Goal: Task Accomplishment & Management: Use online tool/utility

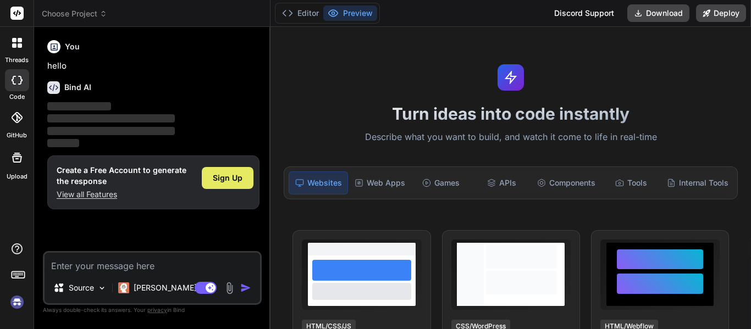
click at [223, 178] on span "Sign Up" at bounding box center [228, 178] width 30 height 11
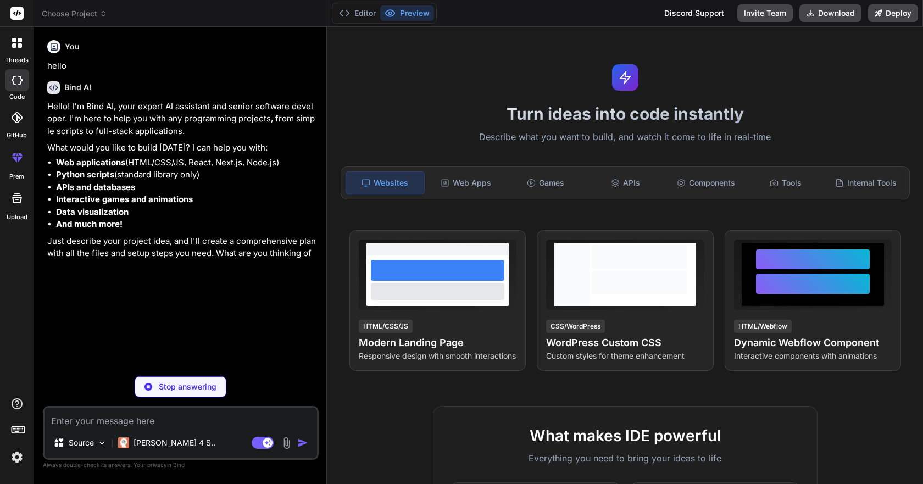
click at [15, 329] on img at bounding box center [17, 457] width 19 height 19
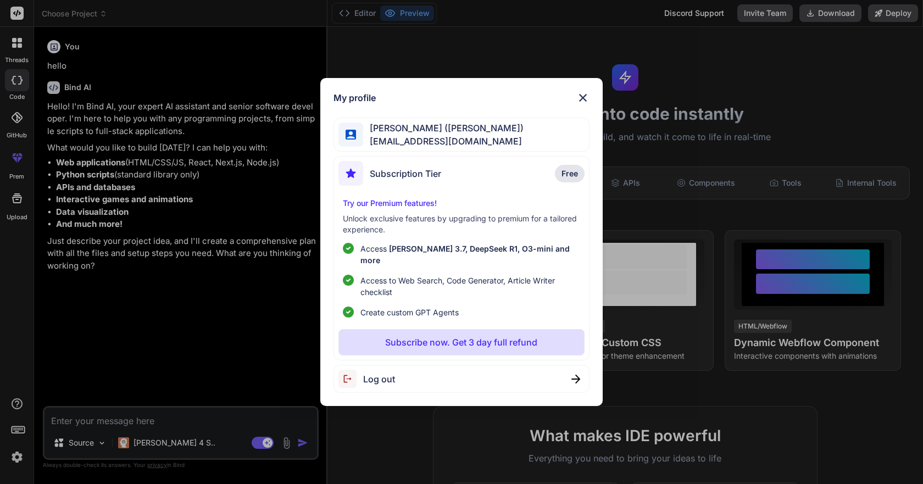
click at [586, 103] on img at bounding box center [582, 97] width 13 height 13
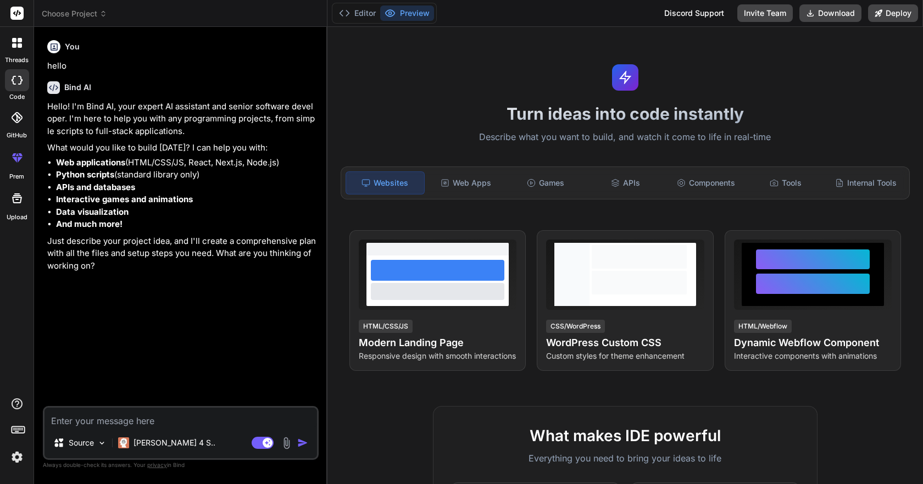
click at [4, 48] on div "threads" at bounding box center [17, 46] width 34 height 38
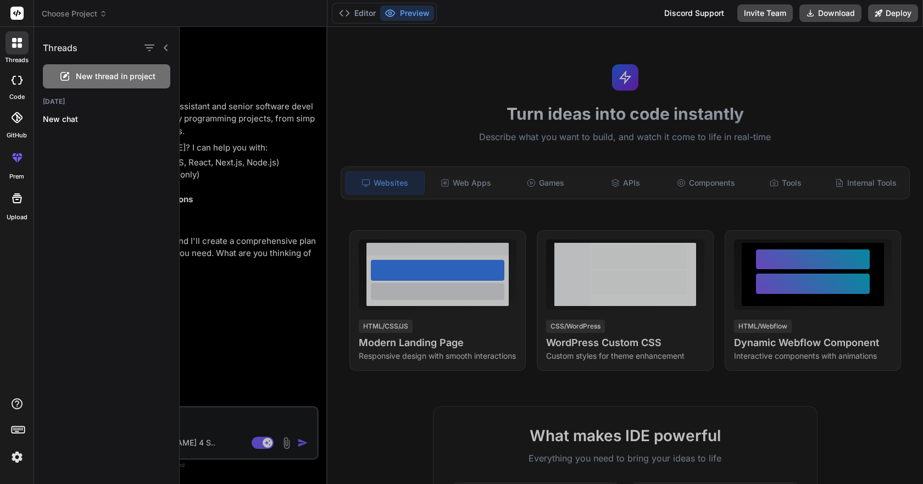
click at [15, 48] on div at bounding box center [16, 42] width 23 height 23
click at [14, 89] on div at bounding box center [17, 80] width 24 height 22
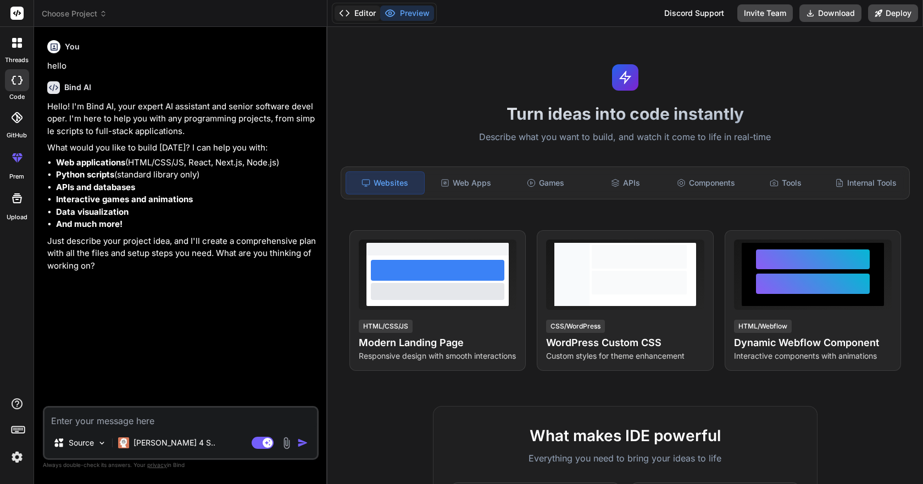
click at [368, 10] on button "Editor" at bounding box center [358, 12] width 46 height 15
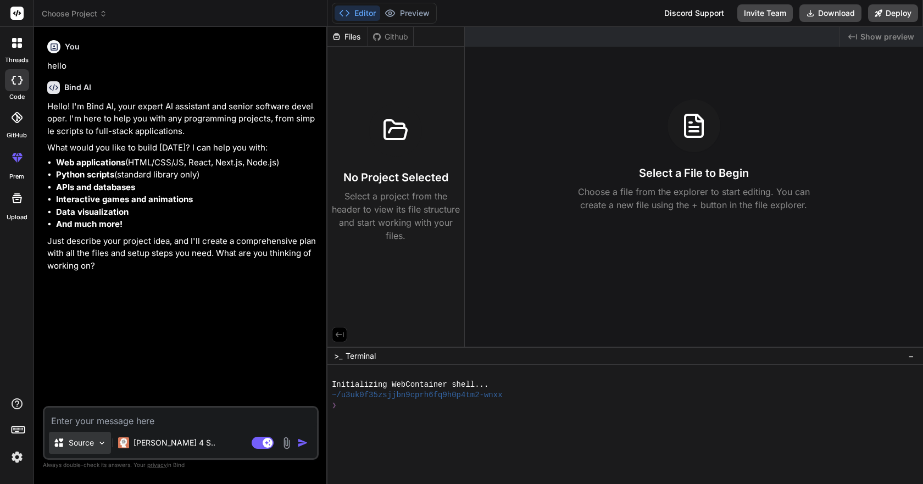
click at [92, 329] on p "Source" at bounding box center [81, 442] width 25 height 11
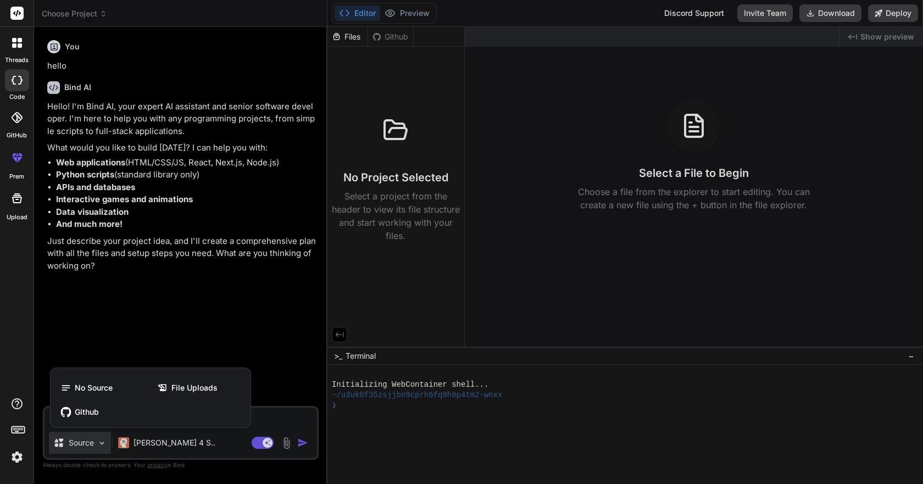
click at [90, 329] on div at bounding box center [461, 242] width 923 height 484
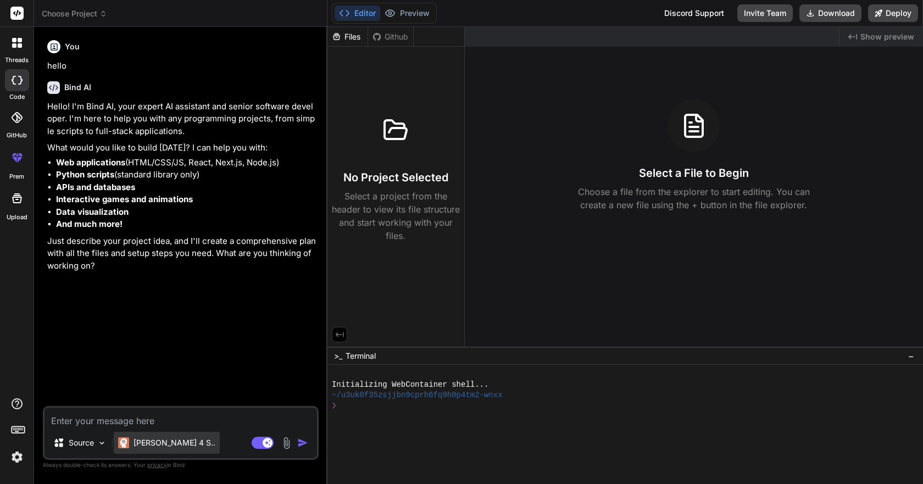
click at [151, 329] on p "[PERSON_NAME] 4 S.." at bounding box center [175, 442] width 82 height 11
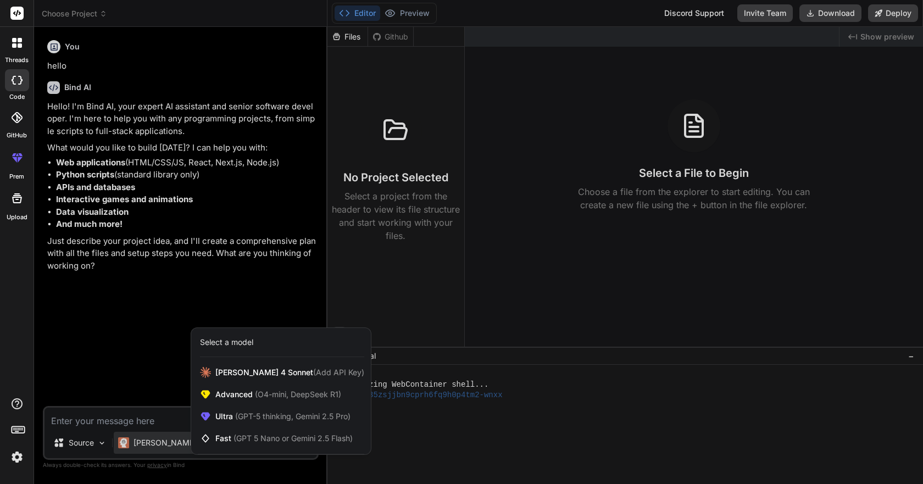
click at [15, 329] on img at bounding box center [17, 457] width 19 height 19
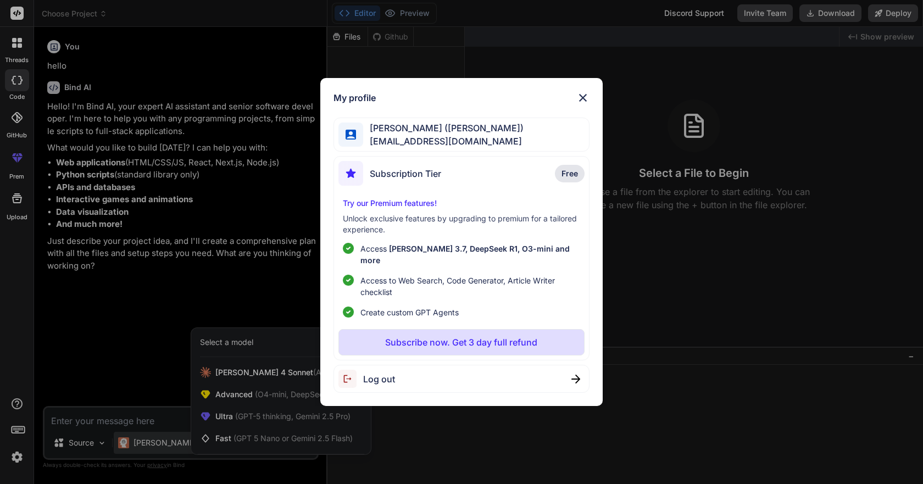
click at [586, 102] on img at bounding box center [582, 97] width 13 height 13
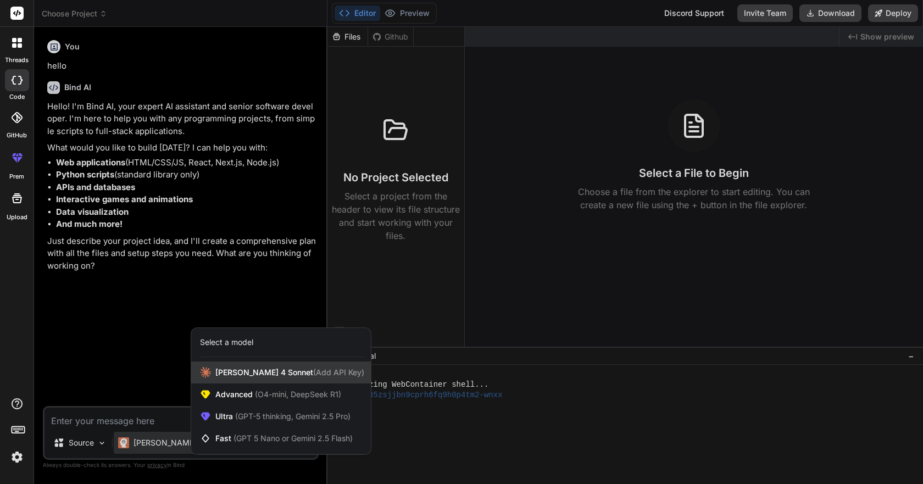
click at [314, 329] on span "(Add API Key)" at bounding box center [338, 372] width 51 height 9
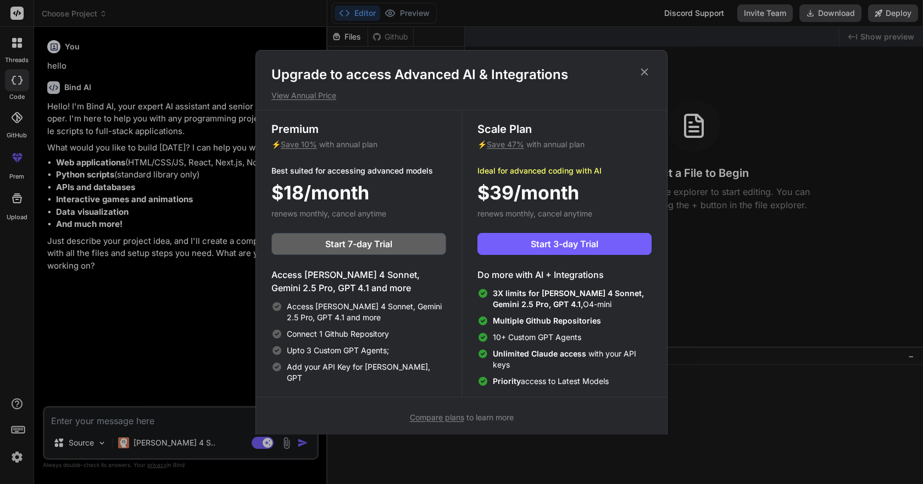
click at [646, 71] on icon at bounding box center [645, 72] width 12 height 12
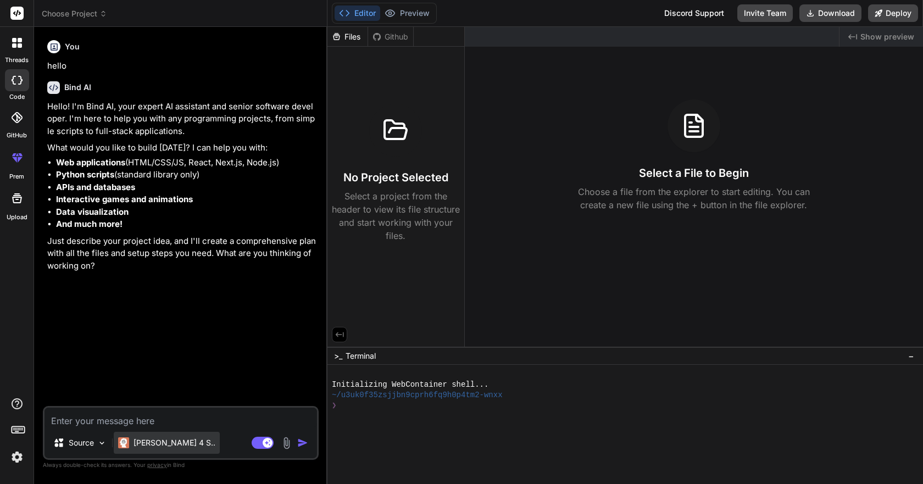
click at [137, 329] on p "[PERSON_NAME] 4 S.." at bounding box center [175, 442] width 82 height 11
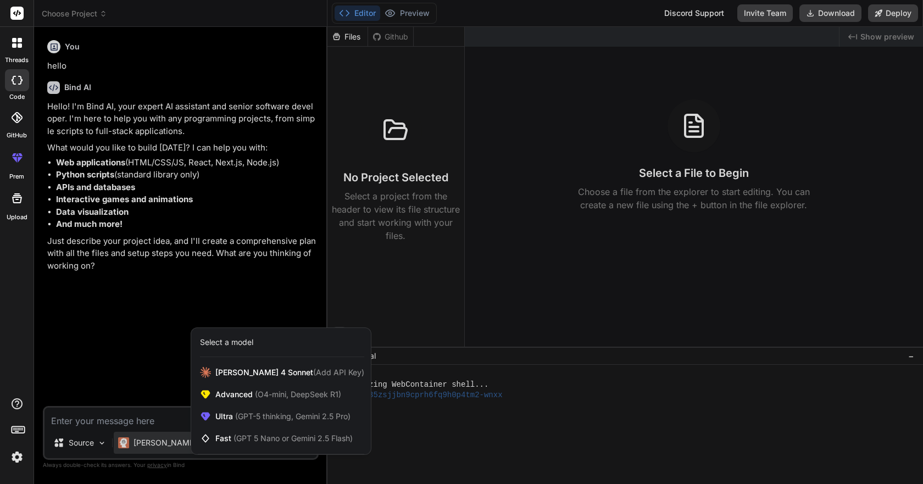
click at [137, 329] on div at bounding box center [461, 242] width 923 height 484
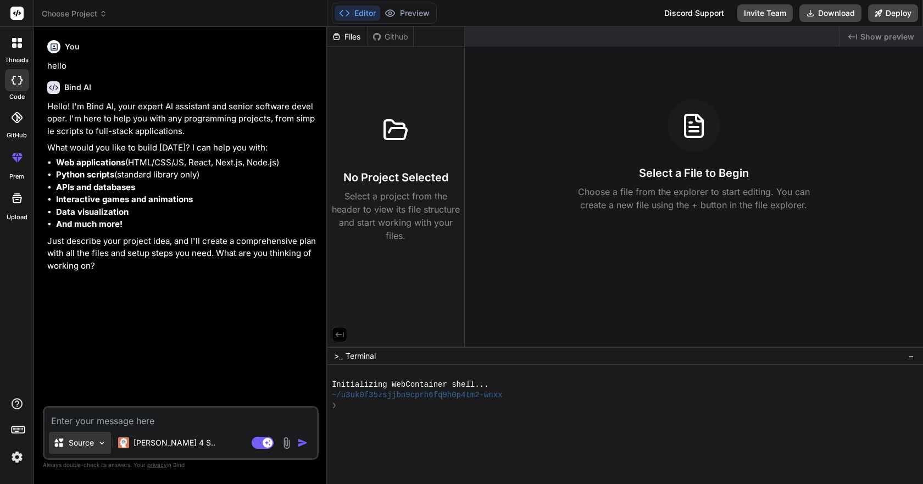
click at [98, 329] on img at bounding box center [101, 443] width 9 height 9
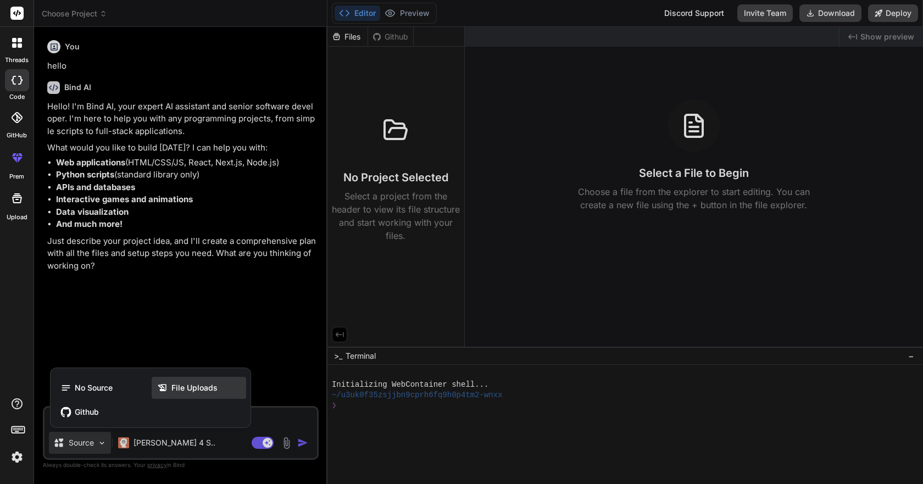
click at [181, 329] on span "File Uploads" at bounding box center [194, 387] width 46 height 11
type textarea "x"
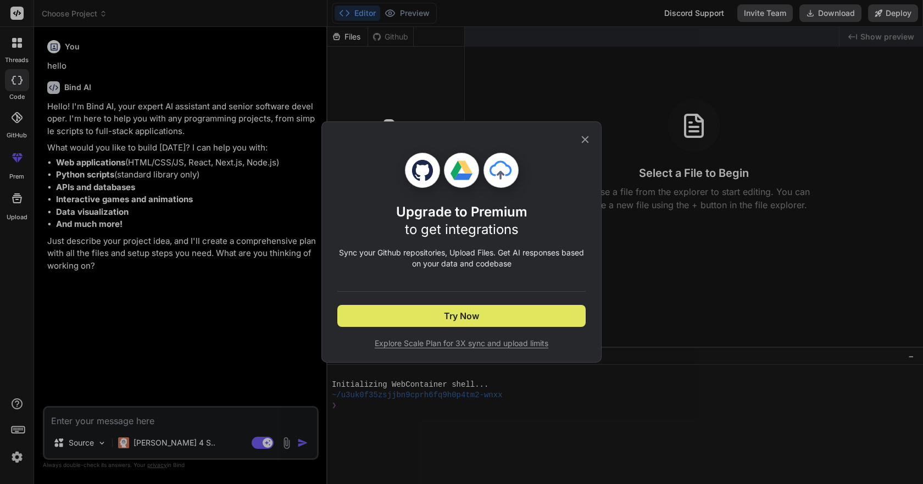
click at [457, 314] on span "Try Now" at bounding box center [461, 315] width 35 height 13
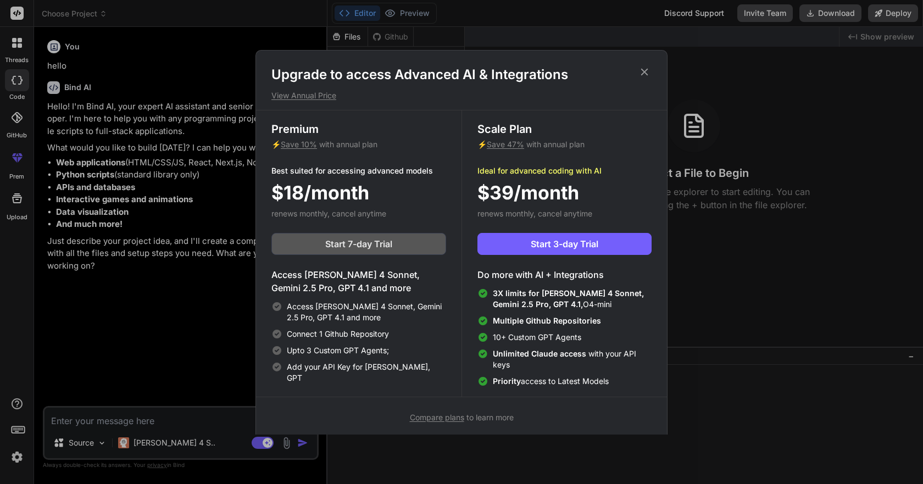
click at [370, 242] on span "Start 7-day Trial" at bounding box center [358, 243] width 67 height 13
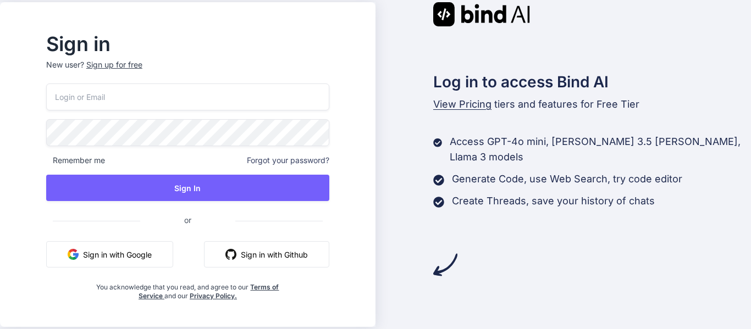
click at [136, 252] on button "Sign in with Google" at bounding box center [109, 254] width 127 height 26
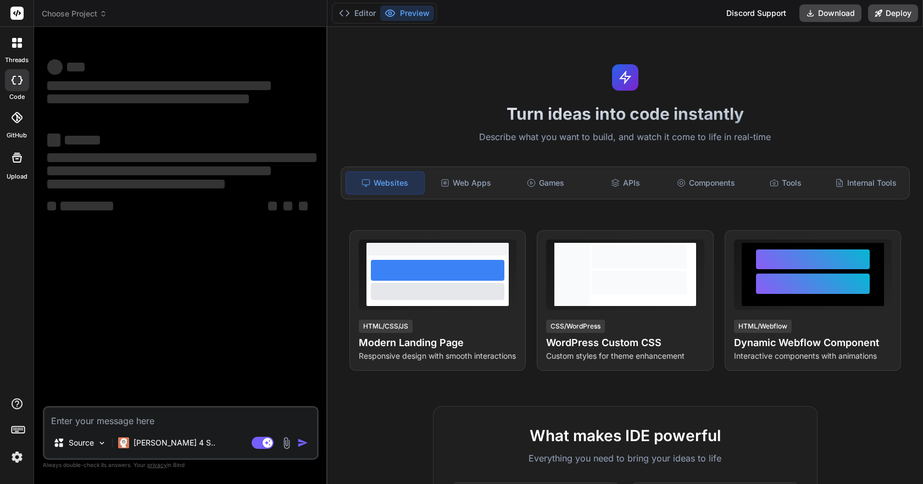
click at [286, 444] on img at bounding box center [286, 443] width 13 height 13
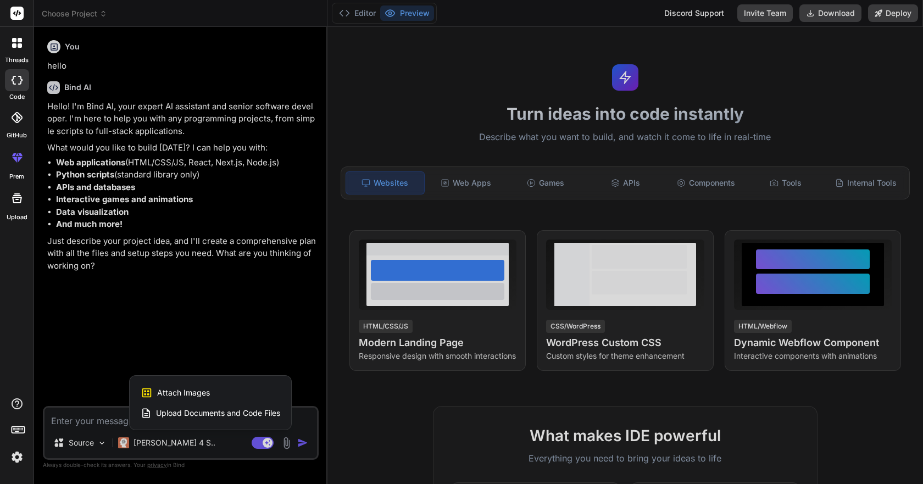
click at [207, 413] on span "Upload Documents and Code Files" at bounding box center [218, 413] width 124 height 11
type textarea "x"
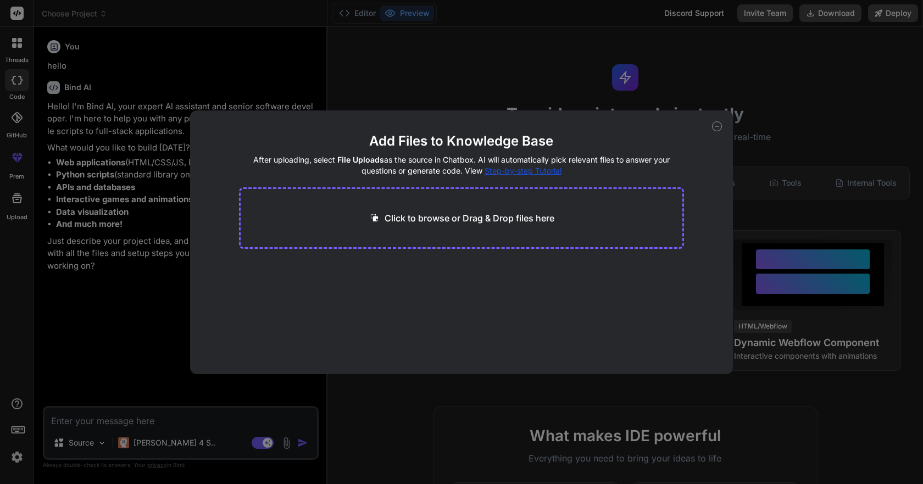
click at [464, 218] on p "Click to browse or Drag & Drop files here" at bounding box center [470, 218] width 170 height 13
type input "C:\fakepath\puter.md"
click at [290, 286] on span "245.08 KB" at bounding box center [287, 288] width 38 height 11
click at [102, 319] on div "Add Files to Knowledge Base After uploading, select File Uploads as the source …" at bounding box center [461, 242] width 923 height 484
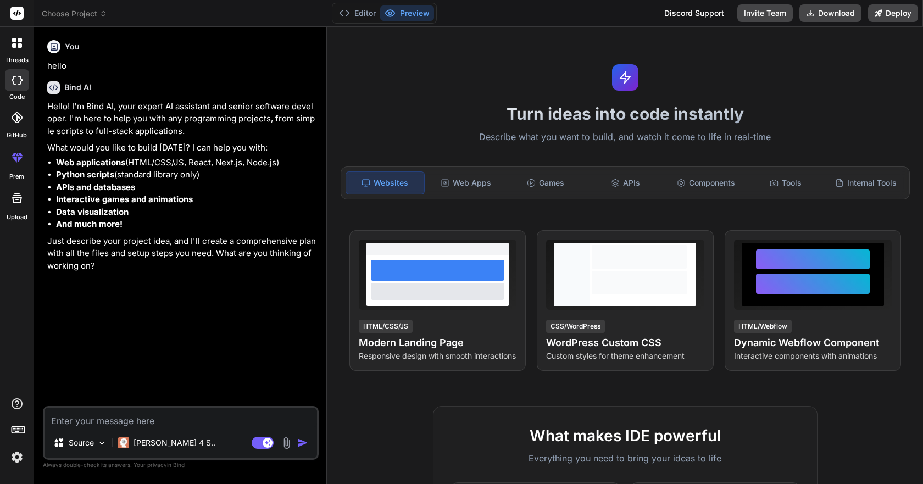
click at [285, 443] on img at bounding box center [286, 443] width 13 height 13
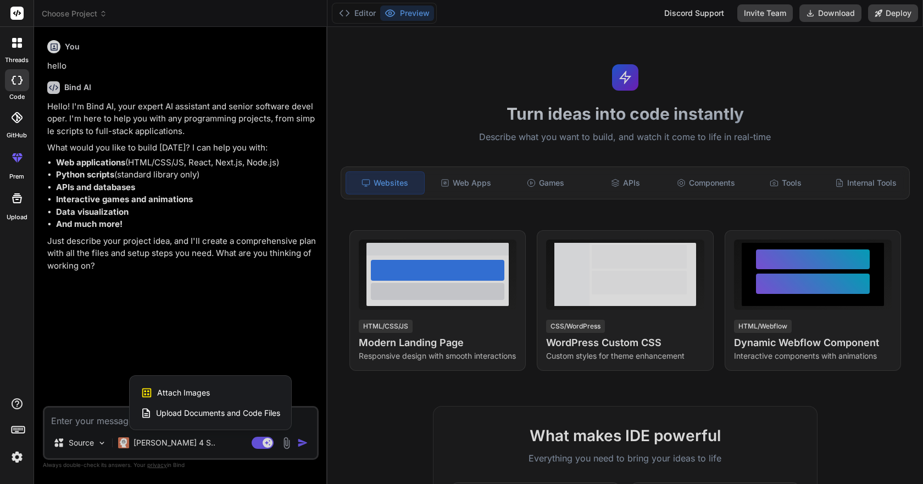
click at [196, 412] on span "Upload Documents and Code Files" at bounding box center [218, 413] width 124 height 11
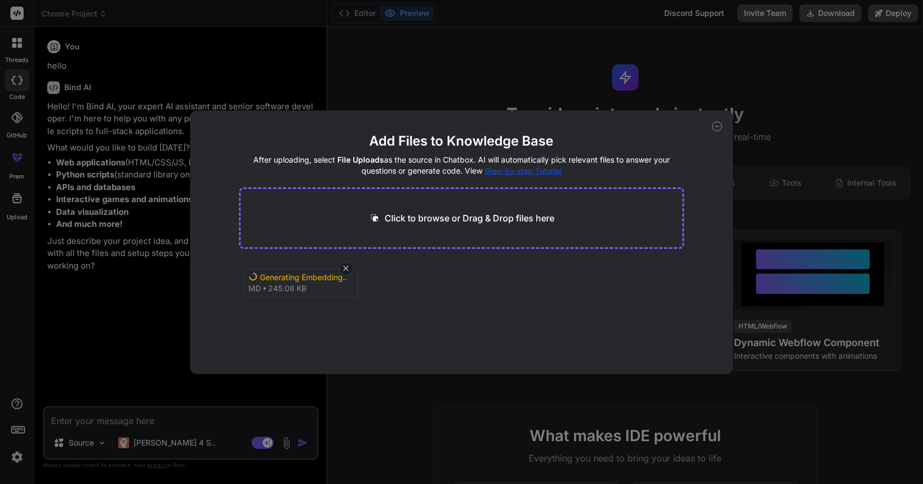
click at [390, 306] on div "Generating Embedding... md 245.08 KB" at bounding box center [462, 295] width 446 height 70
click at [306, 283] on div "Generating Embedding... md 245.08 KB" at bounding box center [300, 283] width 114 height 29
click at [303, 279] on div "Generating Embedding..." at bounding box center [304, 277] width 88 height 11
click at [284, 71] on div "Add Files to Knowledge Base After uploading, select File Uploads as the source …" at bounding box center [461, 242] width 923 height 484
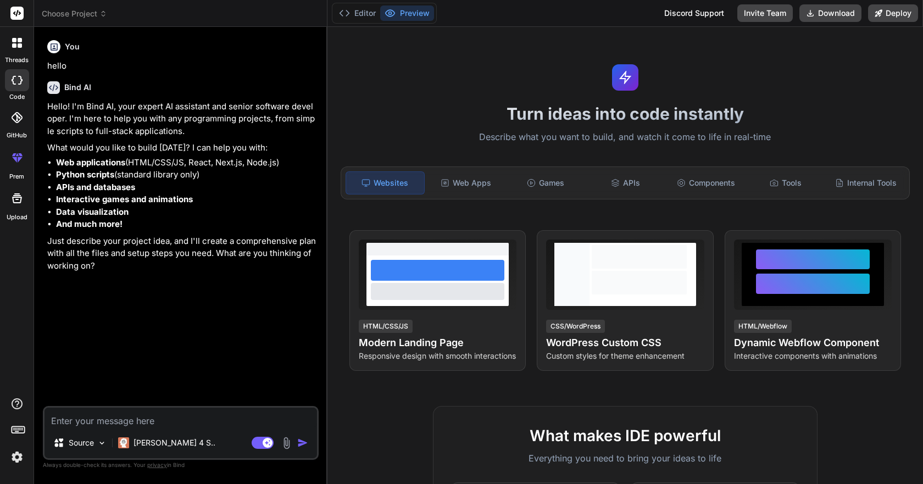
click at [92, 418] on textarea at bounding box center [181, 418] width 273 height 20
click at [458, 184] on div "Web Apps" at bounding box center [466, 182] width 78 height 23
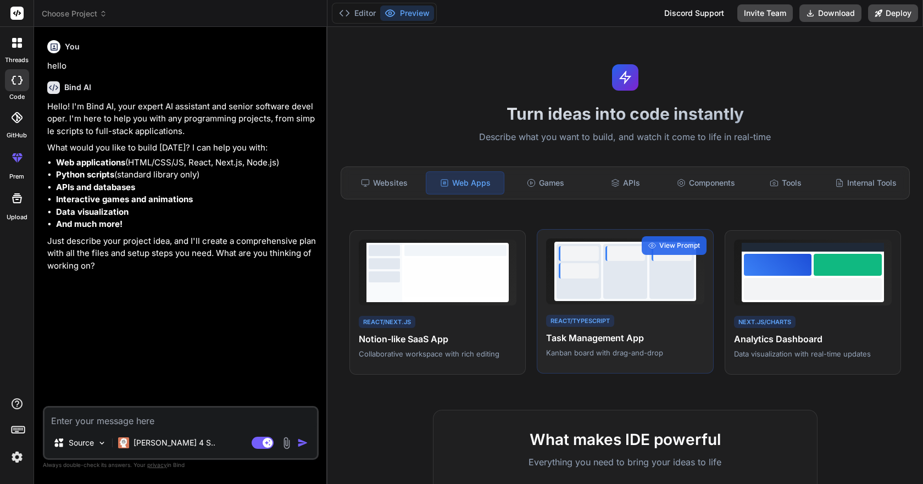
scroll to position [110, 0]
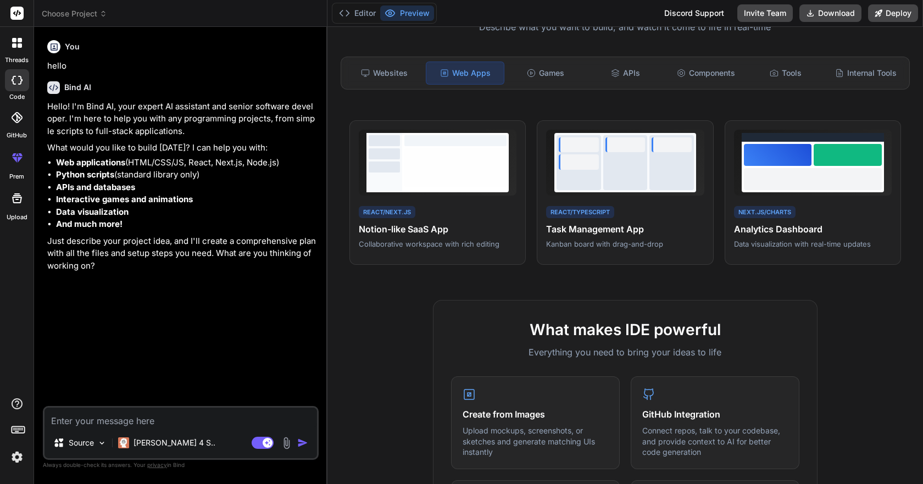
click at [198, 425] on textarea at bounding box center [181, 418] width 273 height 20
type textarea "x"
type textarea "h"
type textarea "x"
type textarea "hi"
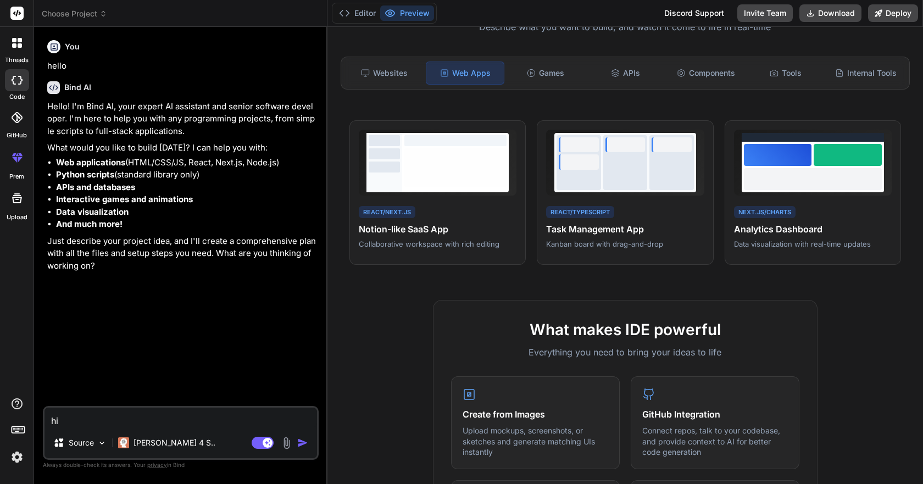
type textarea "x"
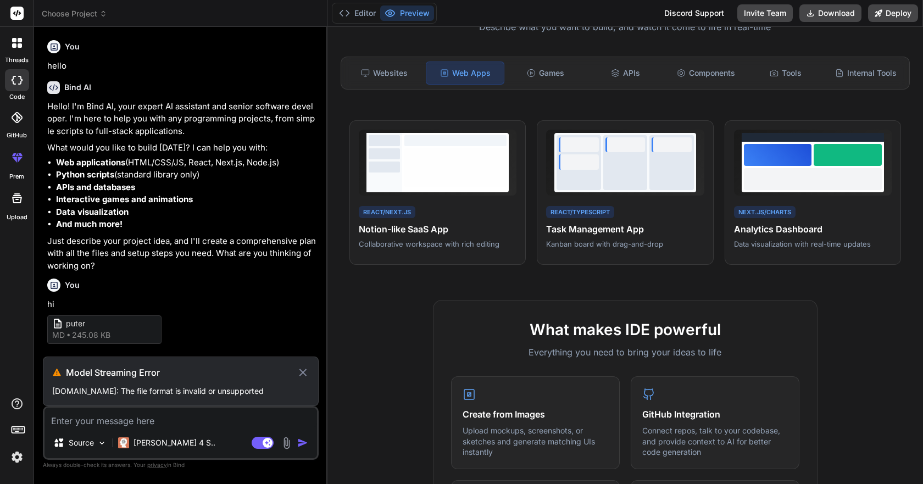
scroll to position [3, 0]
click at [300, 366] on icon at bounding box center [303, 372] width 13 height 13
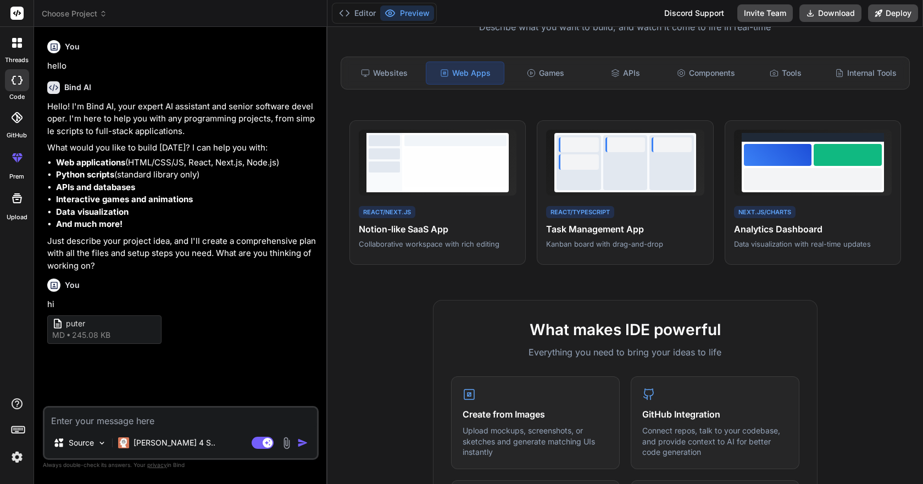
scroll to position [0, 0]
click at [287, 441] on img at bounding box center [286, 443] width 13 height 13
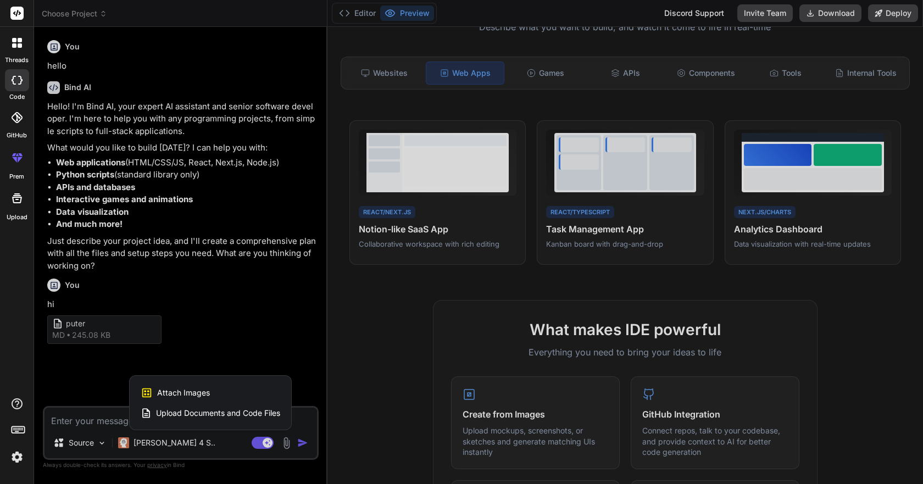
click at [214, 411] on span "Upload Documents and Code Files" at bounding box center [218, 413] width 124 height 11
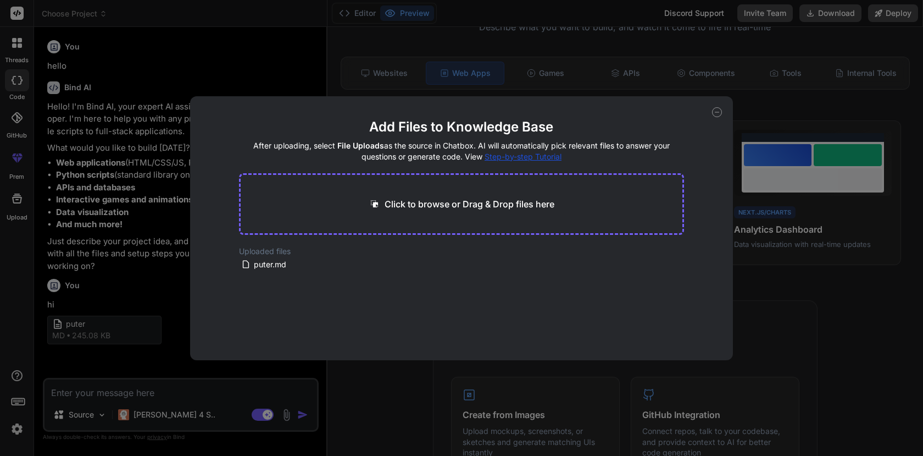
type textarea "x"
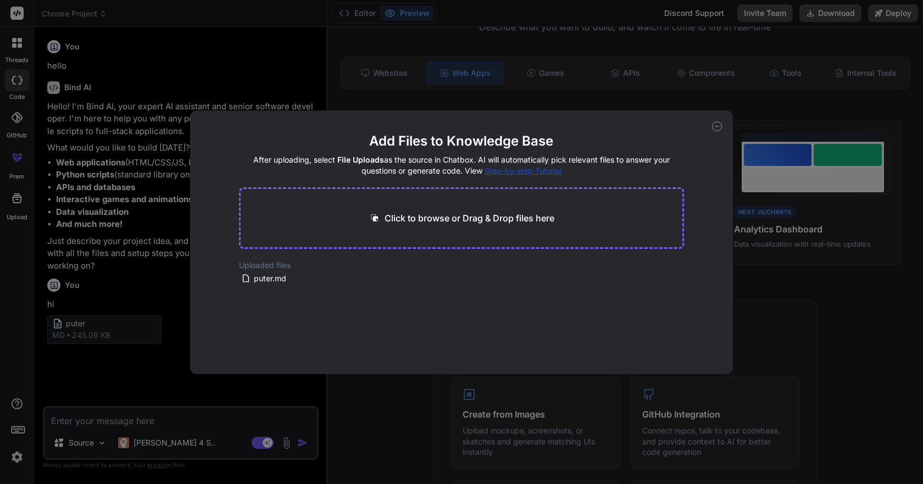
click at [519, 218] on p "Click to browse or Drag & Drop files here" at bounding box center [470, 218] width 170 height 13
type input "C:\fakepath\puter-prompt.pdf"
click at [400, 315] on div "Generating Embedding... pdf 338.60 KB" at bounding box center [462, 295] width 446 height 70
click at [293, 287] on span "338.60 KB" at bounding box center [289, 288] width 39 height 11
click at [158, 369] on div "Add Files to Knowledge Base After uploading, select File Uploads as the source …" at bounding box center [461, 242] width 923 height 484
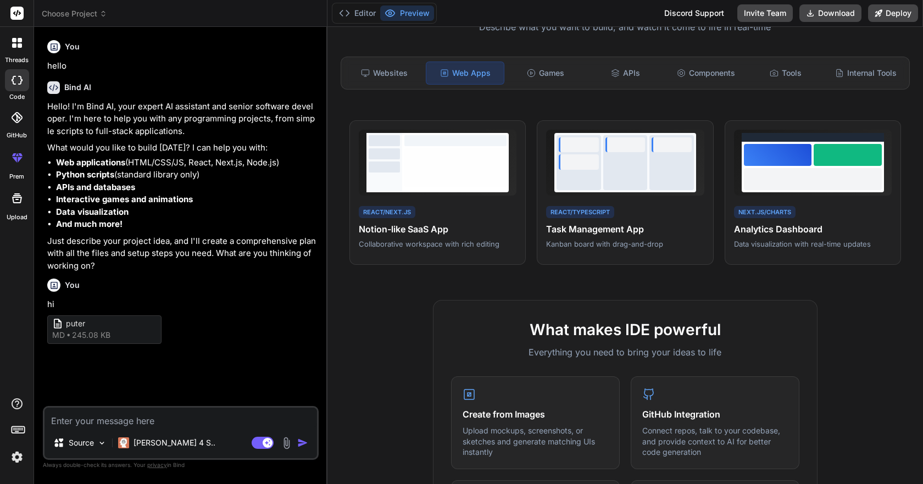
click at [139, 420] on textarea at bounding box center [181, 418] width 273 height 20
type textarea "x"
type textarea "h"
type textarea "x"
type textarea "hi"
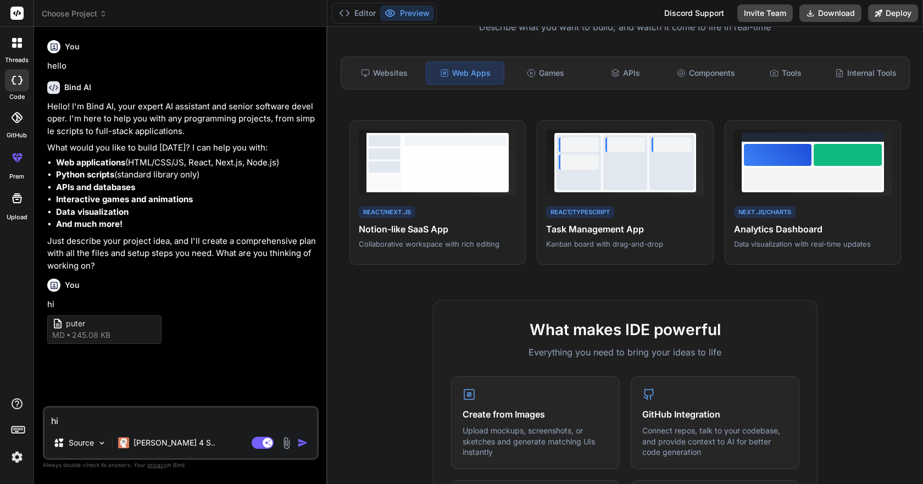
type textarea "x"
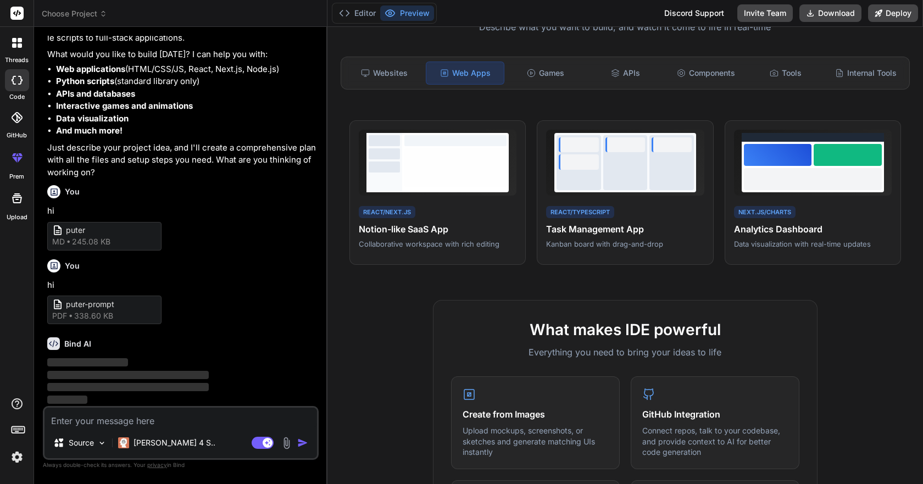
scroll to position [76, 0]
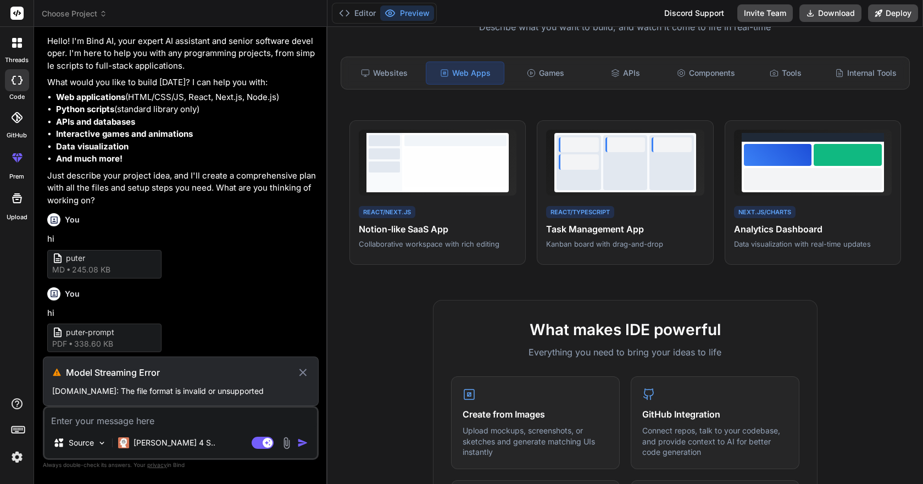
click at [154, 422] on textarea at bounding box center [181, 418] width 273 height 20
click at [285, 440] on img at bounding box center [286, 443] width 13 height 13
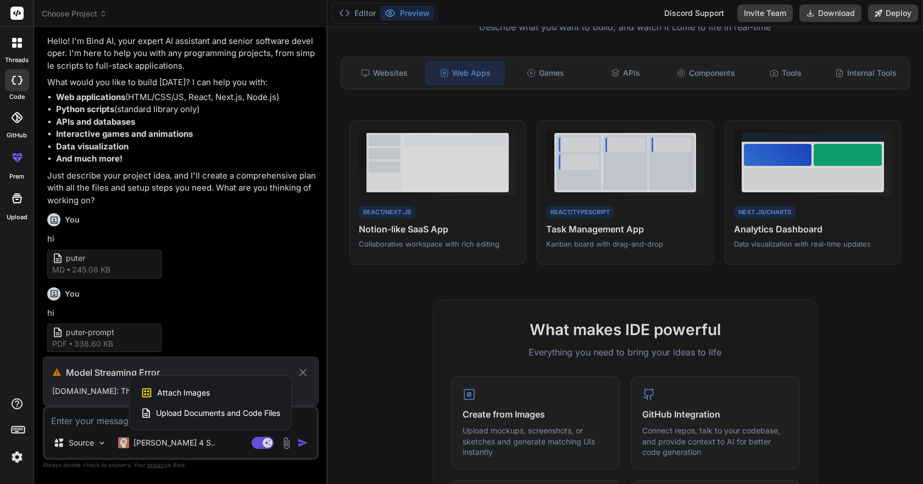
click at [194, 411] on span "Upload Documents and Code Files" at bounding box center [218, 413] width 124 height 11
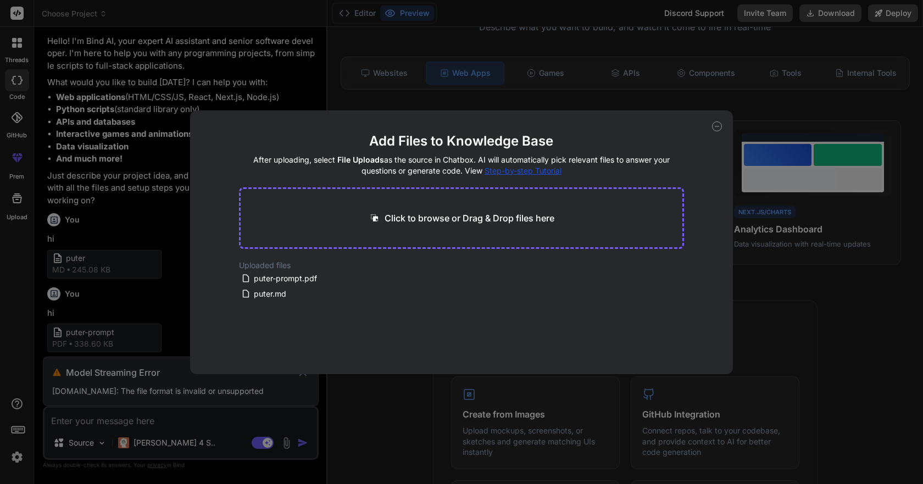
click at [430, 210] on div "Click to browse or Drag & Drop files here" at bounding box center [462, 218] width 446 height 62
click at [432, 217] on p "Click to browse or Drag & Drop files here" at bounding box center [470, 218] width 170 height 13
click at [290, 276] on span "puter-prompt.pdf" at bounding box center [285, 278] width 65 height 13
click at [288, 276] on span "puter-prompt.pdf" at bounding box center [285, 278] width 65 height 13
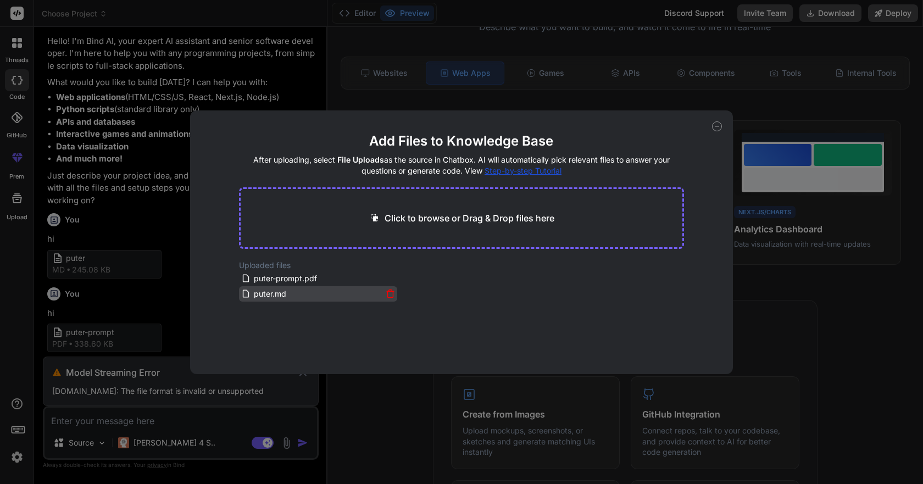
click at [356, 292] on div "puter.md" at bounding box center [311, 293] width 141 height 13
click at [389, 292] on icon at bounding box center [390, 293] width 9 height 9
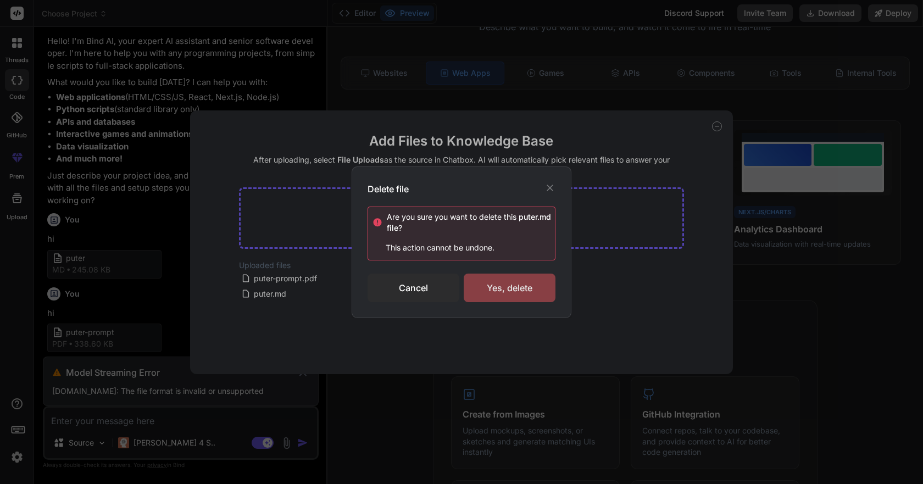
click at [500, 287] on div "Yes, delete" at bounding box center [510, 288] width 92 height 29
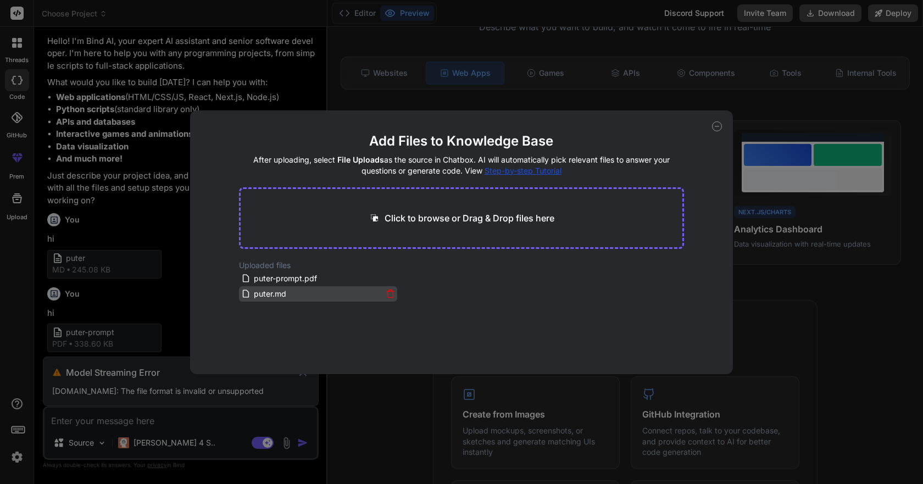
click at [388, 293] on icon at bounding box center [390, 293] width 9 height 9
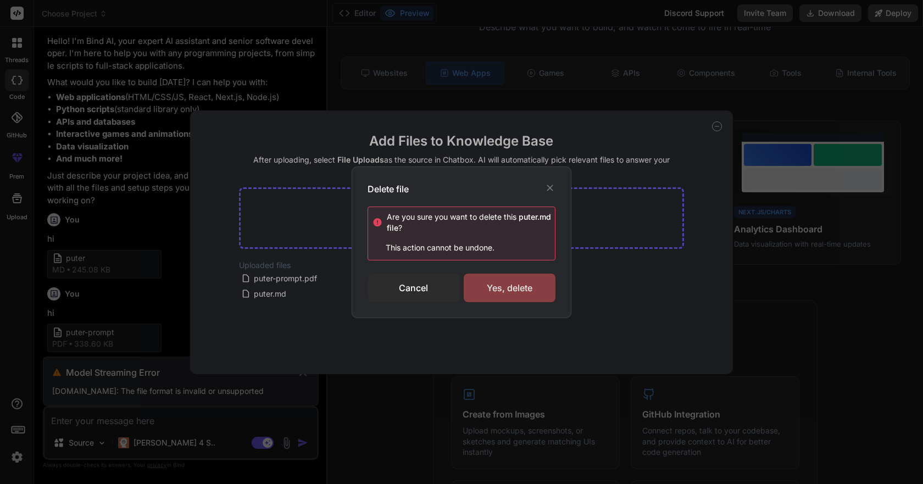
click at [501, 292] on div "Yes, delete" at bounding box center [510, 288] width 92 height 29
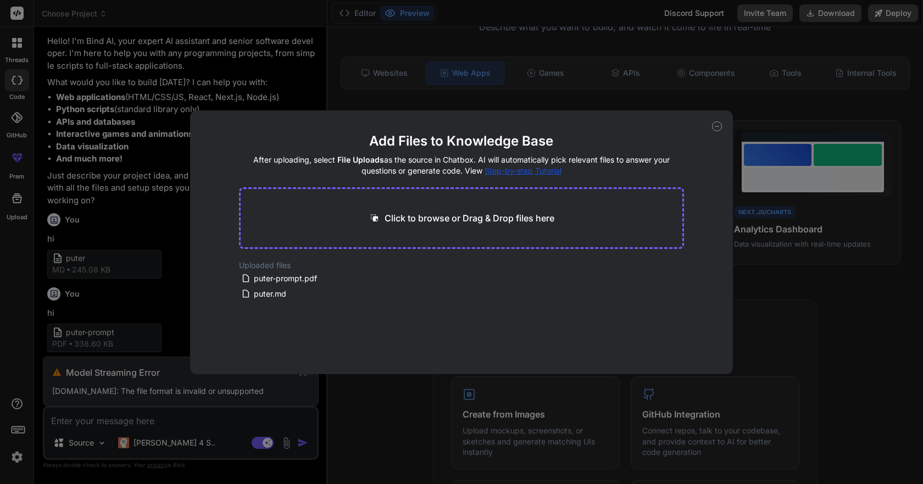
click at [159, 287] on div "Add Files to Knowledge Base After uploading, select File Uploads as the source …" at bounding box center [461, 242] width 923 height 484
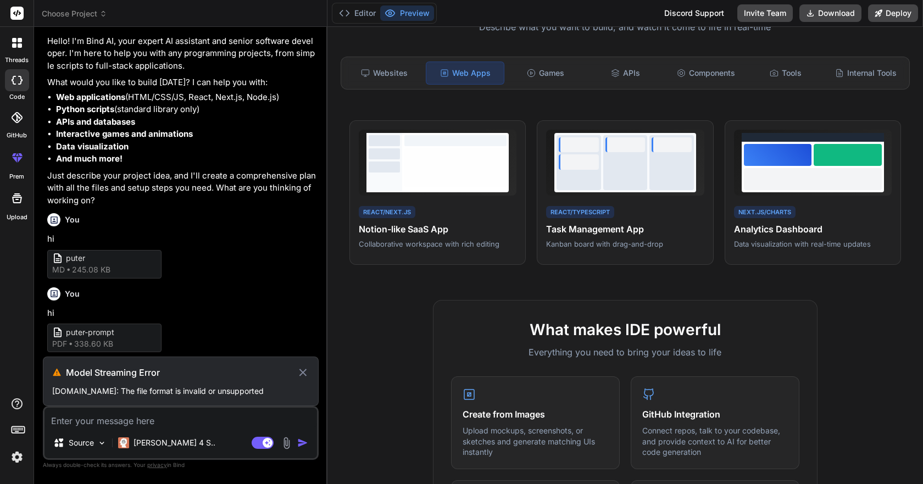
click at [288, 443] on img at bounding box center [286, 443] width 13 height 13
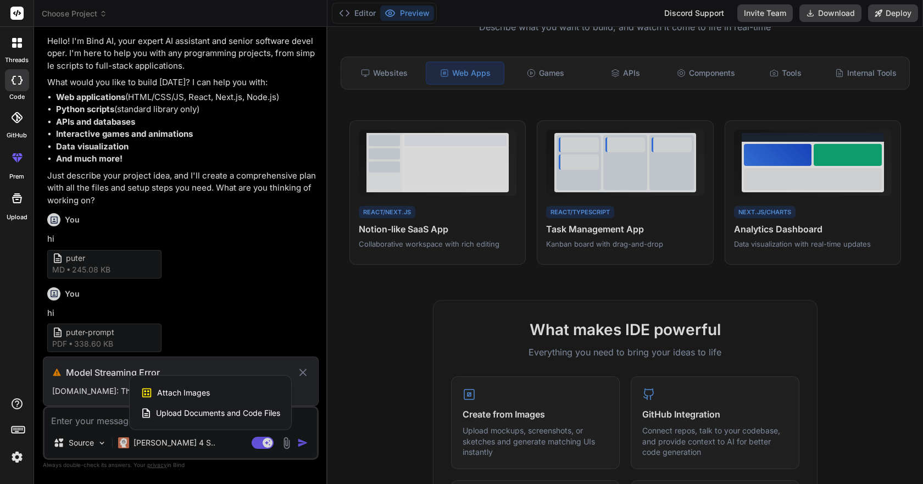
click at [258, 413] on span "Upload Documents and Code Files" at bounding box center [218, 413] width 124 height 11
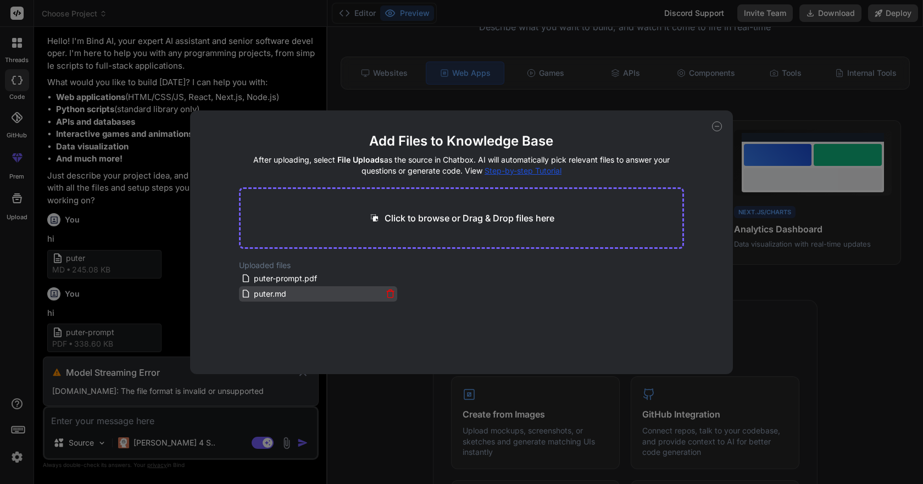
click at [387, 294] on icon at bounding box center [390, 293] width 9 height 9
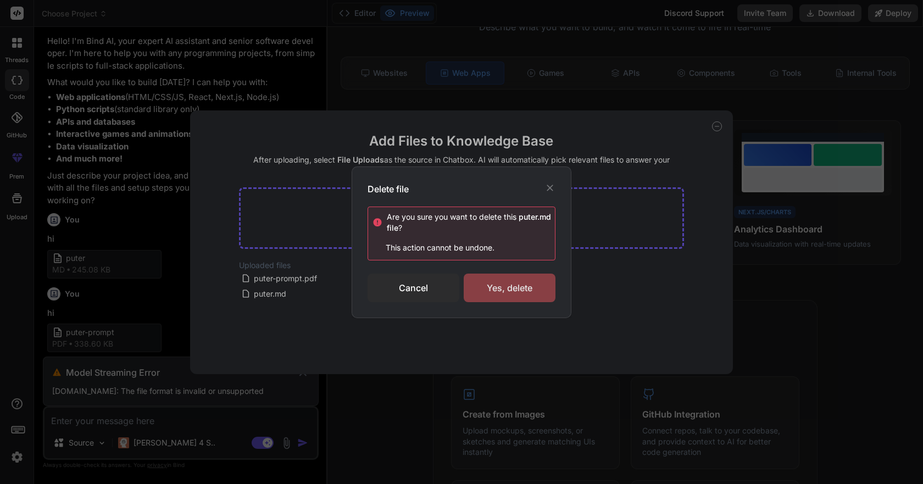
click at [484, 293] on div "Yes, delete" at bounding box center [510, 288] width 92 height 29
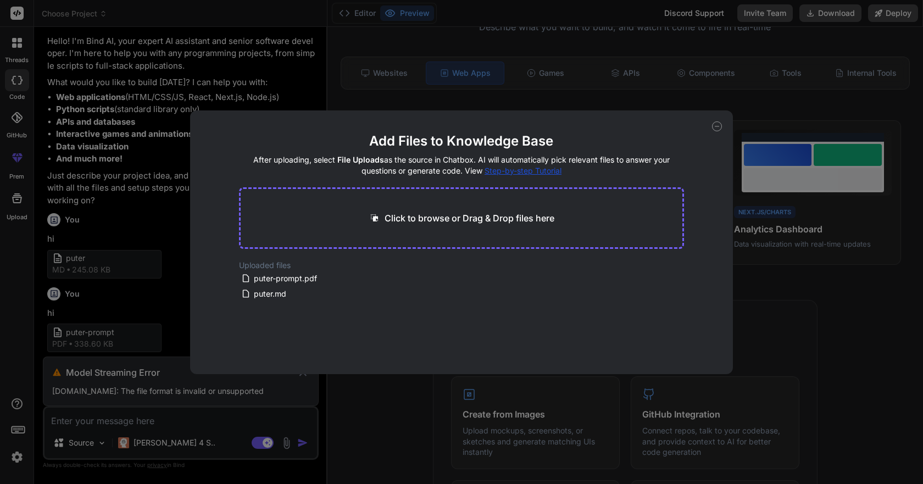
click at [713, 127] on icon at bounding box center [717, 126] width 10 height 10
type textarea "x"
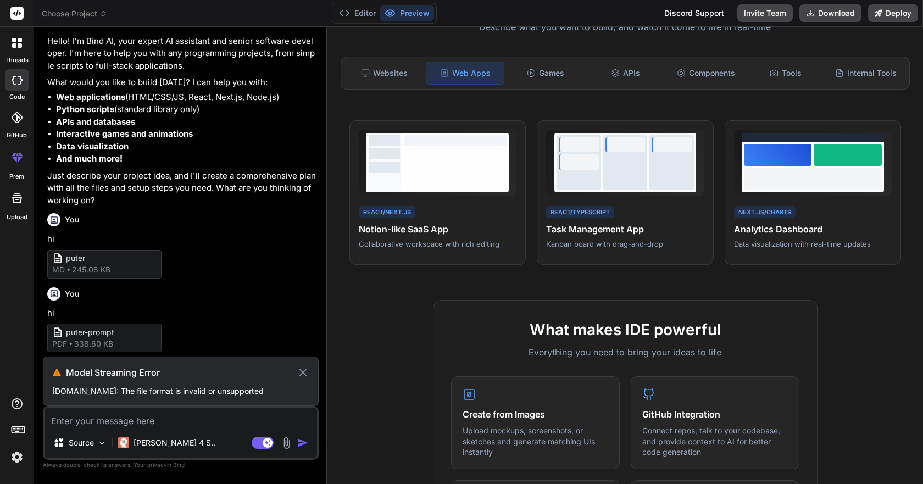
click at [128, 425] on textarea at bounding box center [181, 418] width 273 height 20
type textarea "h"
type textarea "x"
type textarea "hi"
type textarea "x"
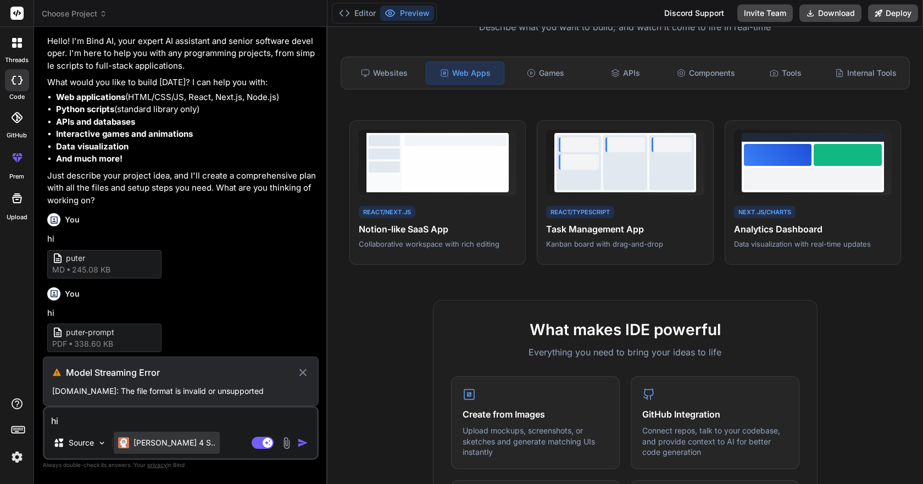
type textarea "hi"
type textarea "x"
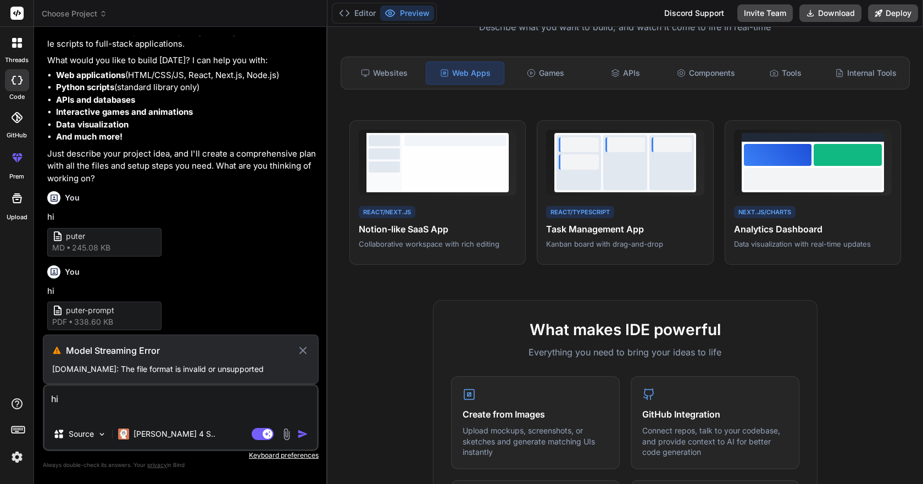
type textarea "hi"
click at [302, 347] on icon at bounding box center [302, 350] width 7 height 7
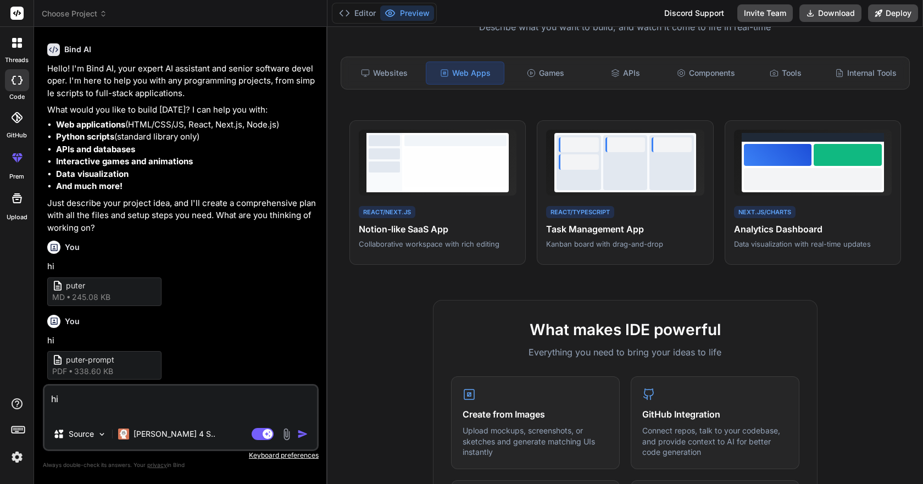
click at [301, 434] on img "button" at bounding box center [302, 434] width 11 height 11
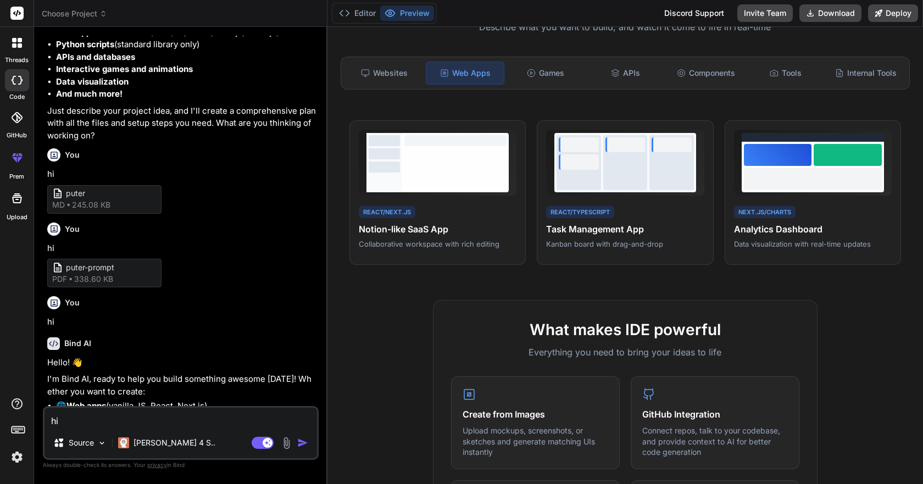
scroll to position [218, 0]
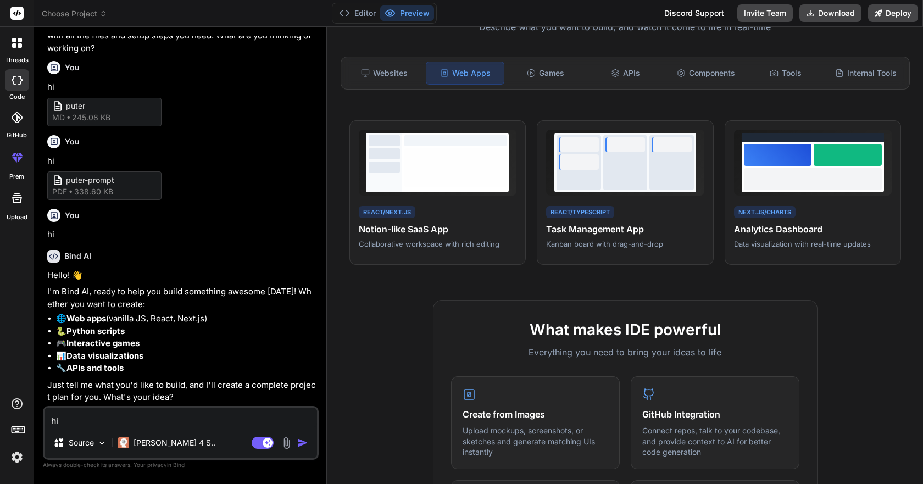
click at [285, 446] on img at bounding box center [286, 443] width 13 height 13
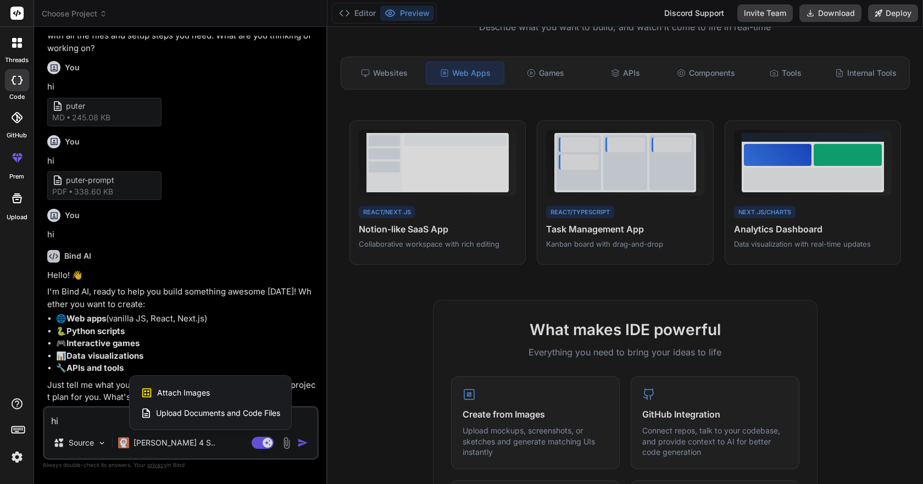
click at [255, 409] on span "Upload Documents and Code Files" at bounding box center [218, 413] width 124 height 11
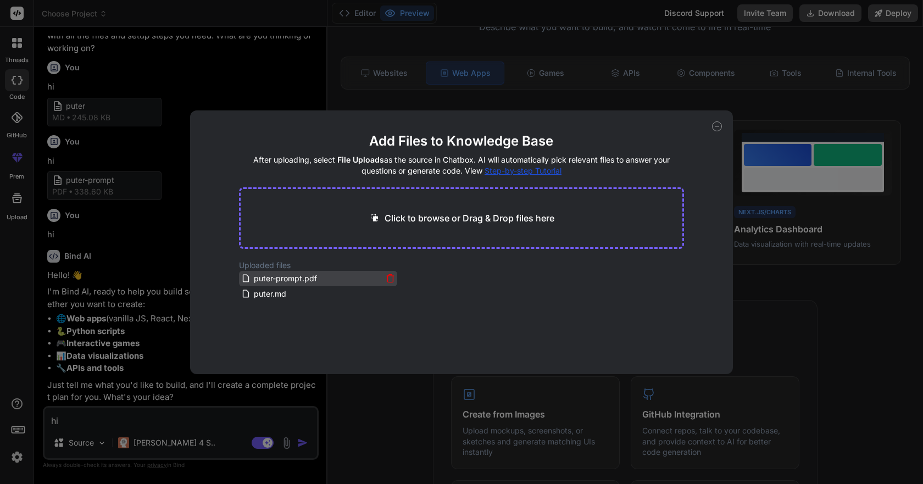
click at [322, 273] on div "puter-prompt.pdf" at bounding box center [311, 278] width 141 height 13
click at [323, 276] on div "puter-prompt.pdf" at bounding box center [311, 278] width 141 height 13
click at [715, 125] on icon at bounding box center [717, 126] width 10 height 10
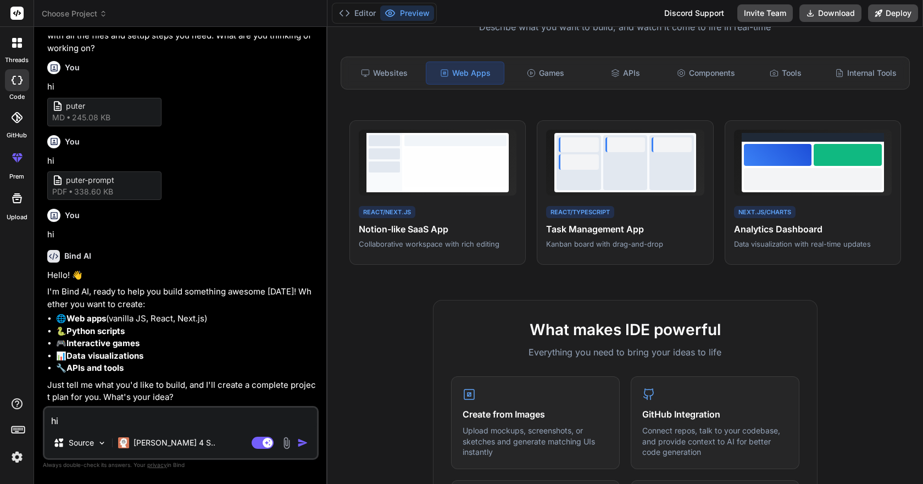
click at [283, 441] on img at bounding box center [286, 443] width 13 height 13
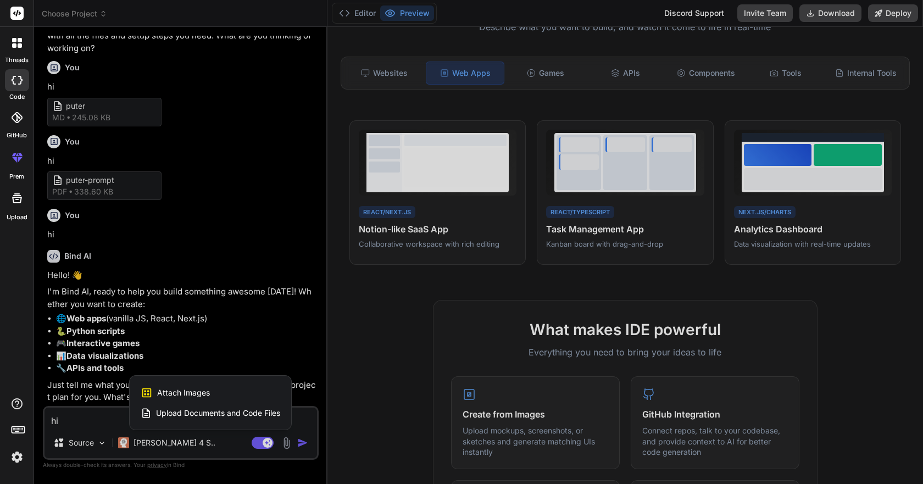
click at [220, 413] on span "Upload Documents and Code Files" at bounding box center [218, 413] width 124 height 11
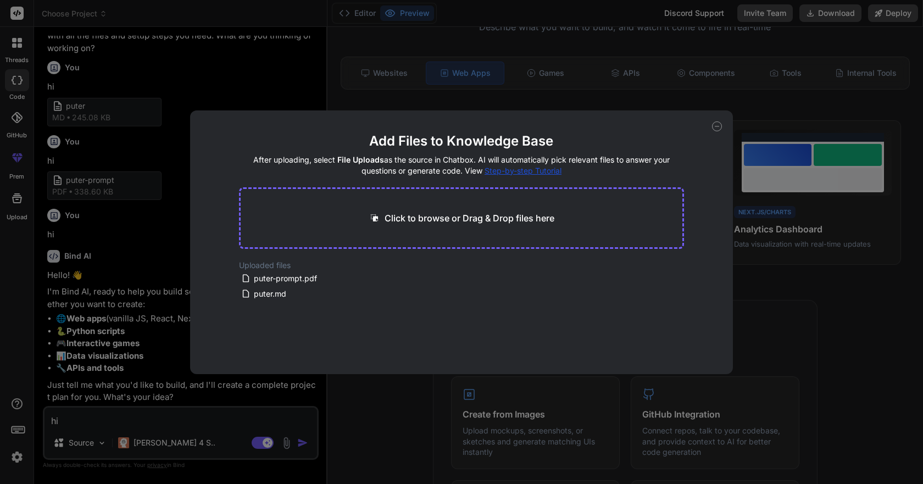
type textarea "x"
click at [472, 221] on p "Click to browse or Drag & Drop files here" at bounding box center [470, 218] width 170 height 13
type input "C:\fakepath\puterapi.txt"
click at [156, 247] on div "Add Files to Knowledge Base After uploading, select File Uploads as the source …" at bounding box center [461, 242] width 923 height 484
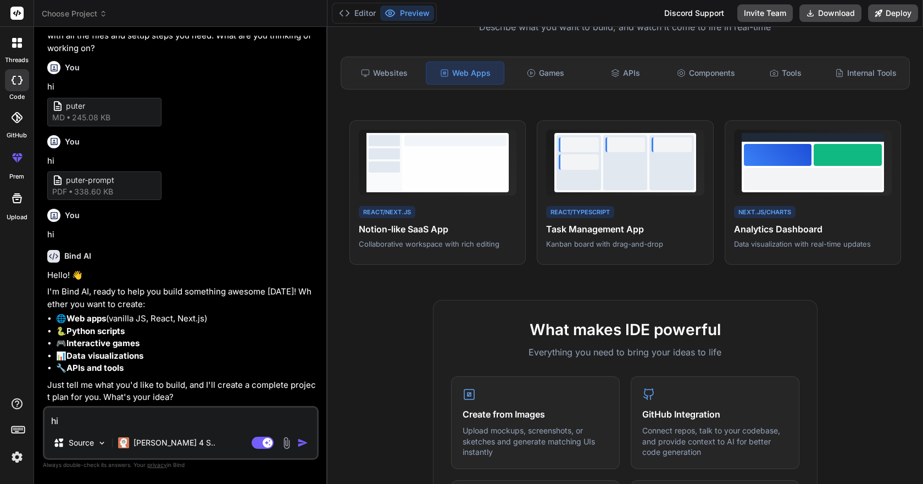
click at [282, 442] on img at bounding box center [286, 443] width 13 height 13
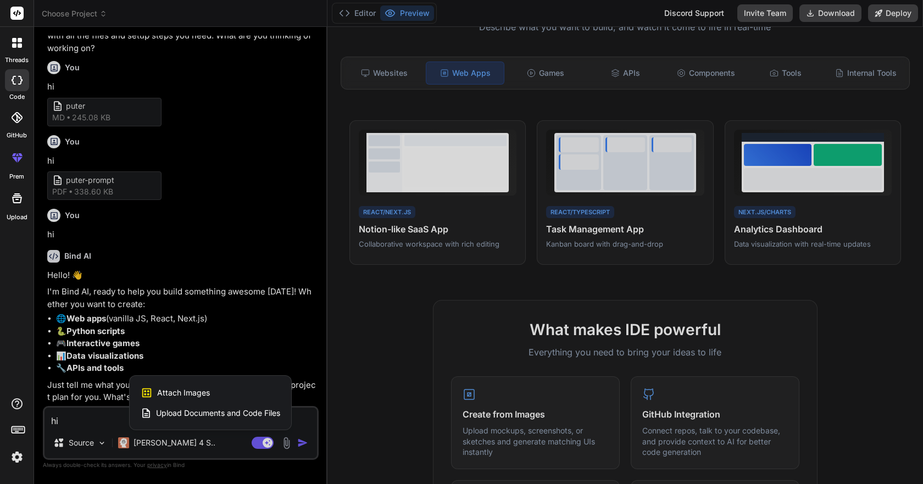
click at [249, 413] on span "Upload Documents and Code Files" at bounding box center [218, 413] width 124 height 11
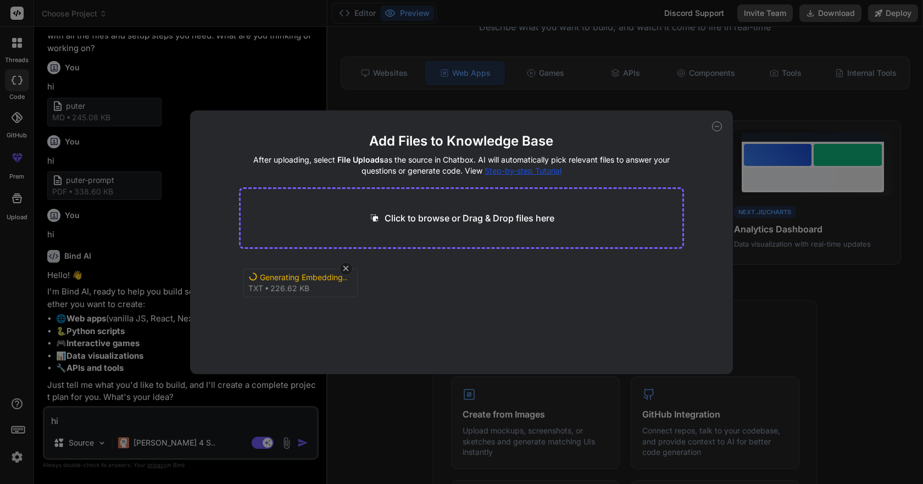
click at [295, 279] on div "Generating Embedding..." at bounding box center [304, 277] width 88 height 11
click at [163, 396] on div "Add Files to Knowledge Base After uploading, select File Uploads as the source …" at bounding box center [461, 242] width 923 height 484
type textarea "x"
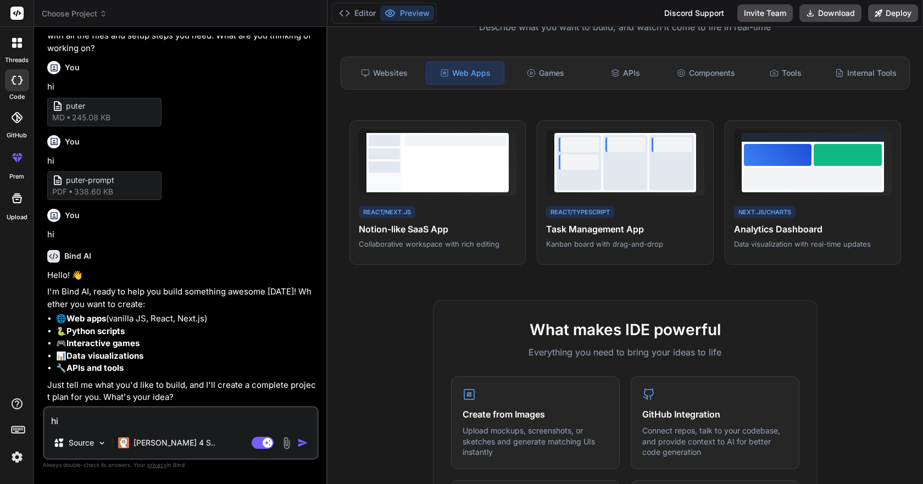
click at [164, 418] on textarea "hi" at bounding box center [181, 418] width 273 height 20
type textarea "h"
type textarea "x"
type textarea "hi"
type textarea "x"
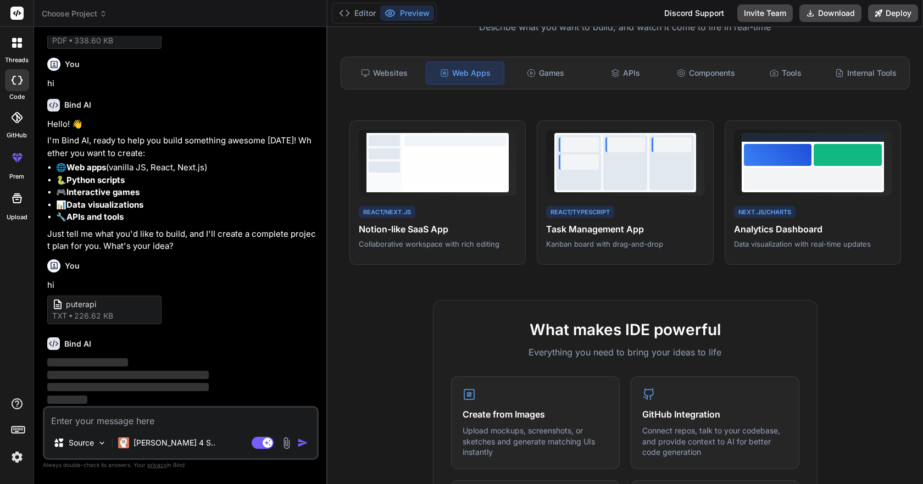
scroll to position [352, 0]
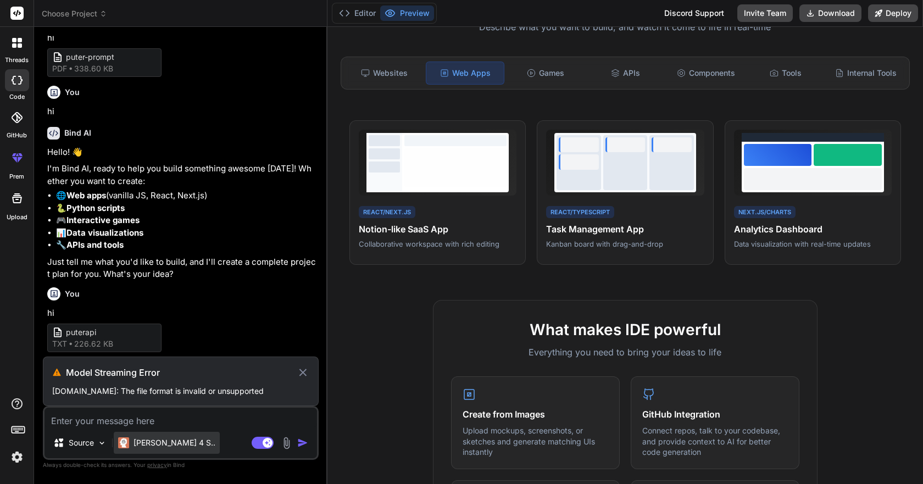
click at [149, 442] on p "[PERSON_NAME] 4 S.." at bounding box center [175, 442] width 82 height 11
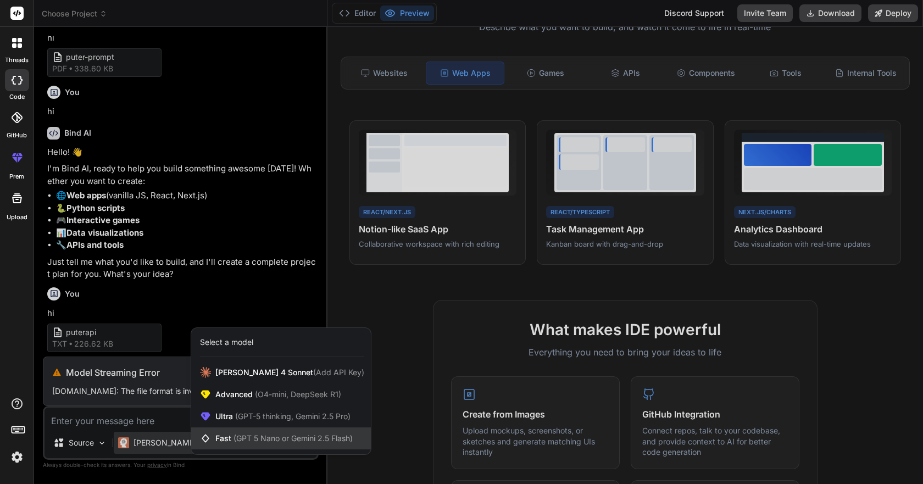
click at [254, 432] on div "Fast (GPT 5 Nano or Gemini 2.5 Flash)" at bounding box center [281, 439] width 180 height 22
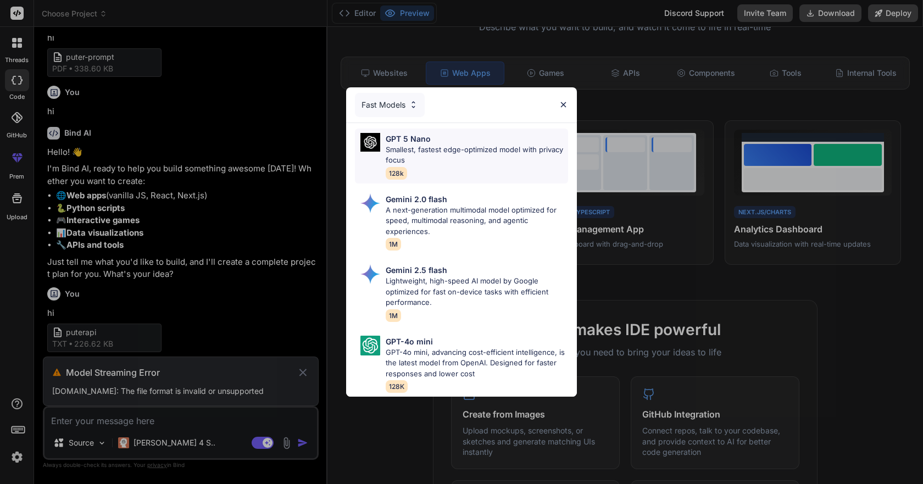
click at [421, 145] on p "Smallest, fastest edge-optimized model with privacy focus" at bounding box center [477, 155] width 182 height 21
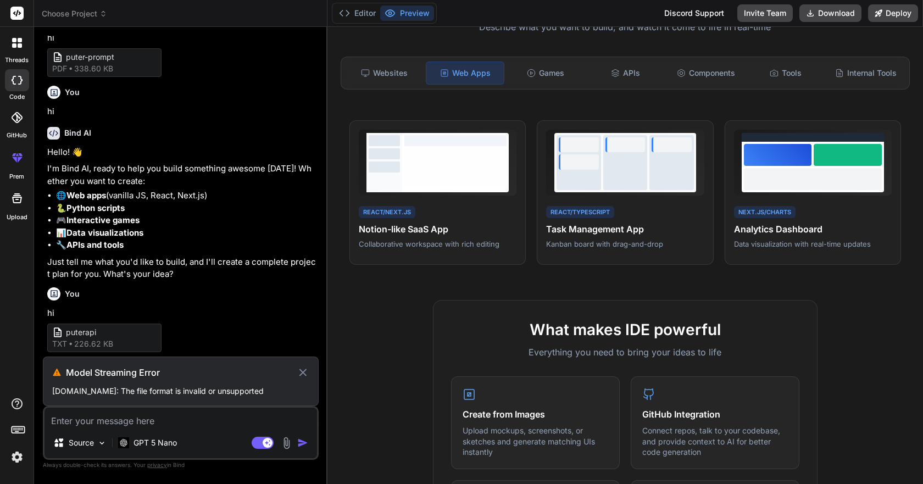
click at [168, 417] on textarea at bounding box center [181, 418] width 273 height 20
click at [84, 441] on p "Source" at bounding box center [81, 442] width 25 height 11
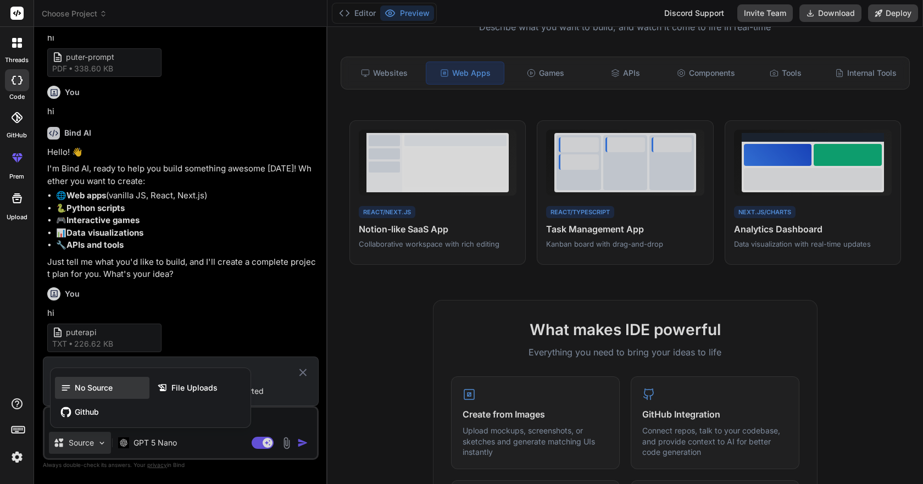
click at [96, 390] on span "No Source" at bounding box center [94, 387] width 38 height 11
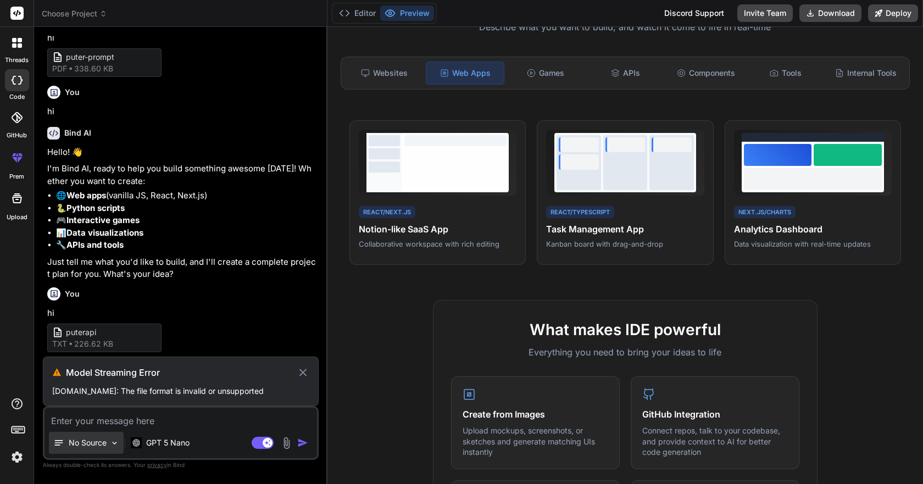
click at [100, 446] on p "No Source" at bounding box center [88, 442] width 38 height 11
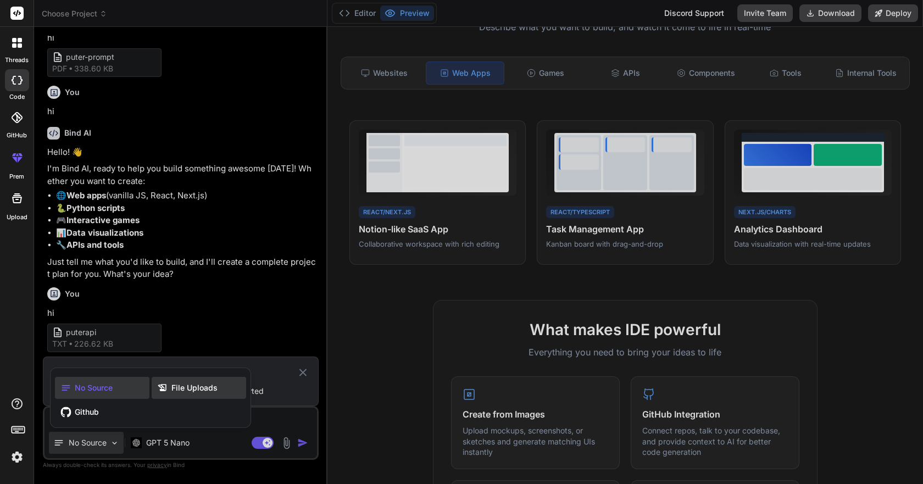
click at [190, 391] on span "File Uploads" at bounding box center [194, 387] width 46 height 11
type textarea "x"
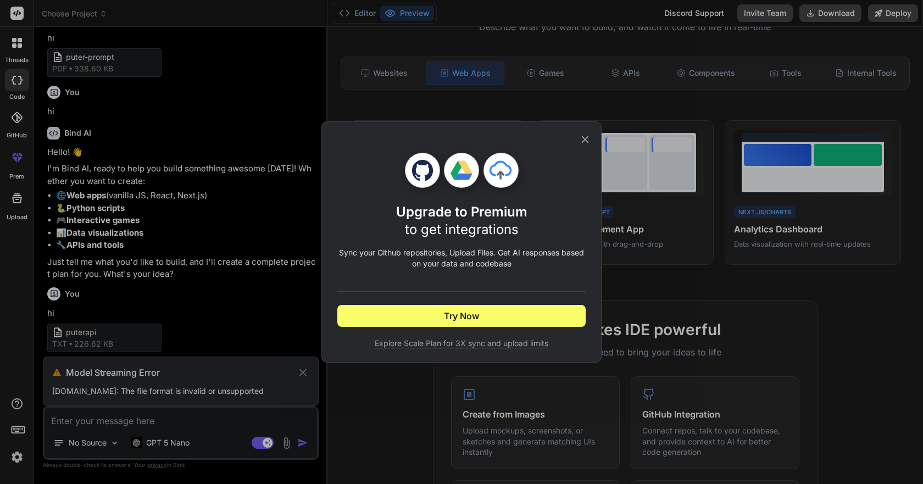
click at [587, 138] on icon at bounding box center [585, 139] width 7 height 7
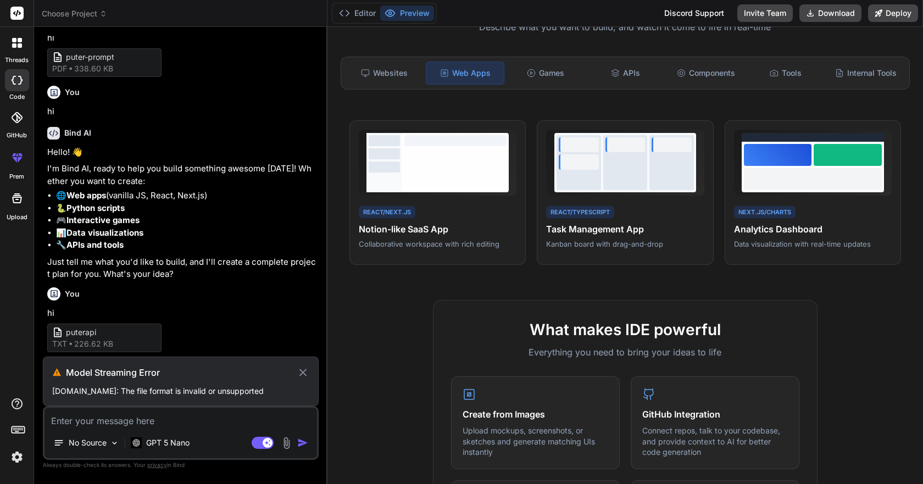
click at [195, 417] on textarea at bounding box center [181, 418] width 273 height 20
type textarea "h"
type textarea "x"
type textarea "hi"
type textarea "x"
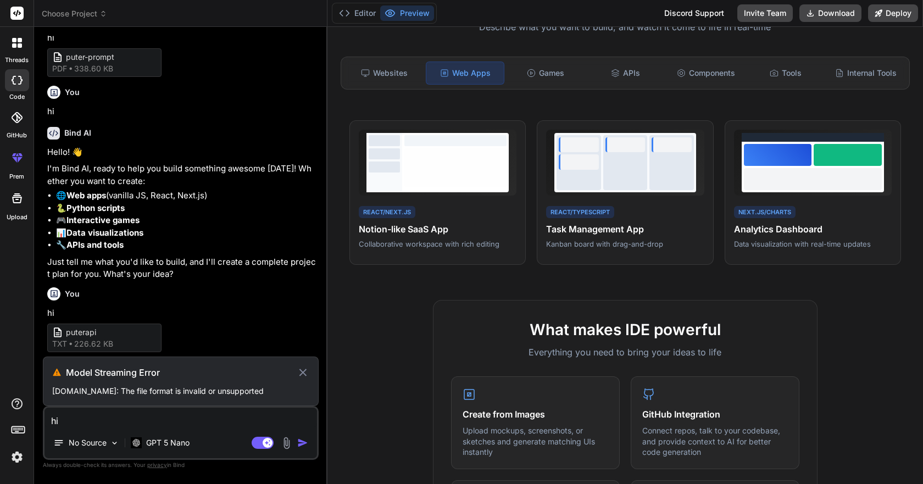
type textarea "hi"
type textarea "x"
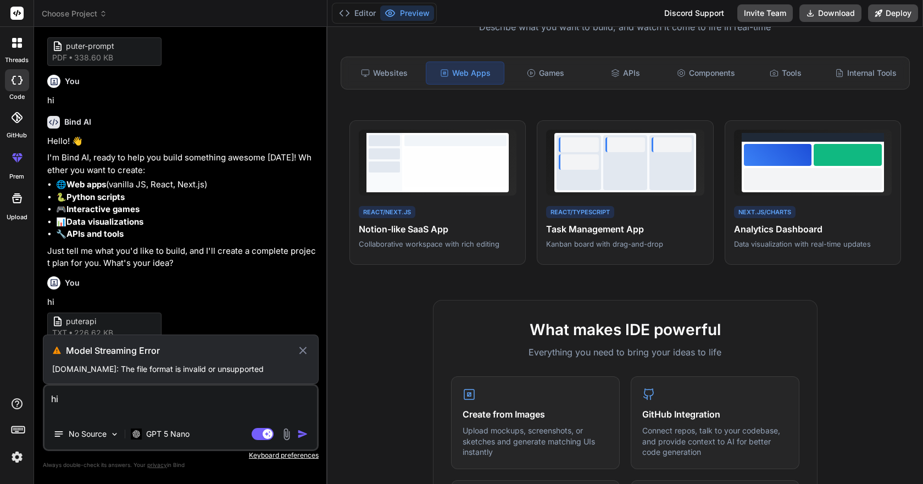
scroll to position [369, 0]
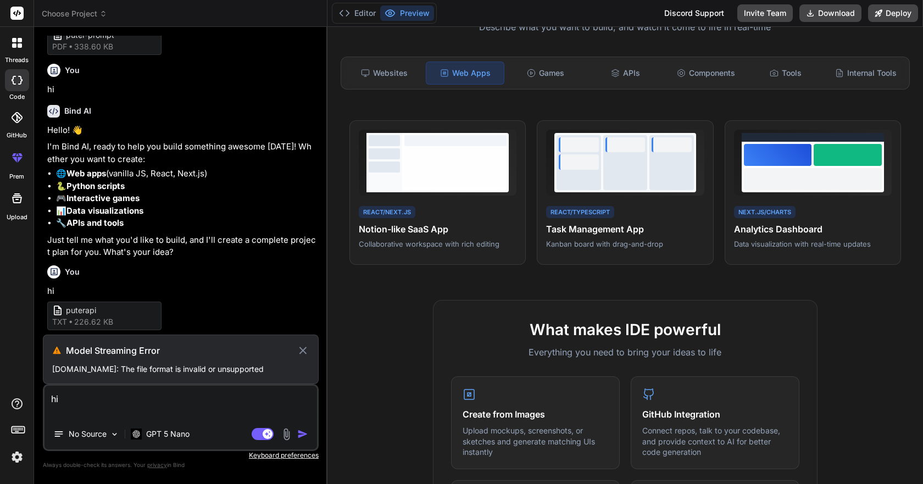
type textarea "hi"
click at [298, 344] on icon at bounding box center [303, 350] width 13 height 13
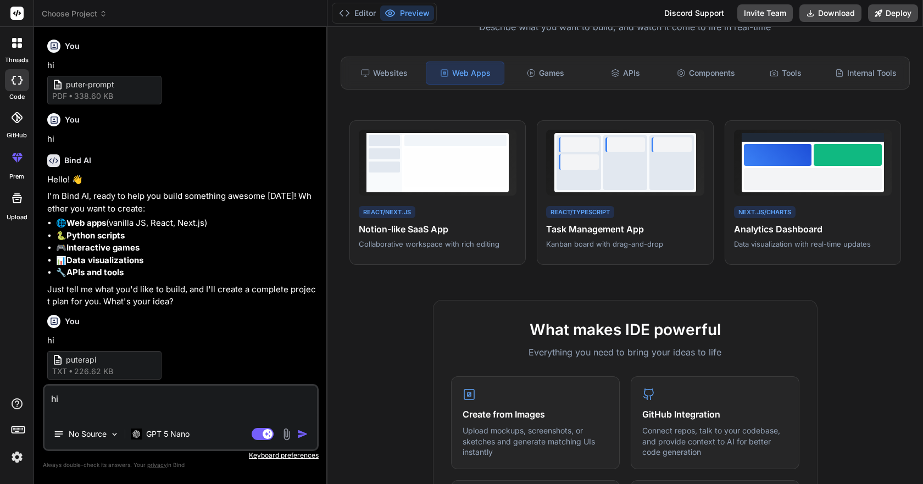
click at [302, 436] on img "button" at bounding box center [302, 434] width 11 height 11
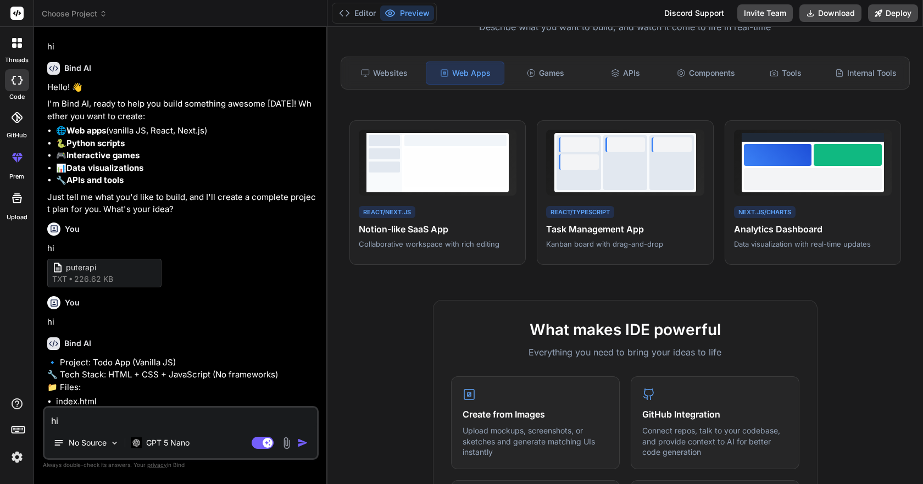
scroll to position [406, 0]
click at [285, 441] on img at bounding box center [286, 443] width 13 height 13
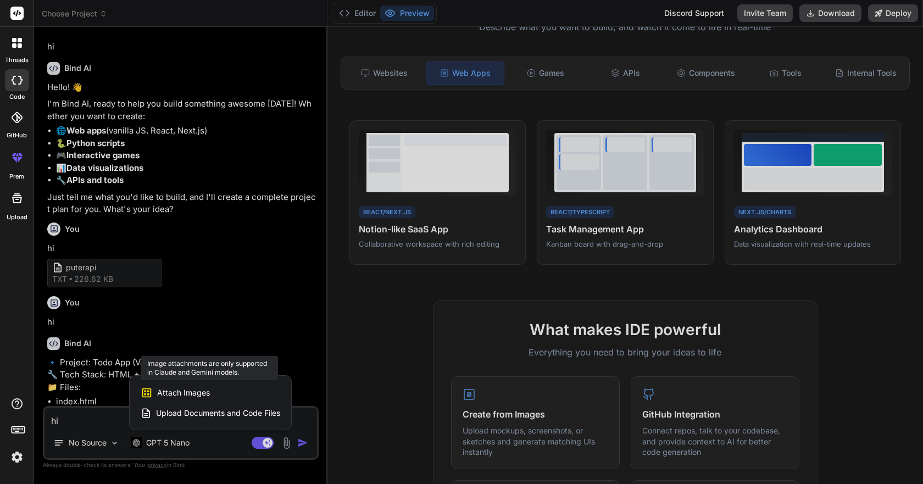
click at [188, 397] on span "Attach Images" at bounding box center [183, 392] width 53 height 11
click at [197, 390] on span "Attach Images" at bounding box center [183, 392] width 53 height 11
click at [209, 412] on span "Upload Documents and Code Files" at bounding box center [218, 413] width 124 height 11
type textarea "x"
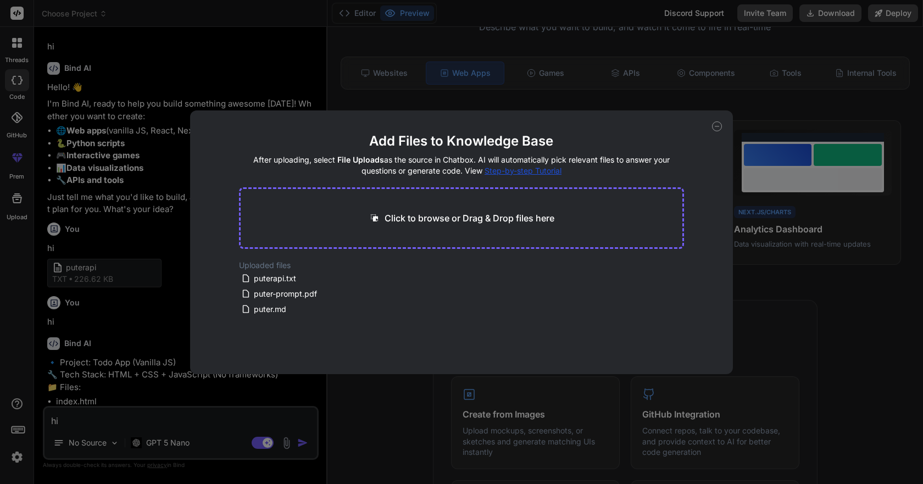
click at [469, 218] on p "Click to browse or Drag & Drop files here" at bounding box center [470, 218] width 170 height 13
type input "C:\fakepath\1759354127034-09b97982-5fc9-48ac-b9d9-bd5cfecdb7db_9.jpg"
click at [718, 124] on icon at bounding box center [717, 126] width 10 height 10
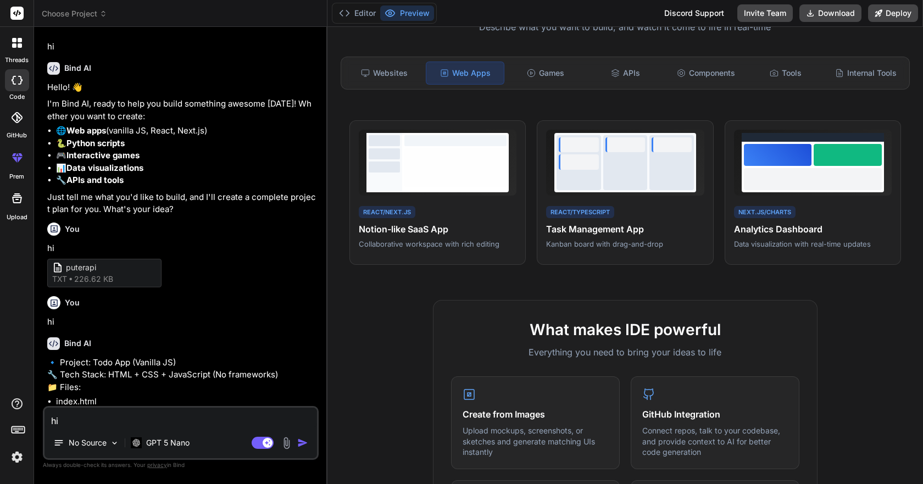
click at [25, 191] on div at bounding box center [17, 198] width 26 height 26
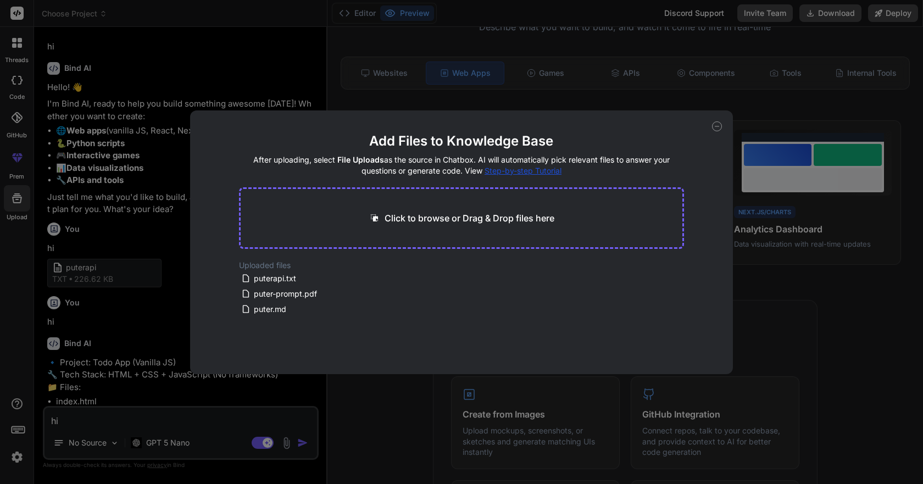
click at [129, 220] on div "Add Files to Knowledge Base After uploading, select File Uploads as the source …" at bounding box center [461, 242] width 923 height 484
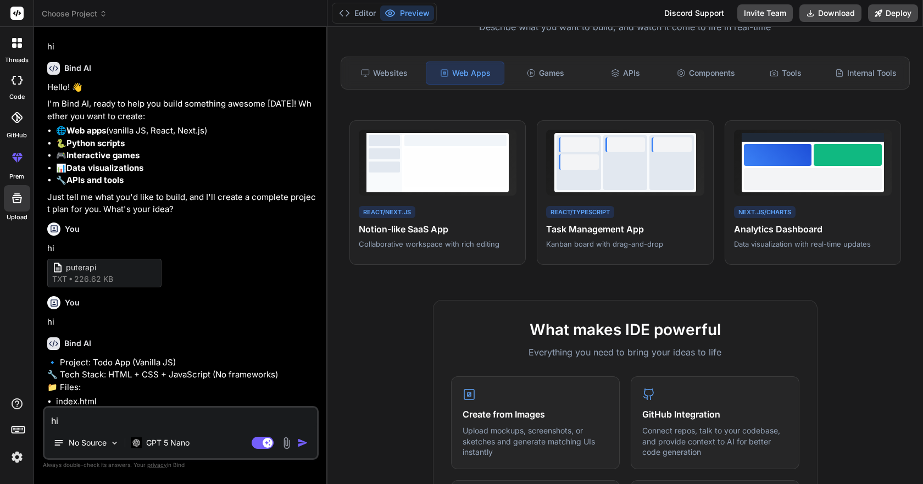
type textarea "x"
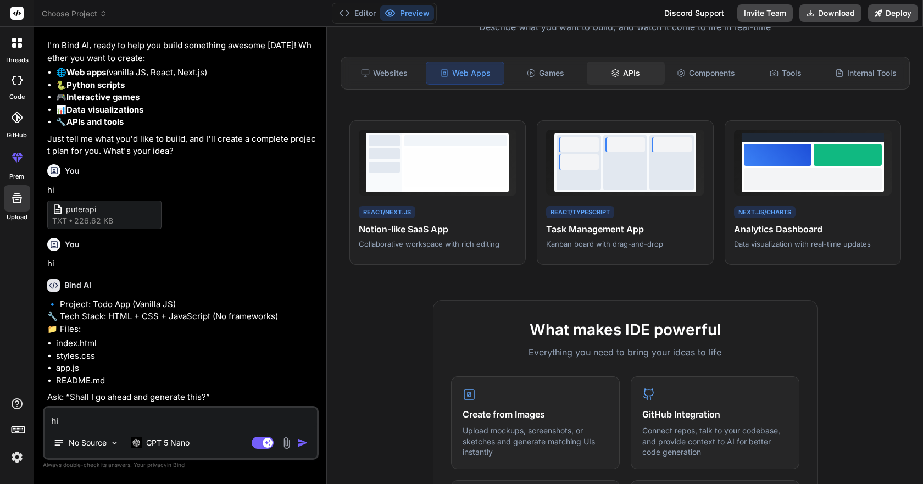
click at [608, 83] on div "APIs" at bounding box center [626, 73] width 78 height 23
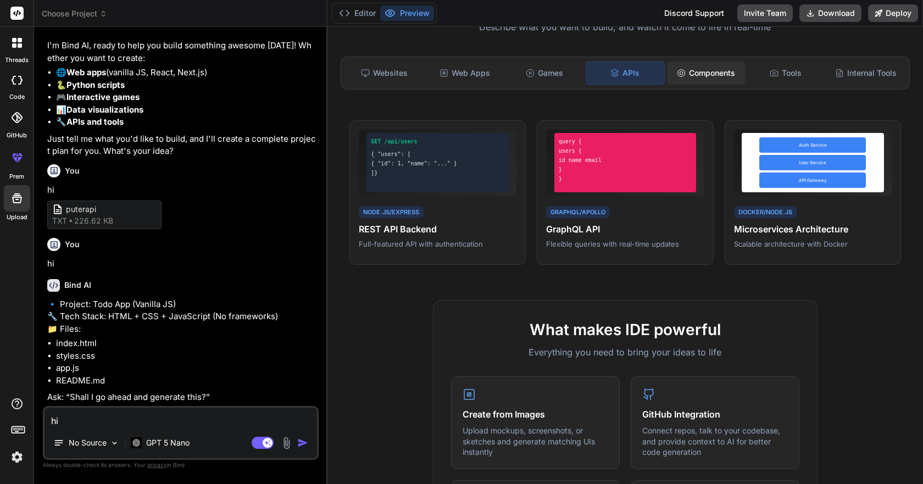
click at [715, 71] on div "Components" at bounding box center [706, 73] width 78 height 23
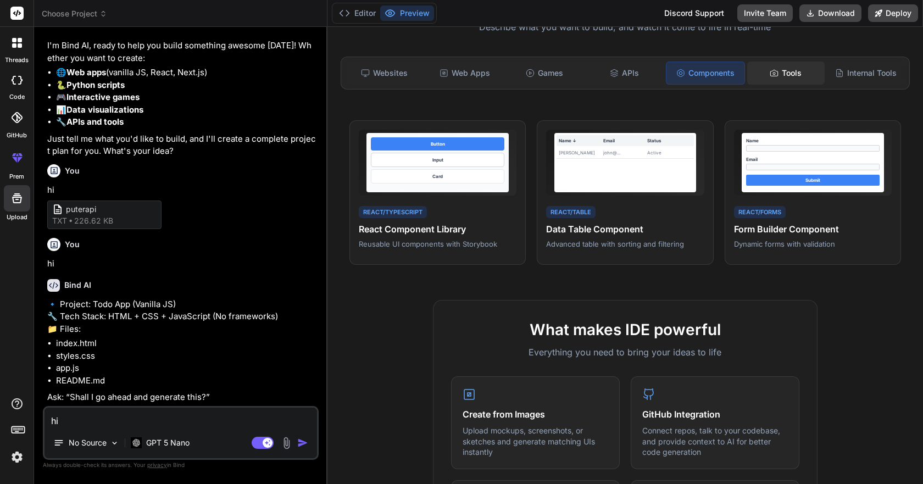
click at [789, 66] on div "Tools" at bounding box center [786, 73] width 78 height 23
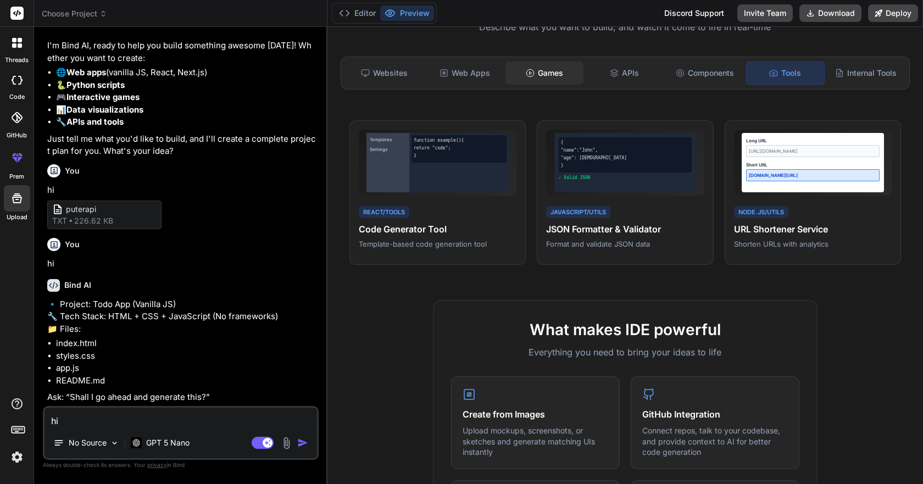
click at [548, 71] on div "Games" at bounding box center [545, 73] width 78 height 23
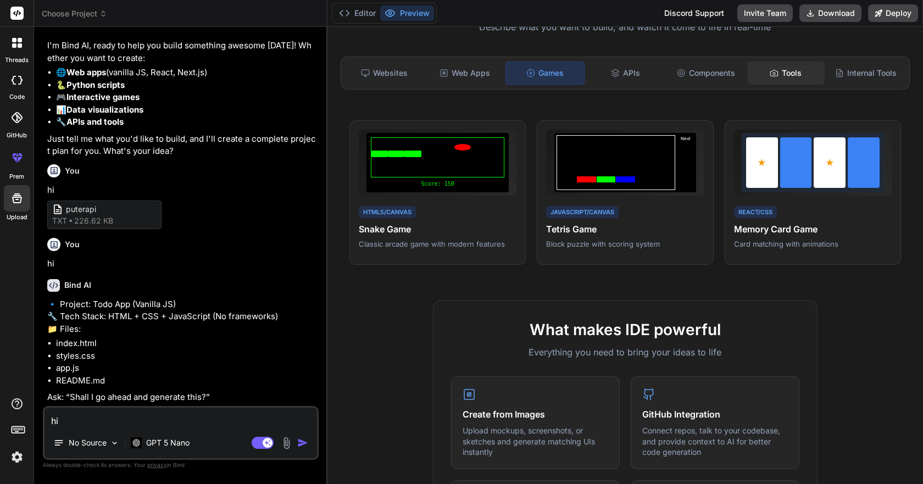
click at [774, 74] on div "Tools" at bounding box center [786, 73] width 78 height 23
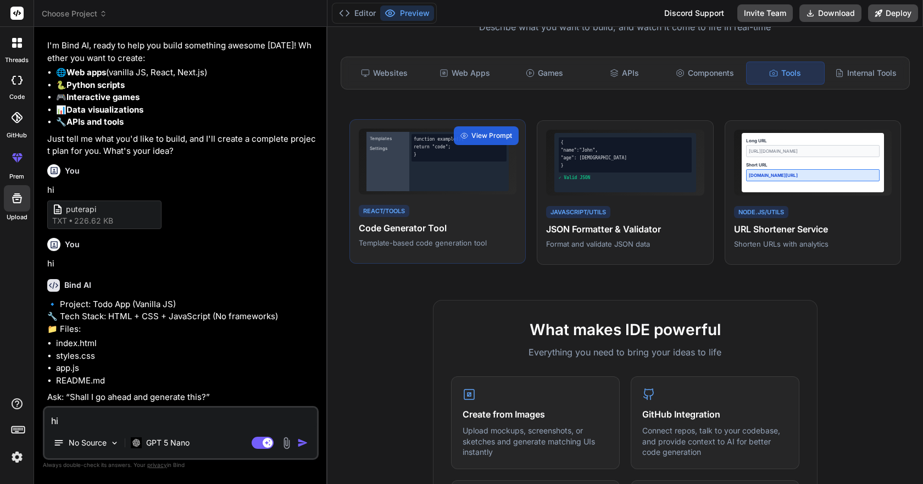
click at [431, 185] on div "function example() { return "code"; }" at bounding box center [458, 161] width 99 height 59
click at [484, 134] on span "View Prompt" at bounding box center [491, 136] width 41 height 10
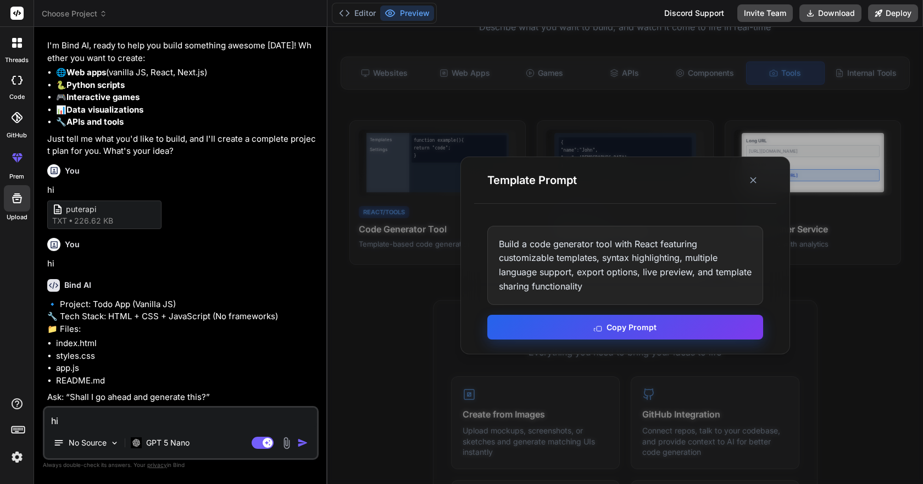
click at [630, 325] on button "Copy Prompt" at bounding box center [625, 327] width 276 height 25
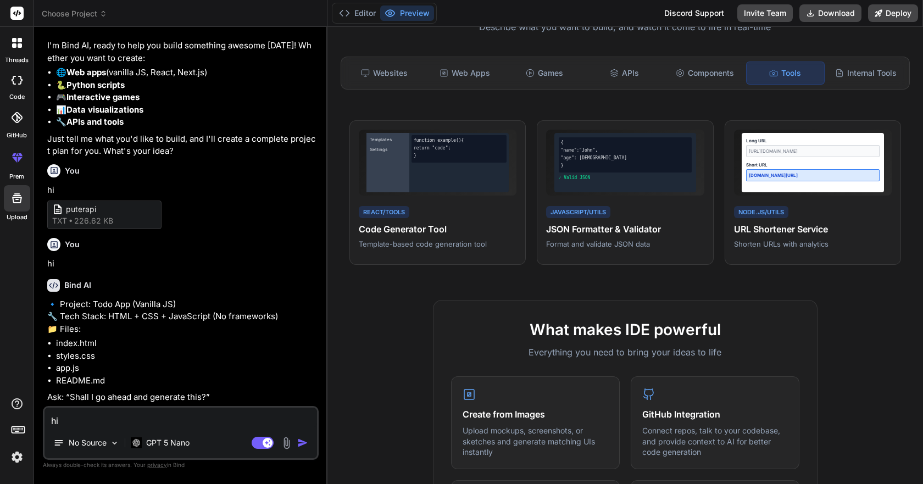
click at [180, 418] on textarea "hi" at bounding box center [181, 418] width 273 height 20
paste textarea "Build a code generator tool with React featuring customizable templates, syntax…"
type textarea "Build a code generator tool with React featuring customizable templates, syntax…"
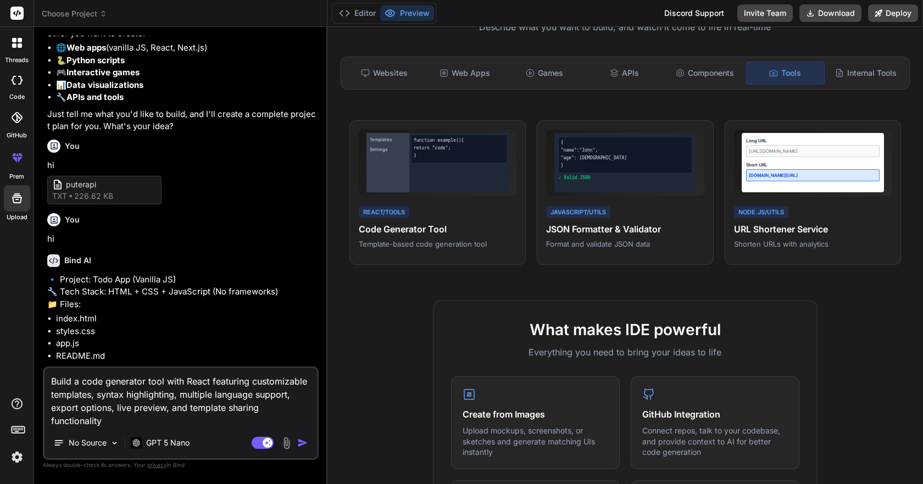
type textarea "x"
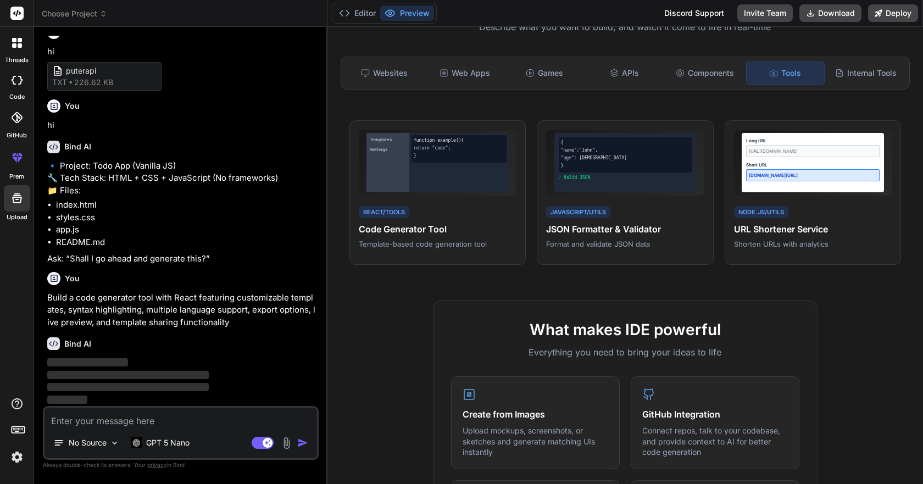
scroll to position [627, 0]
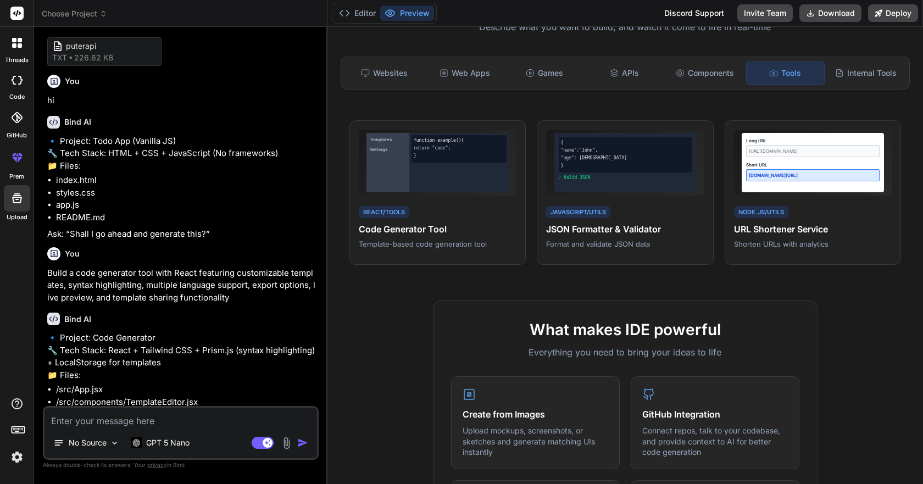
type textarea "x"
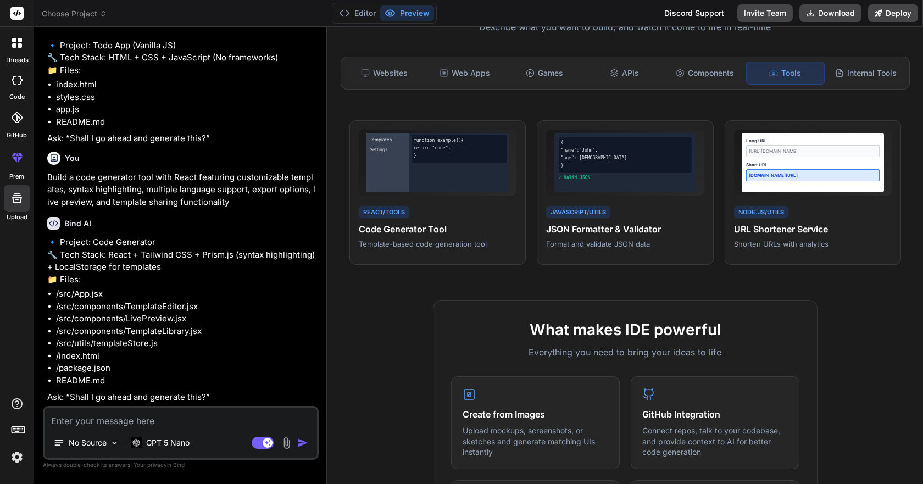
scroll to position [772, 0]
click at [174, 417] on textarea at bounding box center [181, 418] width 273 height 20
type textarea "y"
type textarea "x"
type textarea "ye"
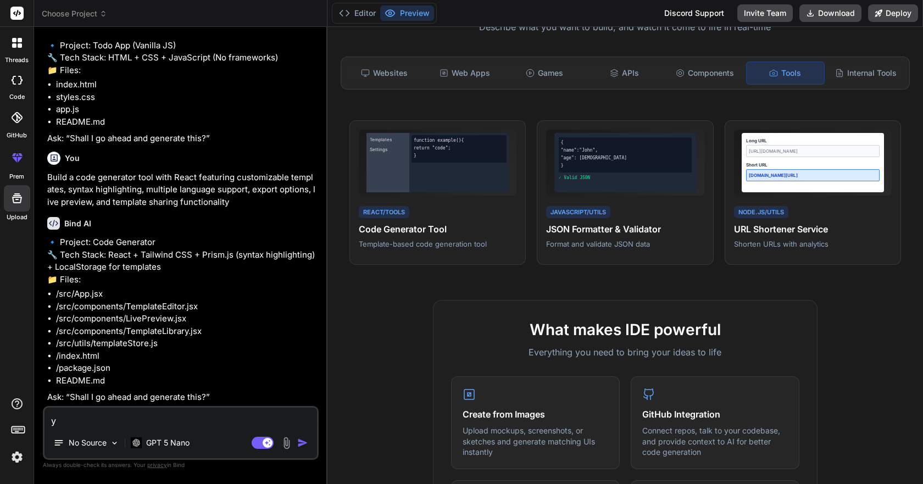
type textarea "x"
type textarea "yes"
type textarea "x"
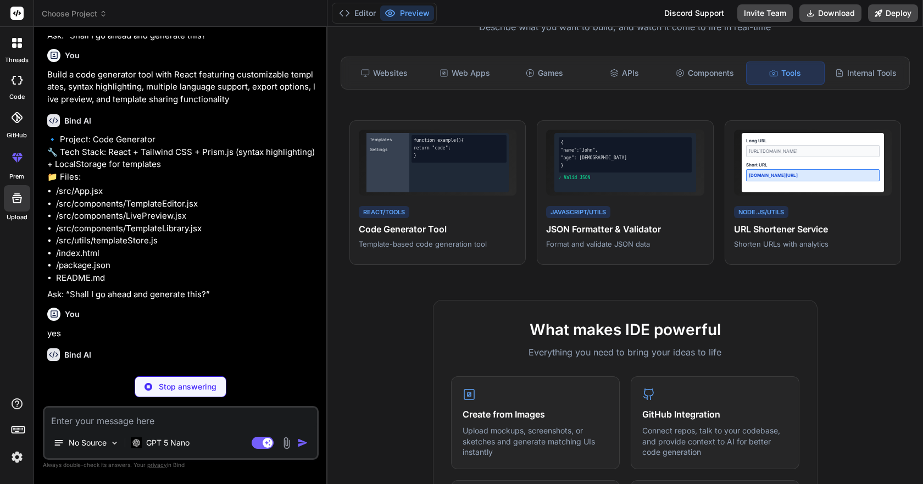
scroll to position [886, 0]
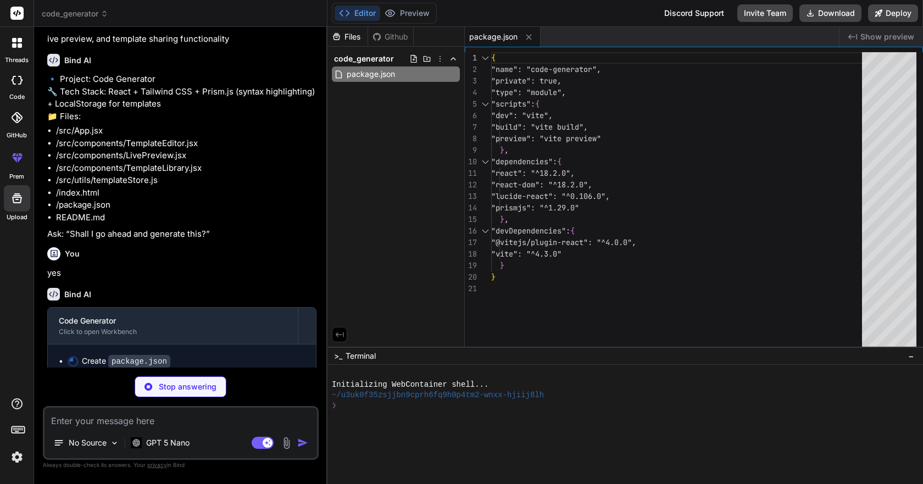
type textarea "x"
type textarea "</body> </html>"
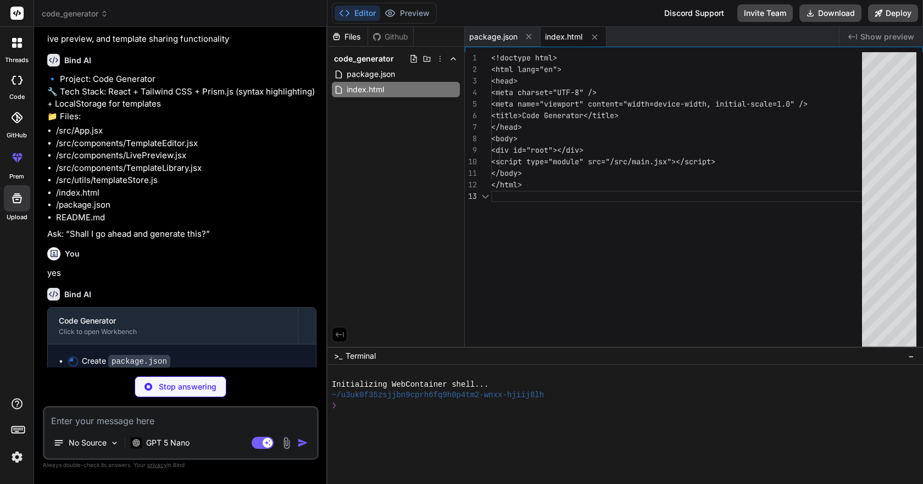
type textarea "x"
type textarea "const root = createRoot(document.getElementById('root')); root.render(<App />);"
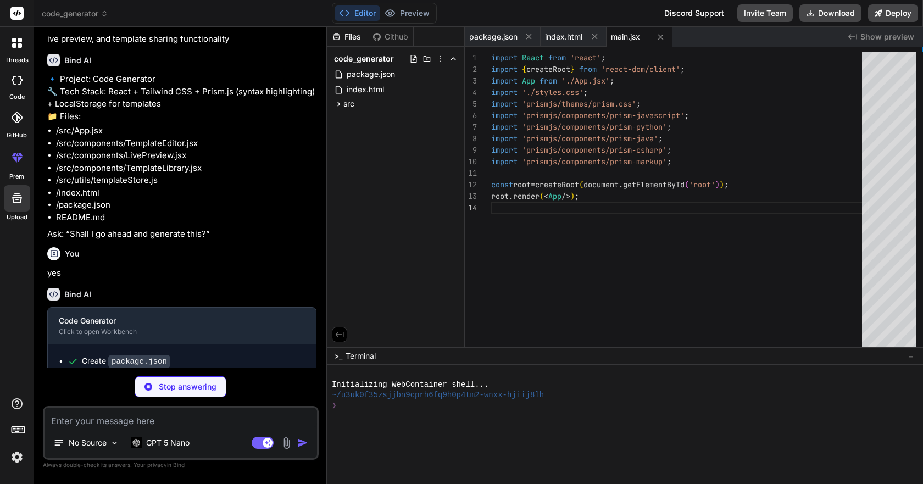
scroll to position [997, 0]
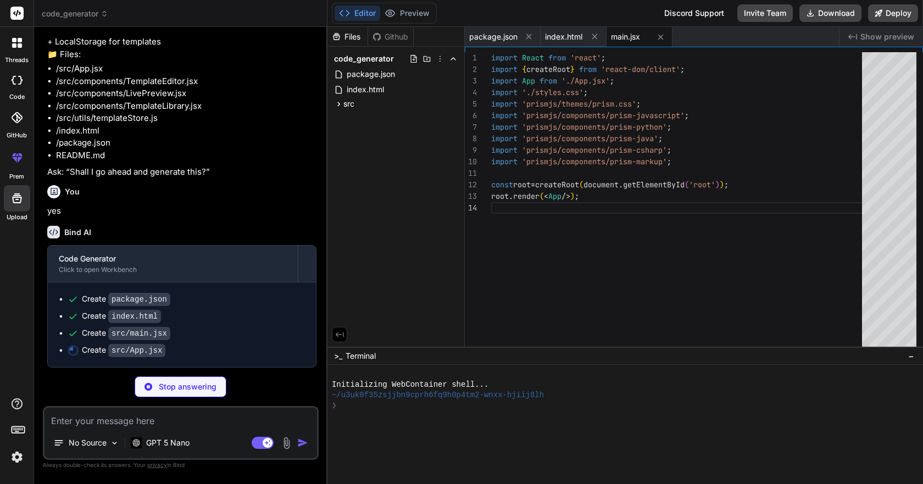
type textarea "x"
type textarea "onShare={shareTemplate} /> </section> </main> </div> ); } export default App;"
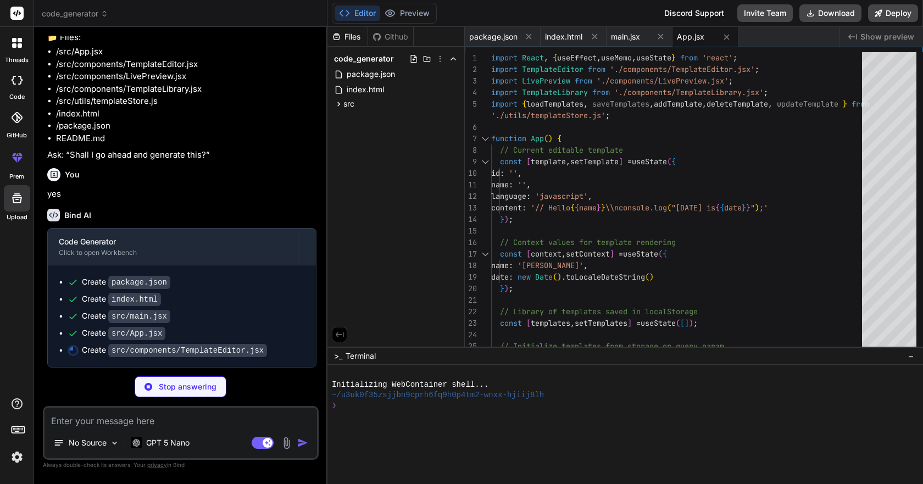
type textarea "x"
type textarea "</div> ); }"
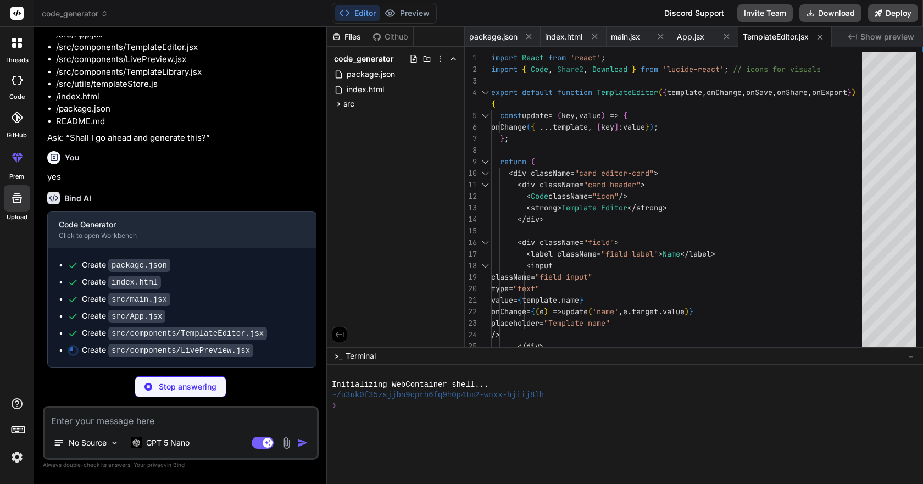
scroll to position [0, 75]
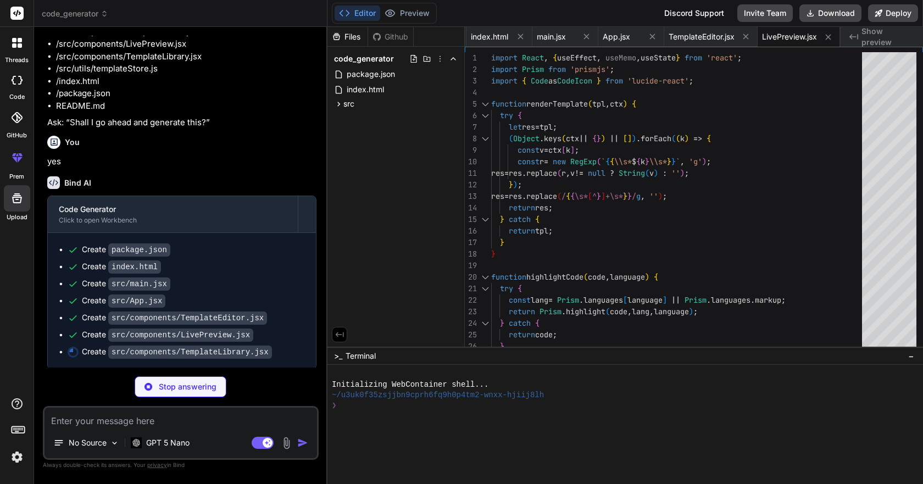
type textarea "x"
type textarea "</button> </div> </li> ))} </ul> </div> ); }"
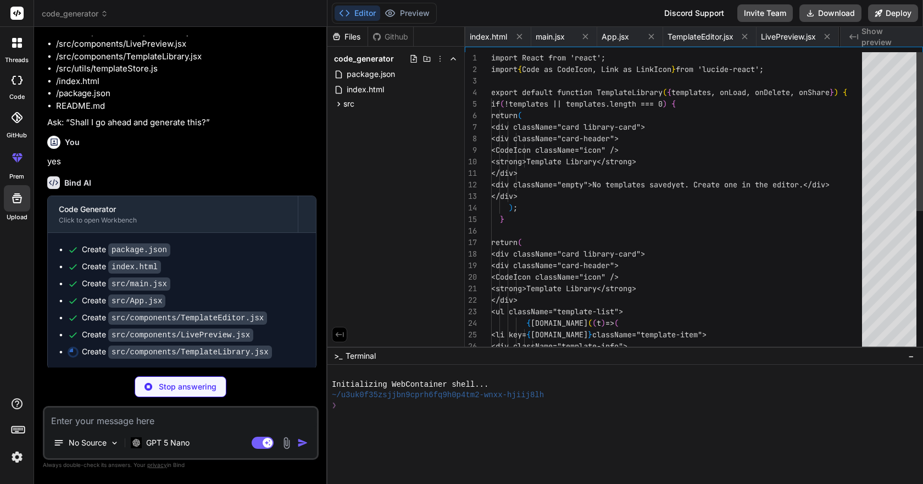
scroll to position [0, 174]
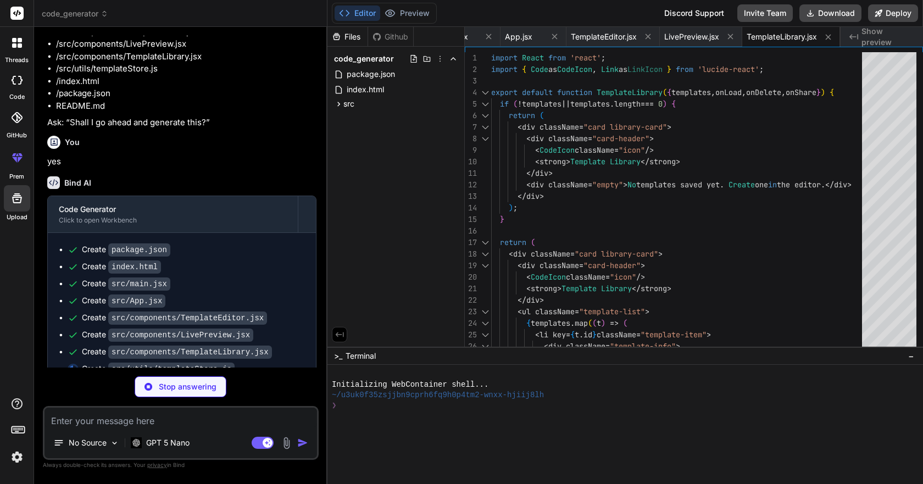
type textarea "x"
type textarea "export const updateTemplate = (id, updated) => { const templates = loadTemplate…"
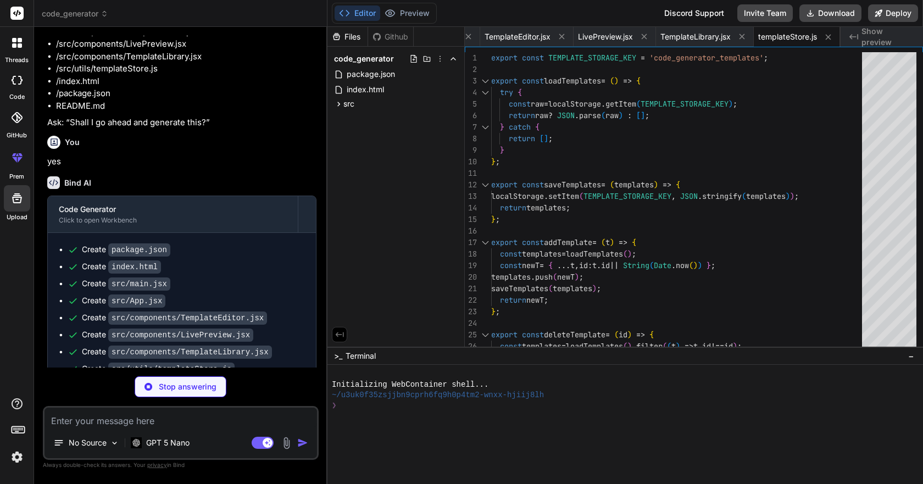
type textarea "x"
type textarea ".empty { padding: 14px; color: var(--muted); } .note { font-size: 12px; color: …"
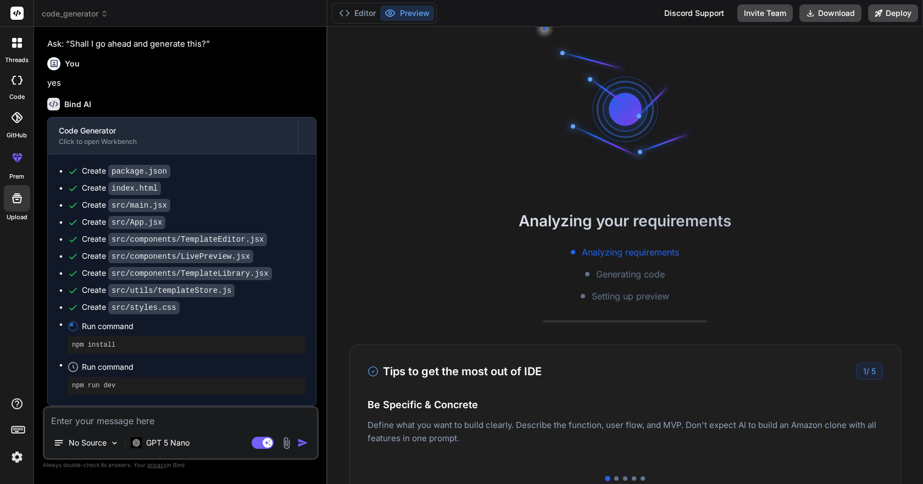
scroll to position [63, 0]
type textarea "x"
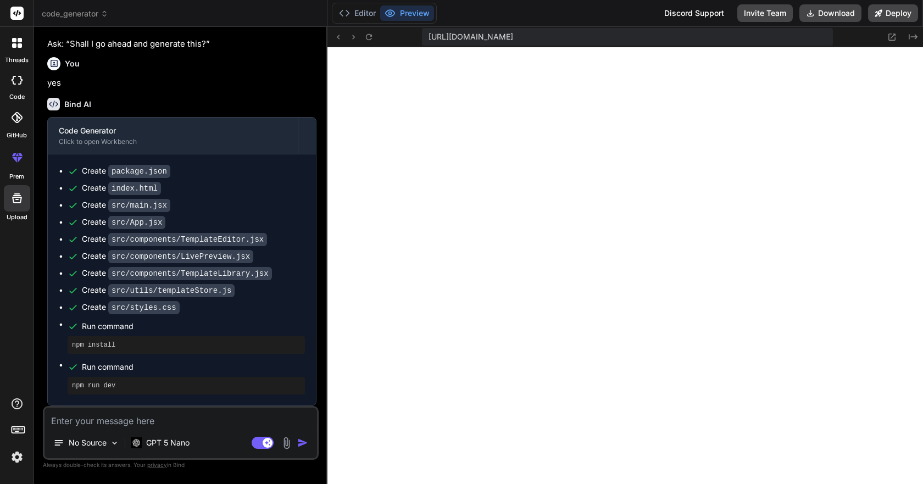
scroll to position [762, 0]
click at [368, 34] on icon at bounding box center [369, 37] width 6 height 6
click at [195, 425] on textarea at bounding box center [181, 418] width 273 height 20
paste textarea "[loremi:dolo:sitamet] Consectet adipis elit 0 seddo: /eius/t2in0u30labore1etdo8…"
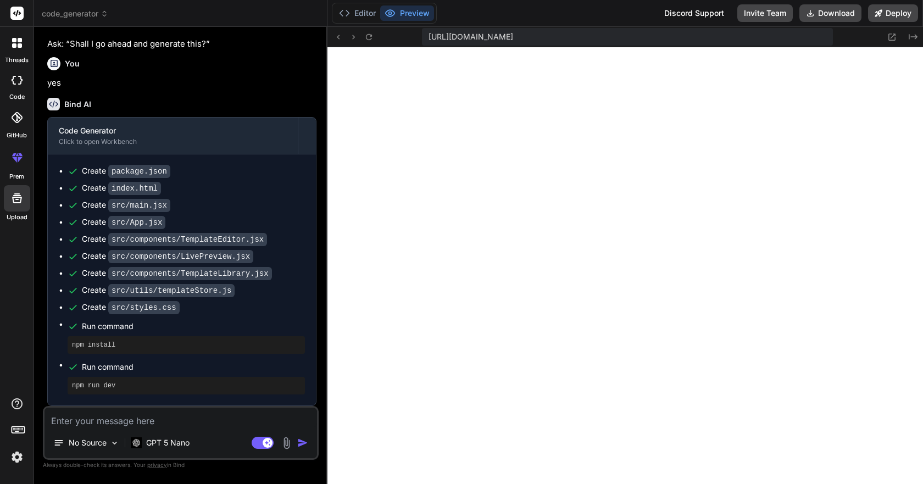
type textarea "[loremi:dolo:sitamet] Consectet adipis elit 0 seddo: /eius/t2in0u30labore1etdo8…"
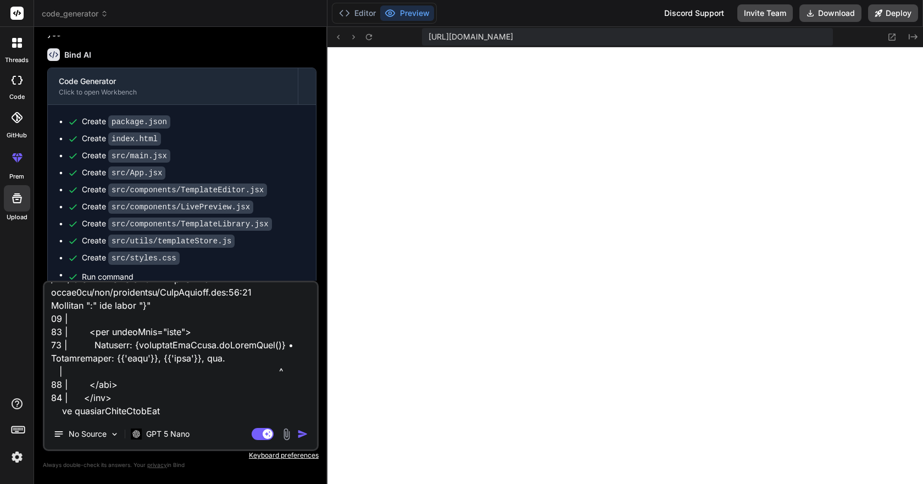
scroll to position [0, 0]
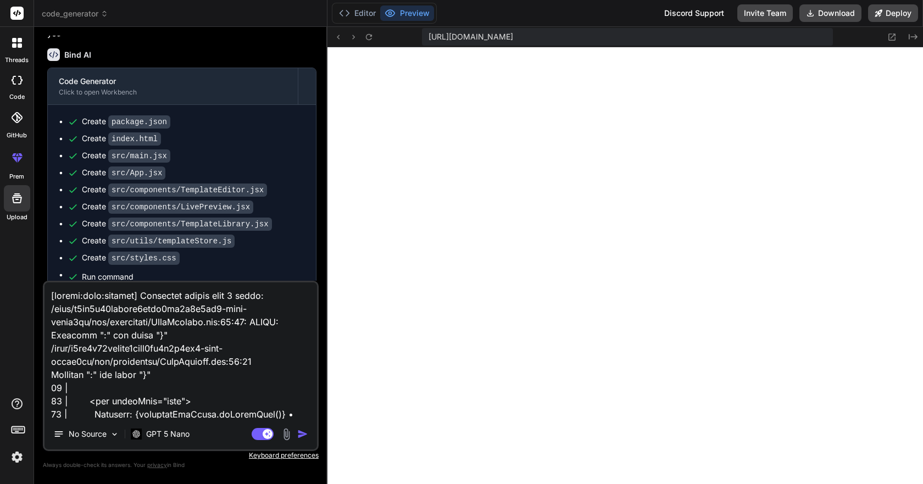
click at [58, 284] on textarea at bounding box center [181, 350] width 273 height 136
click at [50, 289] on textarea at bounding box center [181, 350] width 273 height 136
type textarea "x"
type textarea "[loremi:dolo:sitamet] Consectet adipis elit 3 seddo: /eius/t0in4u76labore8etdo8…"
type textarea "x"
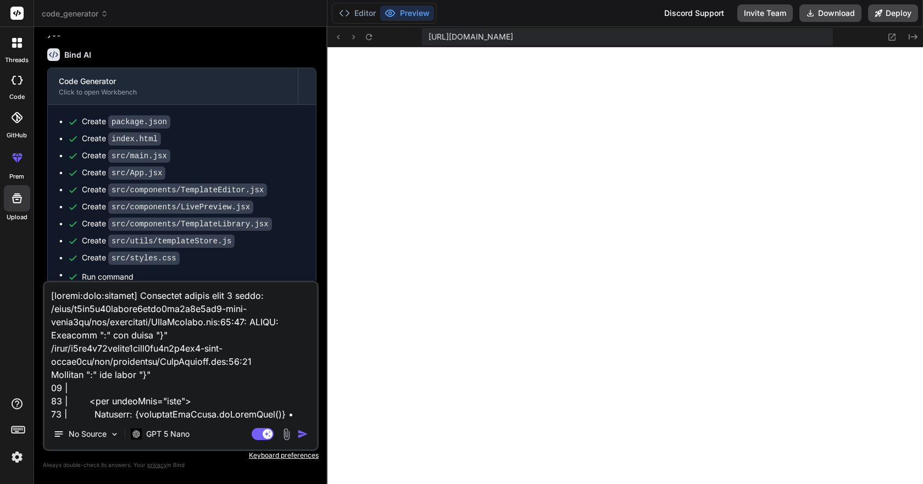
click at [93, 298] on textarea at bounding box center [181, 350] width 273 height 136
type textarea "L [ipsumd:sita:consect] Adipiscin elitse doei 8 tempo: /inci/u7la1e38dolore6mag…"
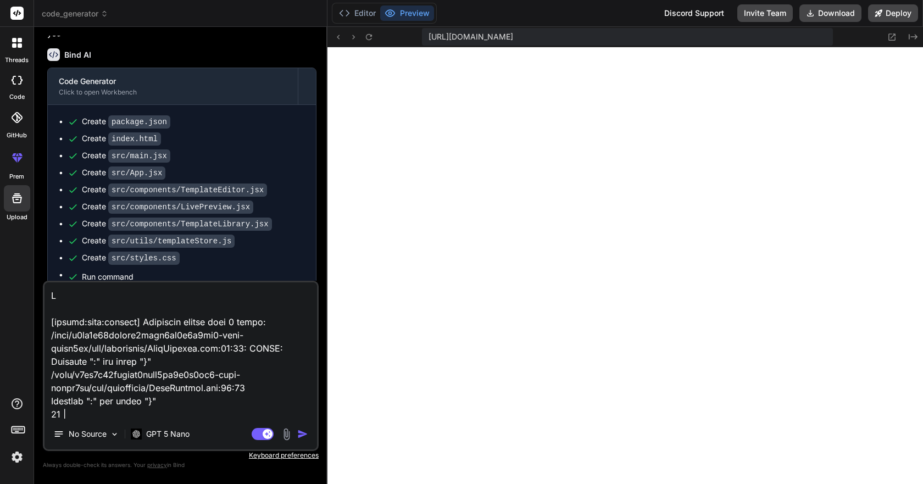
type textarea "x"
type textarea "Lo [ipsumd:sita:consect] Adipiscin elitse doei 2 tempo: /inci/u0la5e27dolore4ma…"
type textarea "x"
type textarea "Lor [ipsumd:sita:consect] Adipiscin elitse doei 1 tempo: /inci/u7la8e63dolore3m…"
type textarea "x"
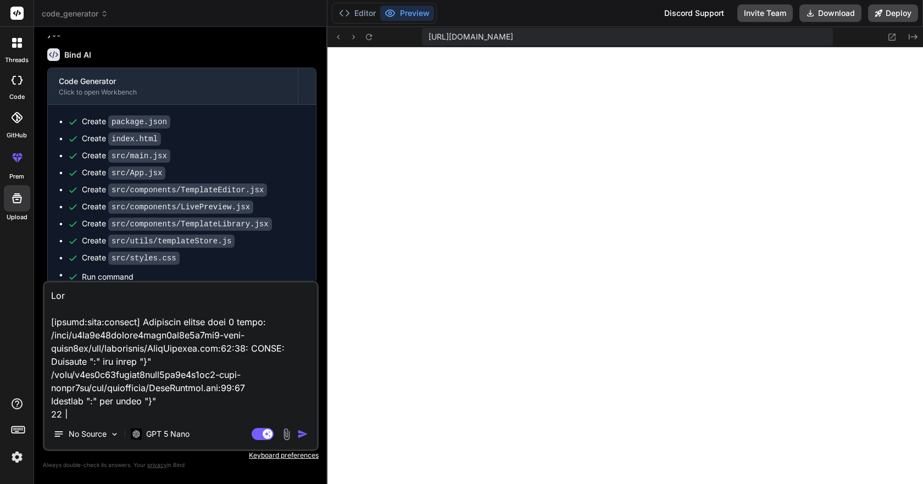
type textarea "Lor: [ipsumd:sita:consect] Adipiscin elitse doei 1 tempo: /inci/u8la0e13dolore7…"
type textarea "x"
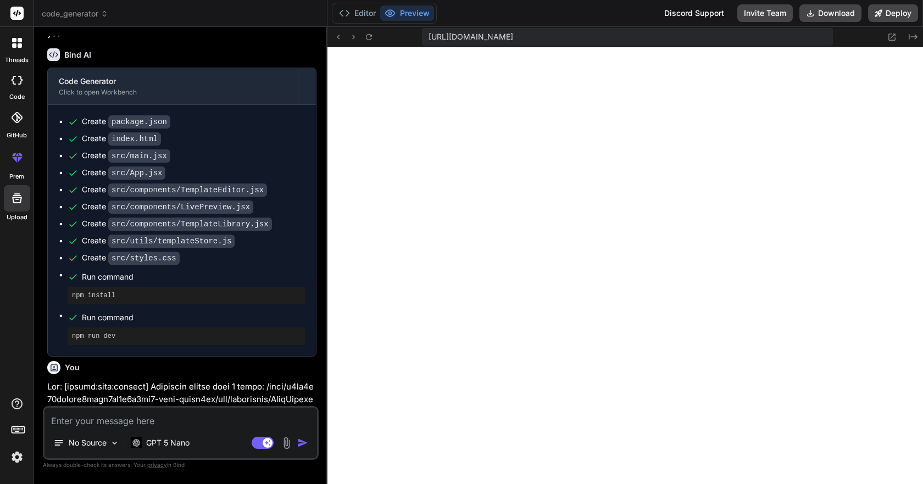
scroll to position [1487, 0]
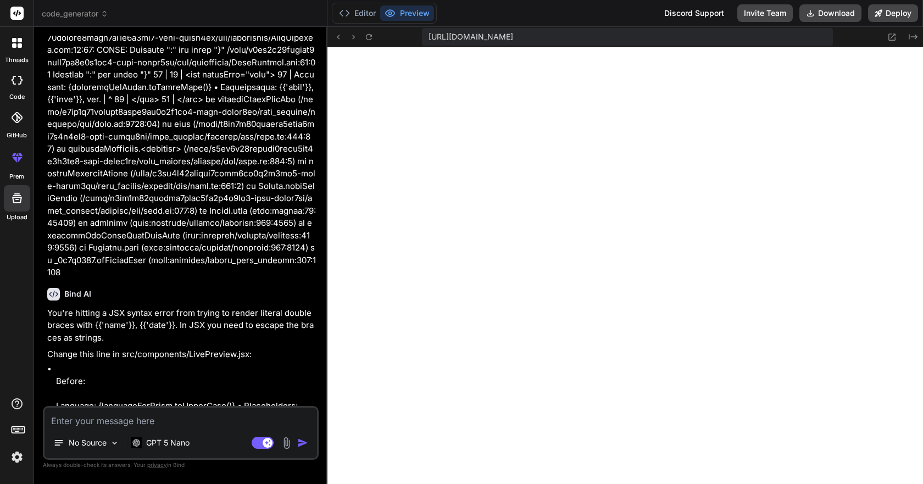
type textarea "x"
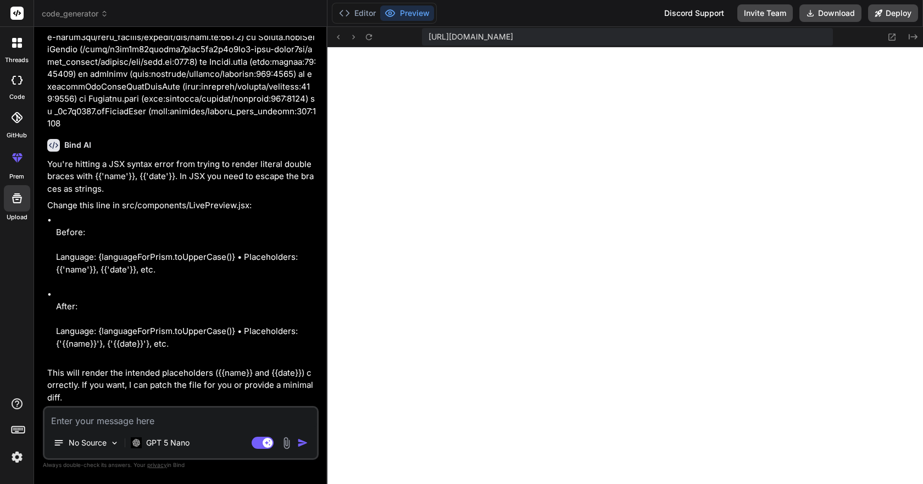
scroll to position [1710, 0]
click at [198, 420] on textarea at bounding box center [181, 418] width 273 height 20
type textarea "f"
type textarea "x"
type textarea "fi"
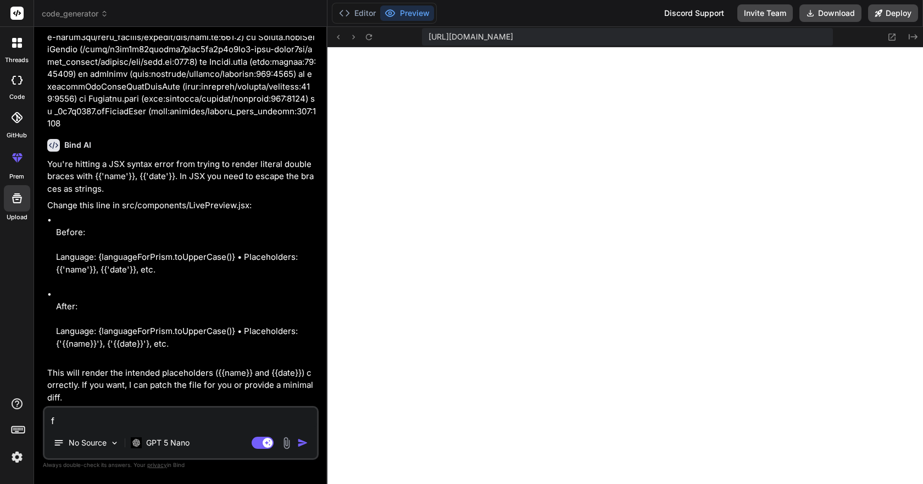
type textarea "x"
type textarea "fix"
type textarea "x"
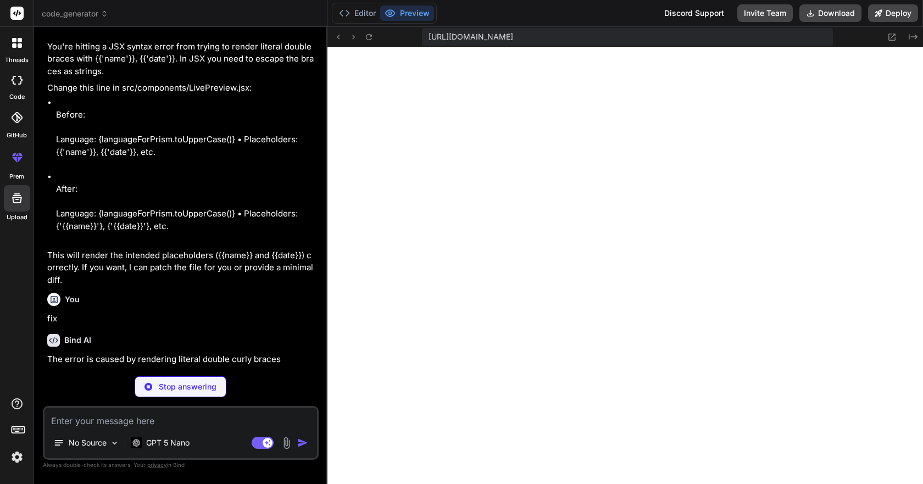
scroll to position [1824, 0]
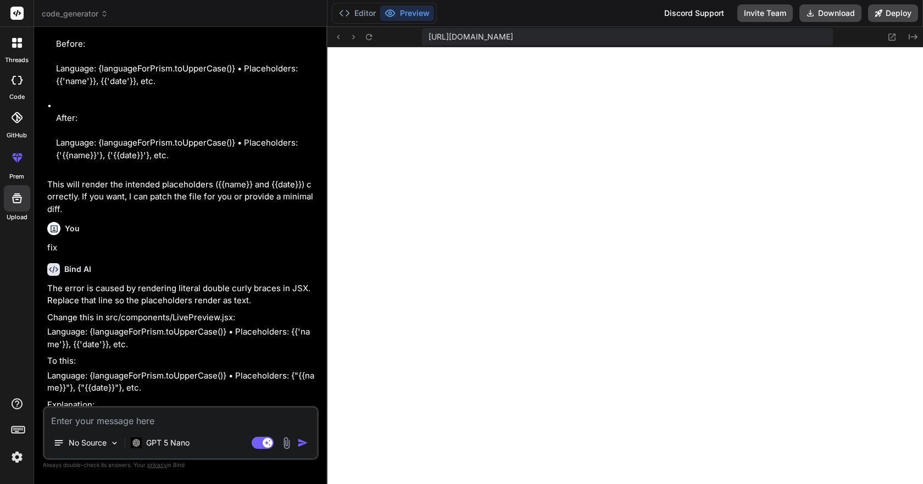
type textarea "x"
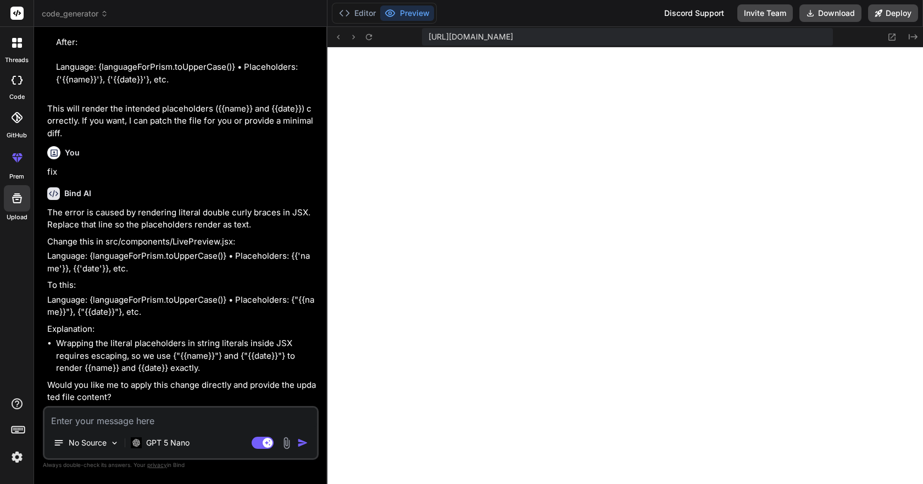
click at [145, 421] on textarea at bounding box center [181, 418] width 273 height 20
type textarea "y"
type textarea "x"
type textarea "ye"
type textarea "x"
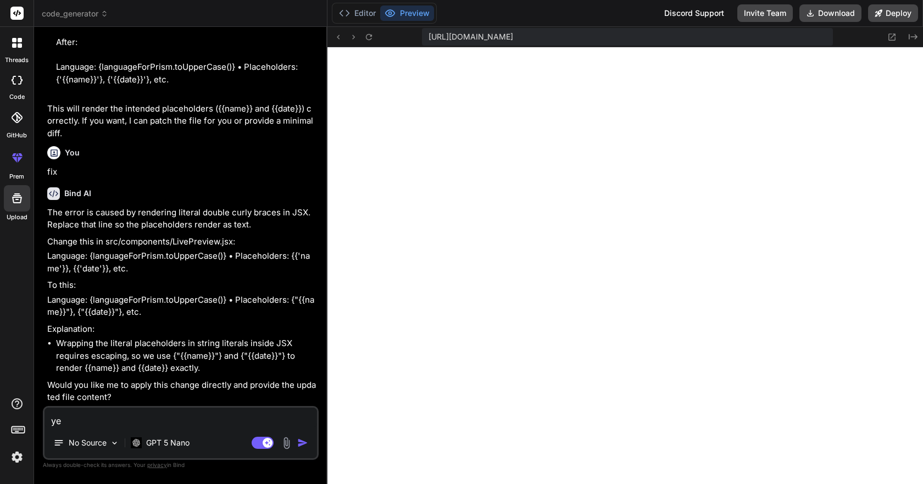
type textarea "yes"
type textarea "x"
type textarea "yes"
type textarea "x"
type textarea "yes a"
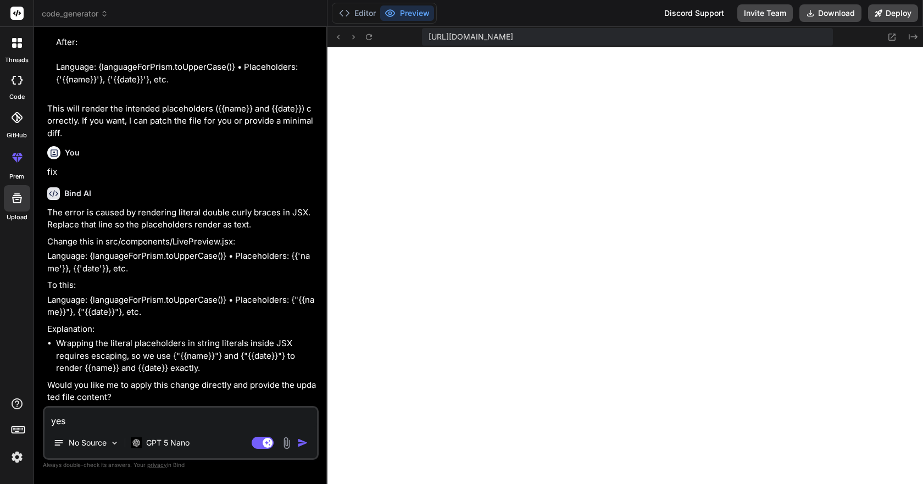
type textarea "x"
type textarea "yes ap"
type textarea "x"
type textarea "yes app"
type textarea "x"
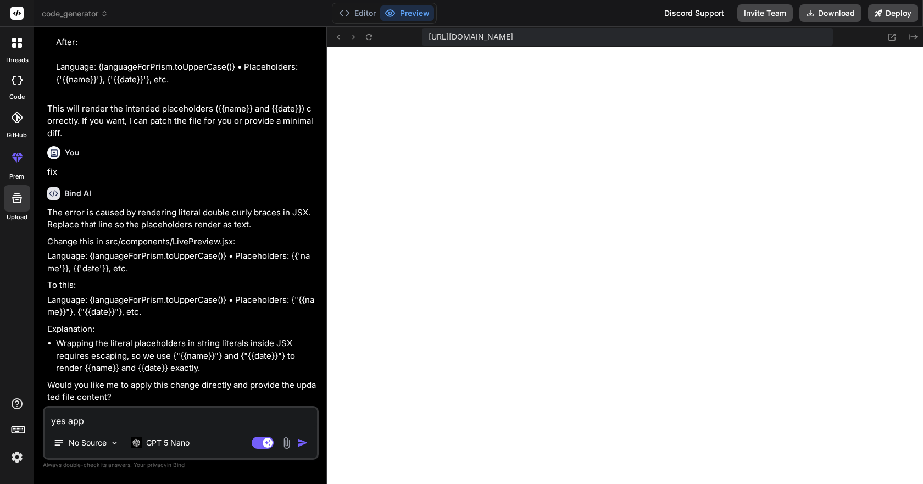
type textarea "yes appl"
type textarea "x"
type textarea "yes apply"
type textarea "x"
type textarea "yes apply"
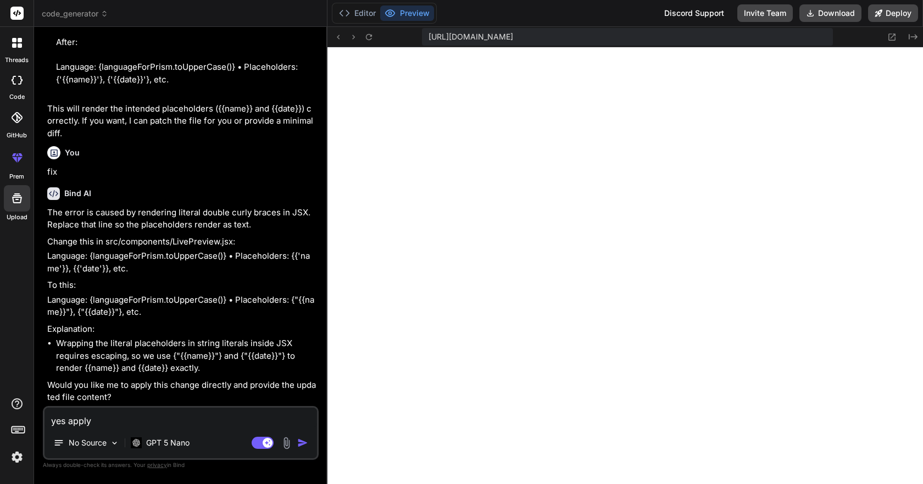
type textarea "x"
type textarea "yes apply t"
type textarea "x"
type textarea "yes apply th"
type textarea "x"
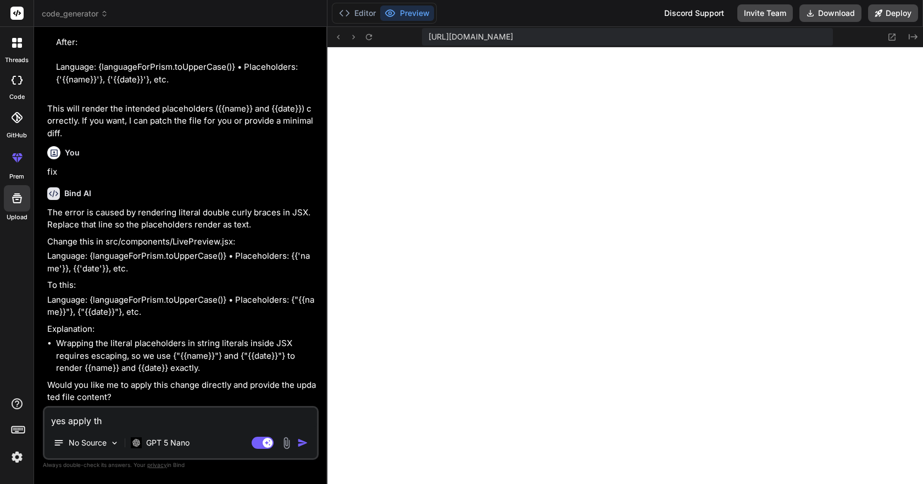
type textarea "yes apply the"
type textarea "x"
type textarea "yes apply the"
type textarea "x"
type textarea "yes apply the c"
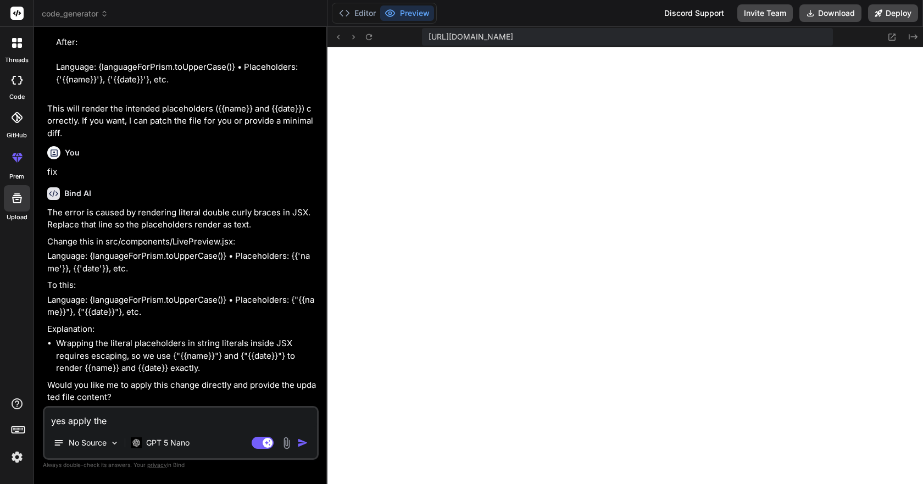
type textarea "x"
type textarea "yes apply the ch"
type textarea "x"
type textarea "yes apply the cha"
type textarea "x"
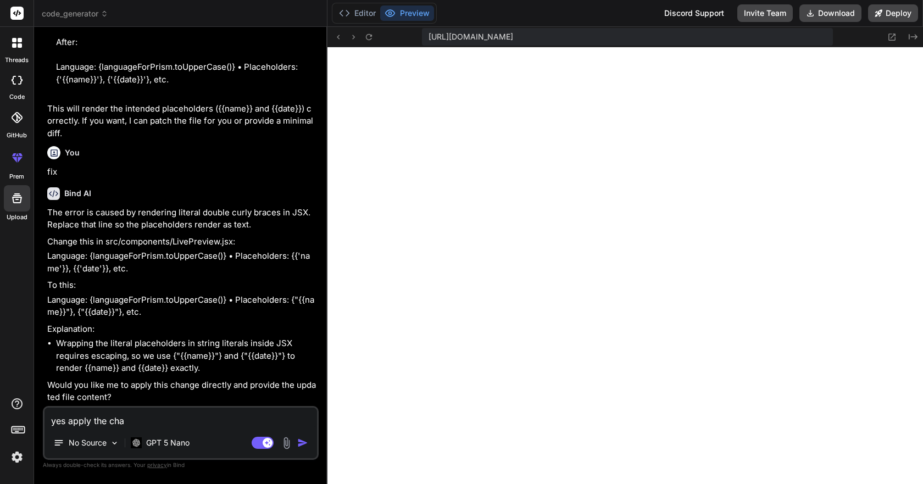
type textarea "yes apply the chan"
type textarea "x"
type textarea "yes apply the [PERSON_NAME]"
type textarea "x"
type textarea "yes apply the change"
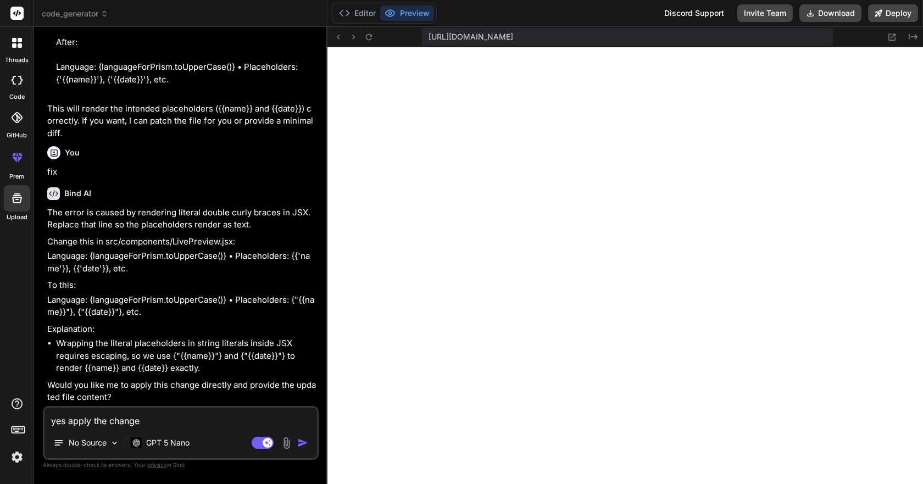
type textarea "x"
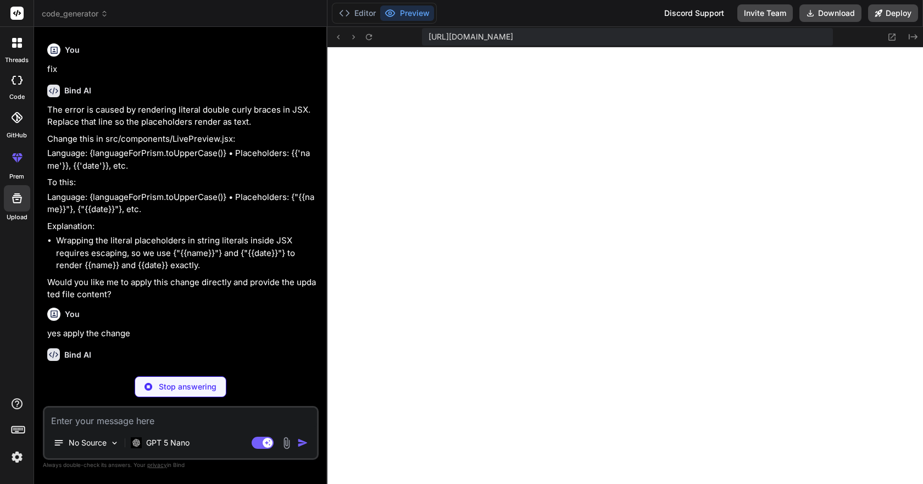
scroll to position [2088, 0]
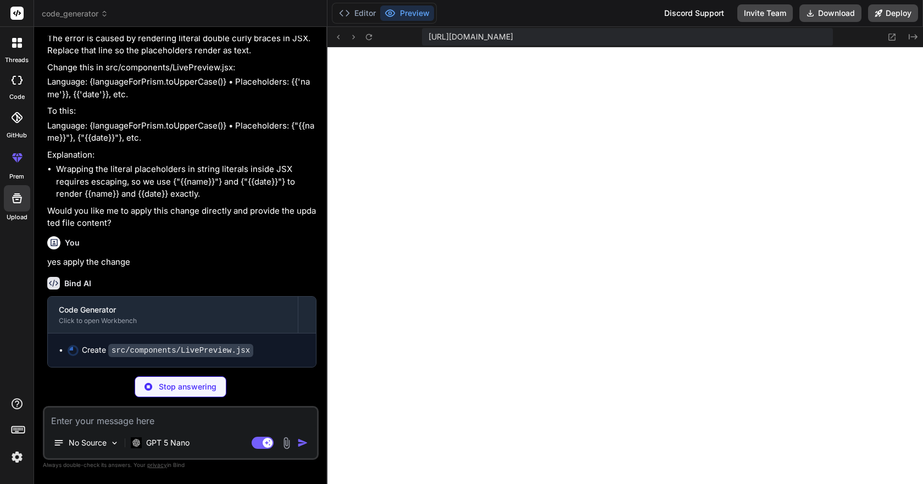
type textarea "x"
type textarea "</div> ); }"
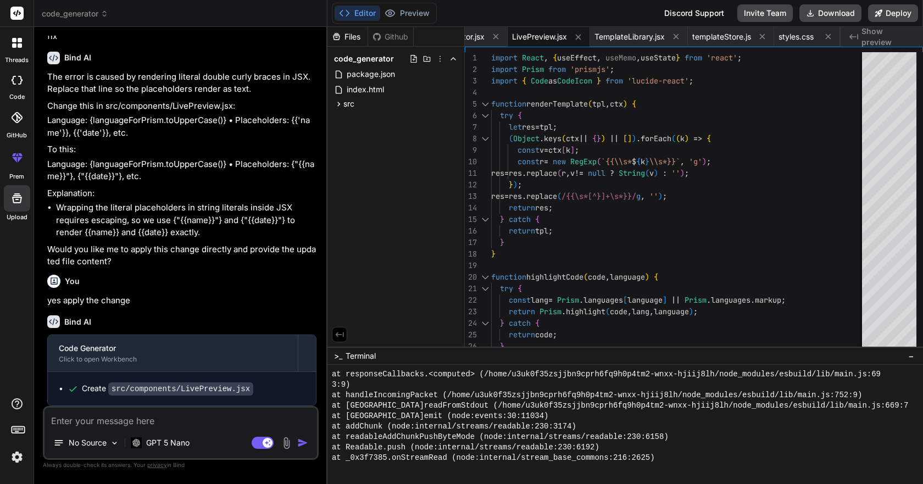
scroll to position [2110, 0]
click at [401, 10] on button "Preview" at bounding box center [407, 12] width 54 height 15
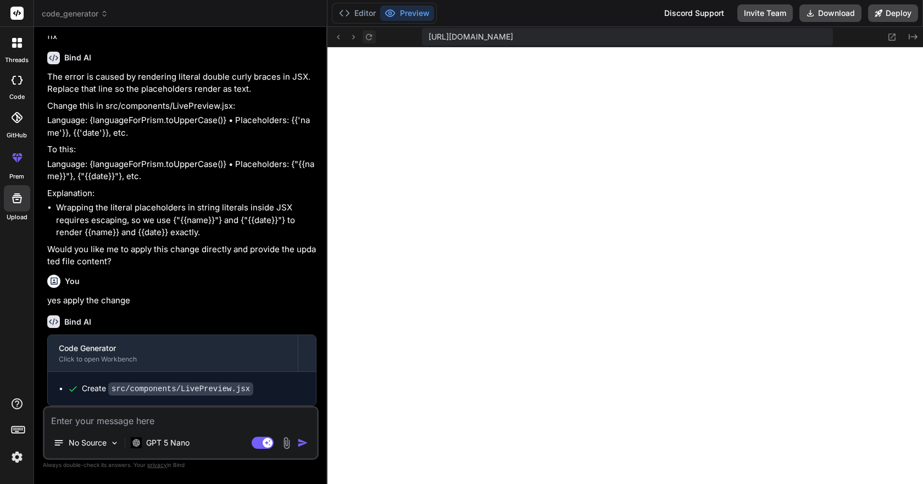
click at [369, 38] on icon at bounding box center [368, 36] width 9 height 9
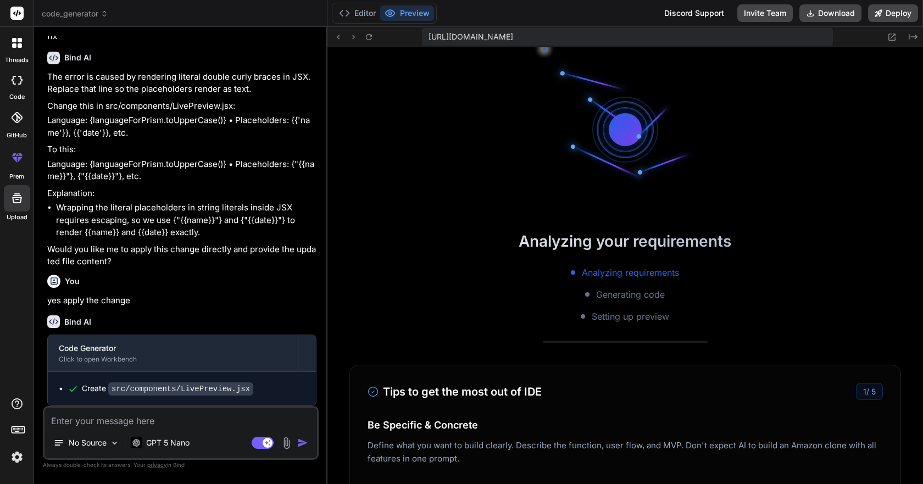
scroll to position [1034, 0]
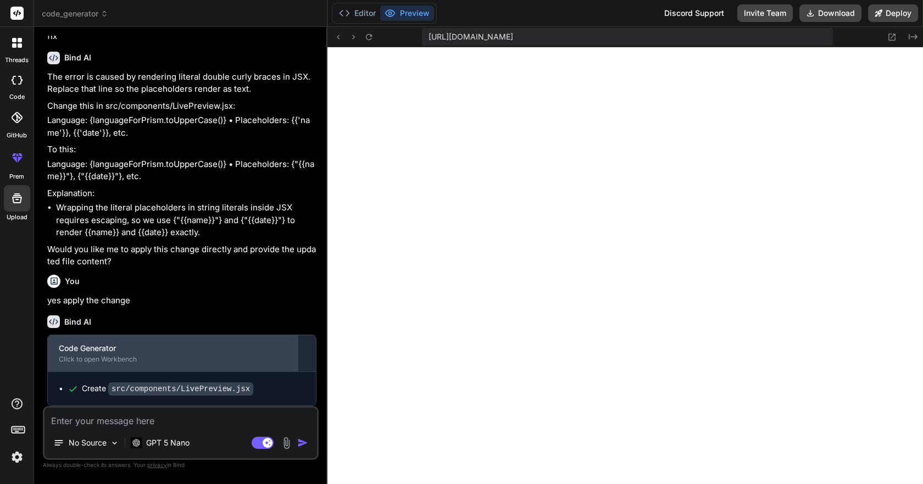
click at [185, 352] on div "Code Generator" at bounding box center [173, 348] width 228 height 11
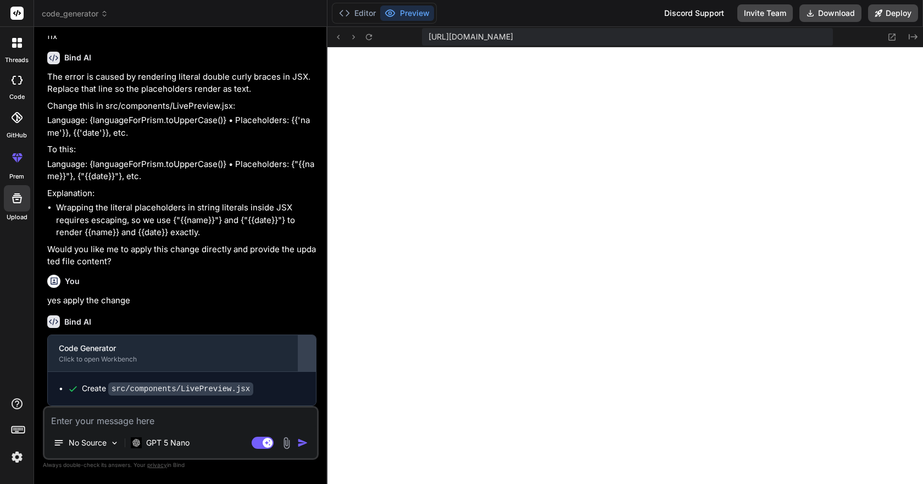
click at [306, 352] on div at bounding box center [307, 354] width 18 height 18
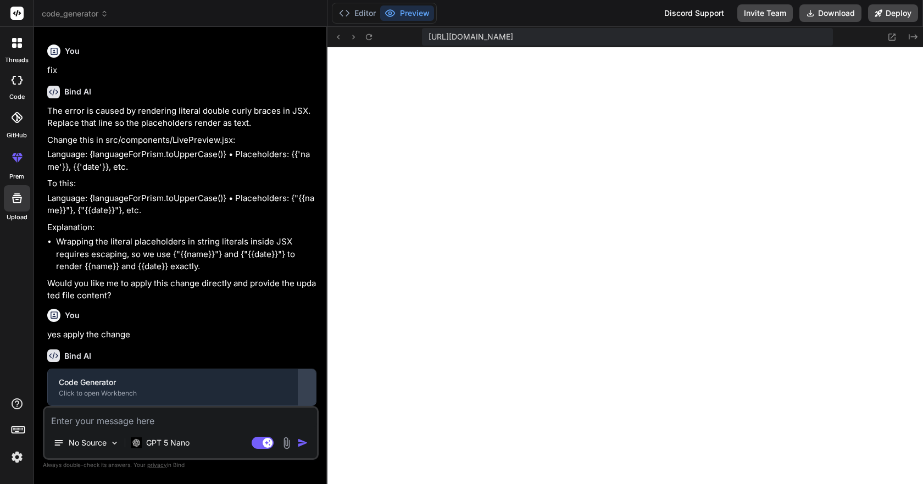
scroll to position [2076, 0]
click at [367, 40] on icon at bounding box center [368, 36] width 9 height 9
click at [361, 13] on button "Editor" at bounding box center [358, 12] width 46 height 15
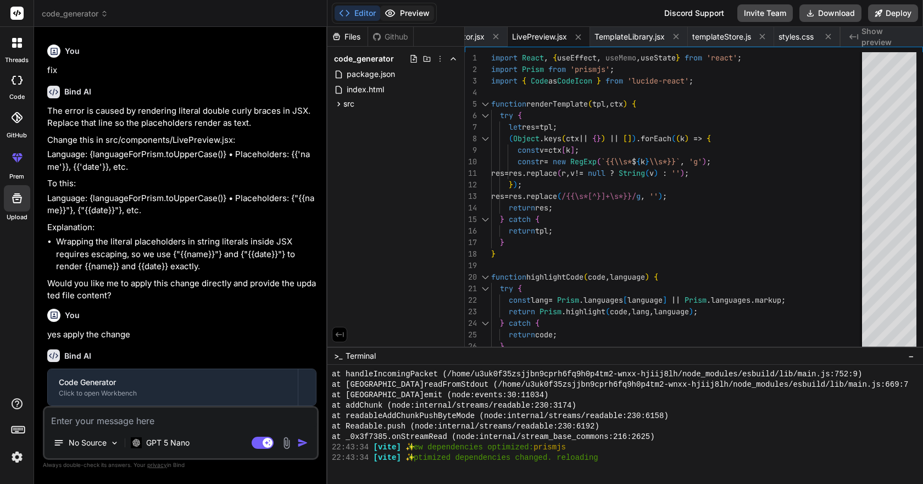
click at [405, 12] on button "Preview" at bounding box center [407, 12] width 54 height 15
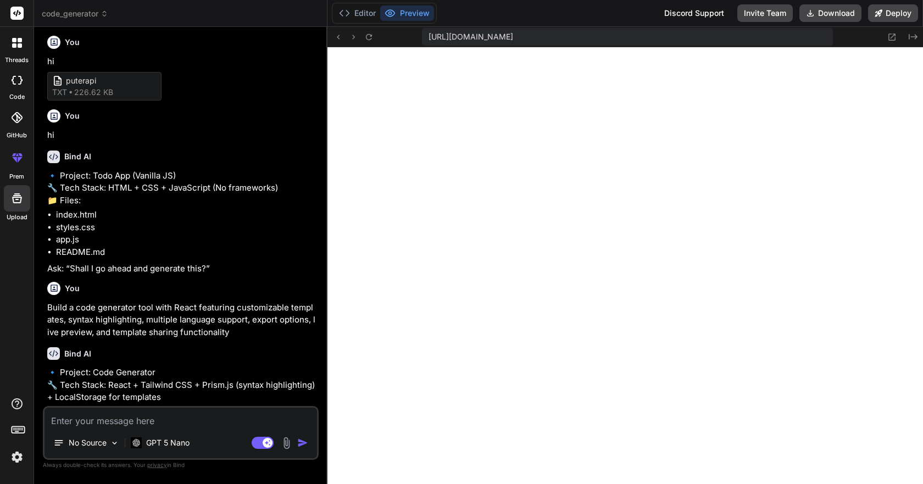
scroll to position [702, 0]
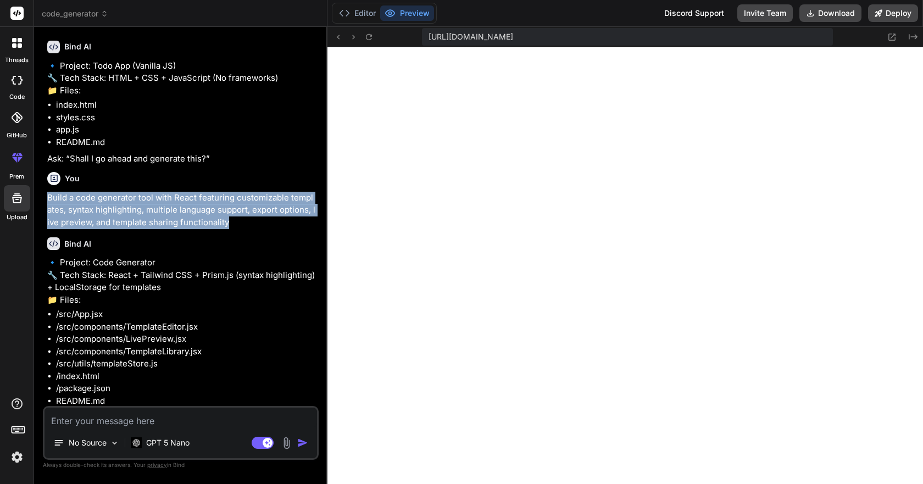
drag, startPoint x: 49, startPoint y: 219, endPoint x: 232, endPoint y: 248, distance: 185.3
click at [232, 229] on p "Build a code generator tool with React featuring customizable templates, syntax…" at bounding box center [181, 210] width 269 height 37
copy p "Build a code generator tool with React featuring customizable templates, syntax…"
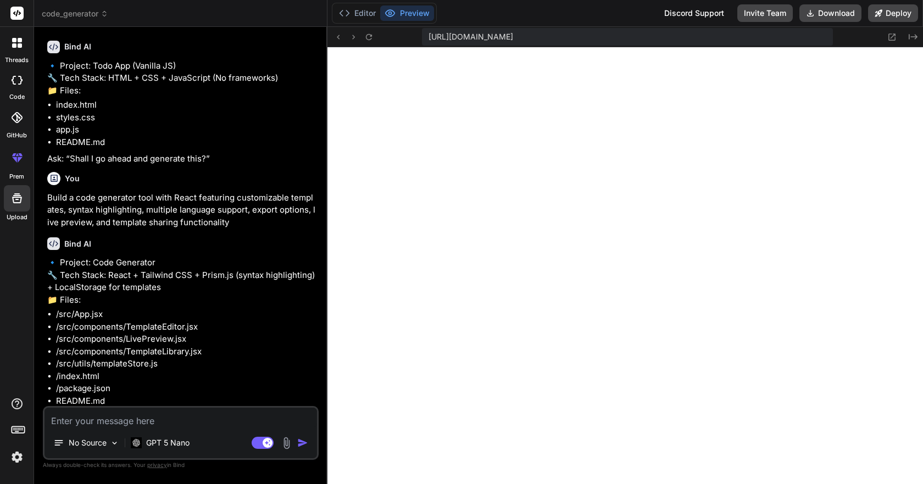
click at [208, 417] on textarea at bounding box center [181, 418] width 273 height 20
click at [284, 439] on img at bounding box center [286, 443] width 13 height 13
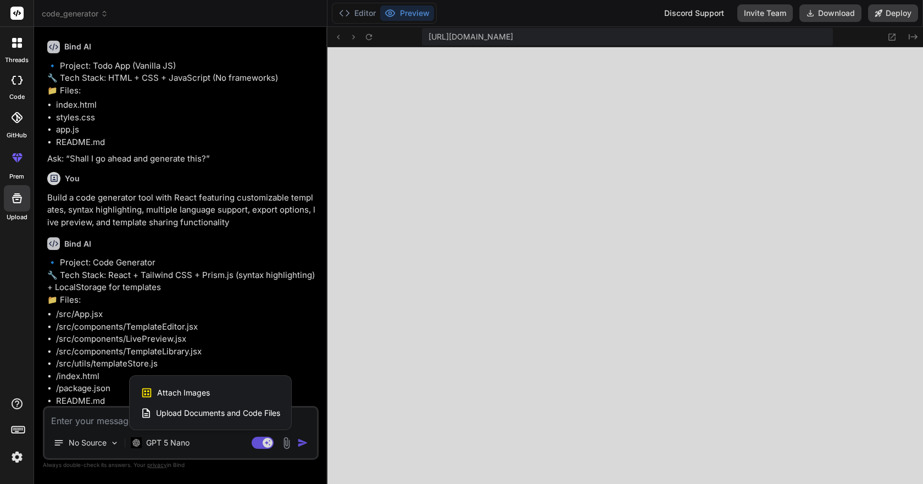
click at [258, 413] on span "Upload Documents and Code Files" at bounding box center [218, 413] width 124 height 11
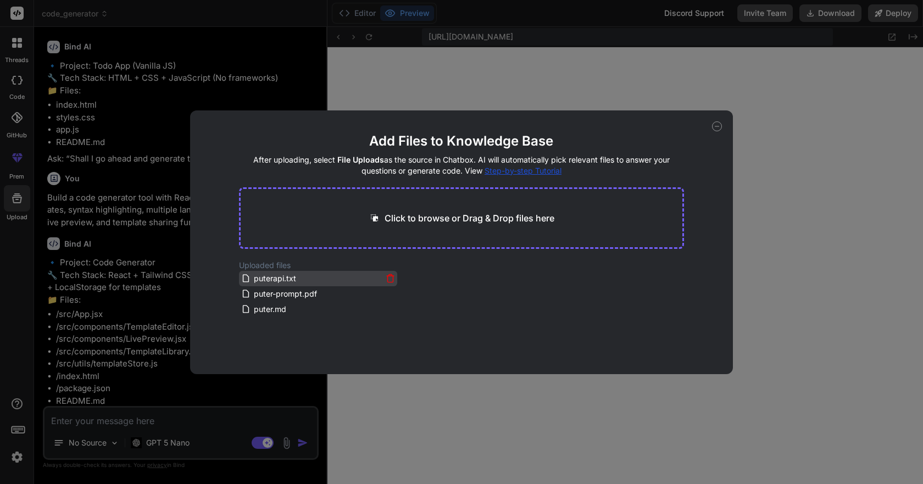
click at [280, 281] on span "puterapi.txt" at bounding box center [275, 278] width 45 height 13
click at [198, 415] on div "Add Files to Knowledge Base After uploading, select File Uploads as the source …" at bounding box center [461, 242] width 923 height 484
type textarea "x"
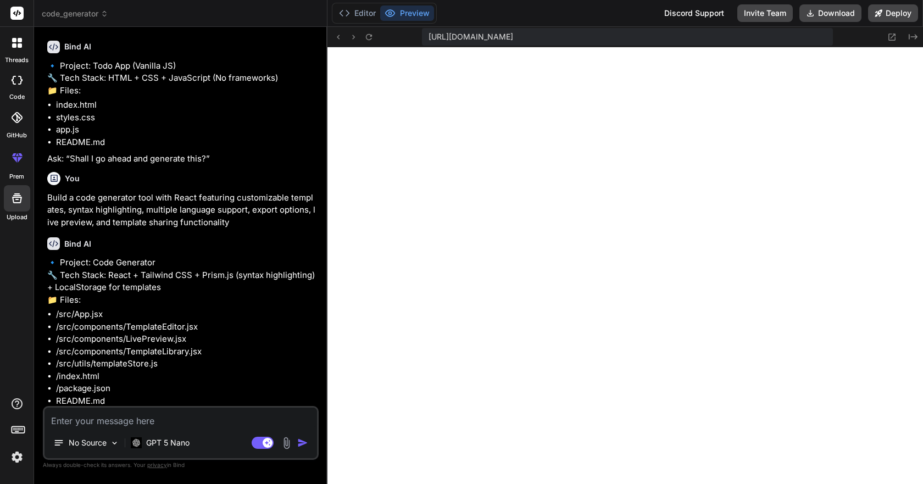
click at [162, 415] on textarea at bounding box center [181, 418] width 273 height 20
paste textarea "Build a code generator tool with React featuring customizable templates, syntax…"
type textarea "Build a code generator tool with React featuring customizable templates, syntax…"
type textarea "x"
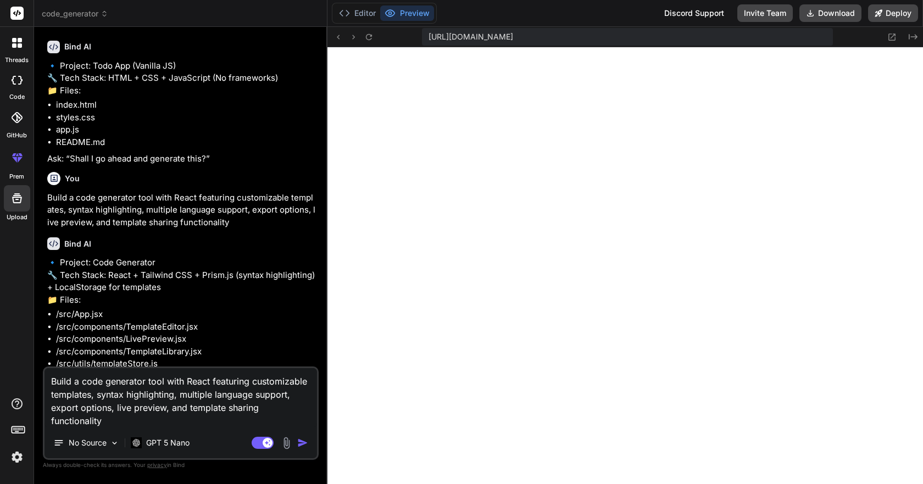
type textarea "Build a code generator tool with React featuring customizable templates, syntax…"
type textarea "x"
type textarea "Build a code generator tool with React featuring customizable templates, syntax…"
type textarea "x"
type textarea "Build a code generator tool with React featuring customizable templates, syntax…"
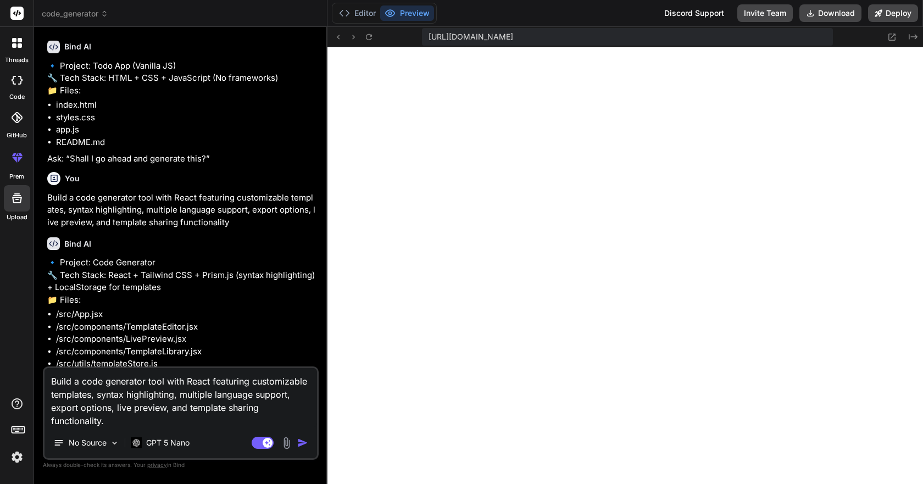
type textarea "x"
type textarea "Build a code generator tool with React featuring customizable templates, syntax…"
type textarea "x"
type textarea "Build a code generator tool with React featuring customizable templates, syntax…"
type textarea "x"
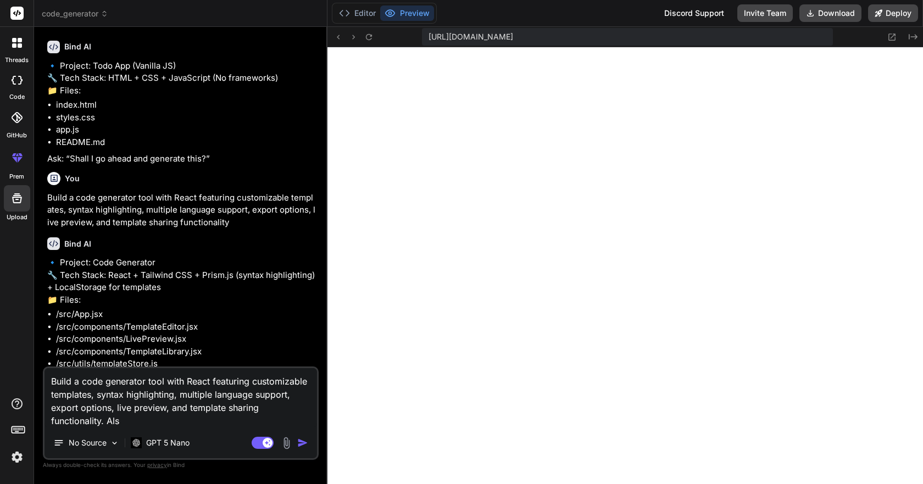
type textarea "Build a code generator tool with React featuring customizable templates, syntax…"
type textarea "x"
type textarea "Build a code generator tool with React featuring customizable templates, syntax…"
type textarea "x"
type textarea "Build a code generator tool with React featuring customizable templates, syntax…"
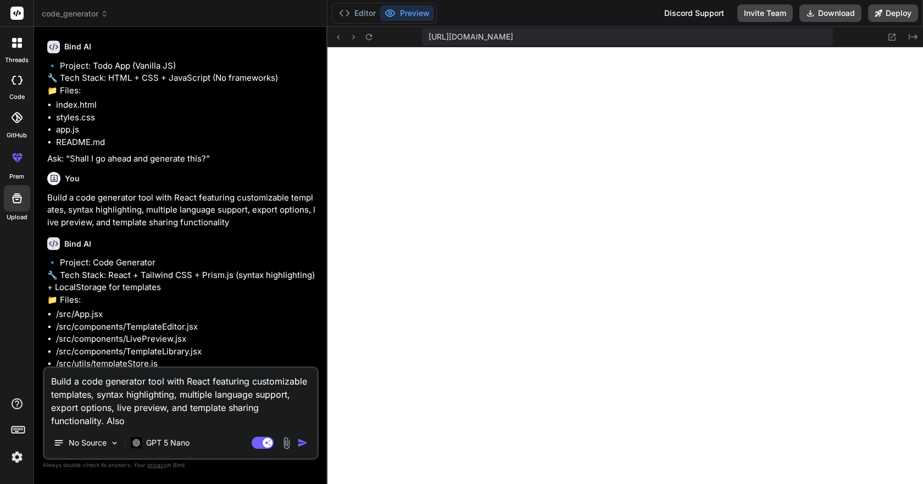
type textarea "x"
type textarea "Build a code generator tool with React featuring customizable templates, syntax…"
type textarea "x"
type textarea "Build a code generator tool with React featuring customizable templates, syntax…"
type textarea "x"
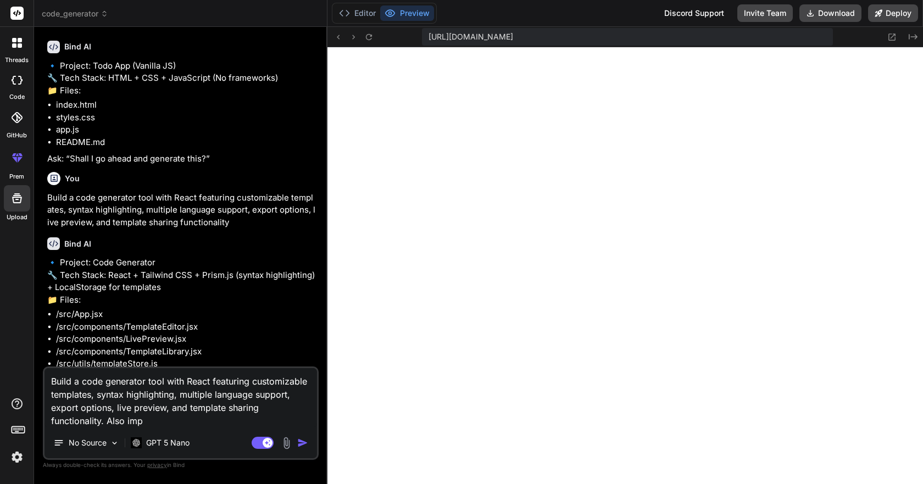
type textarea "Build a code generator tool with React featuring customizable templates, syntax…"
type textarea "x"
type textarea "Build a code generator tool with React featuring customizable templates, syntax…"
type textarea "x"
type textarea "Build a code generator tool with React featuring customizable templates, syntax…"
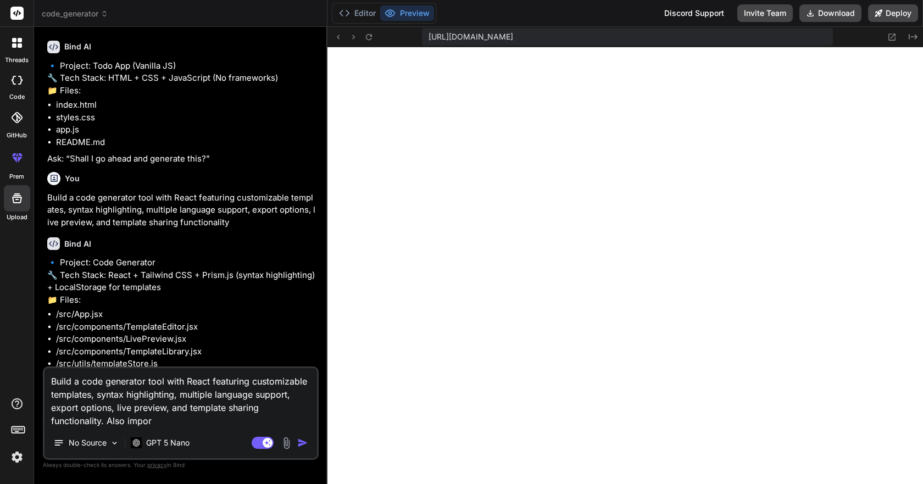
type textarea "x"
type textarea "Build a code generator tool with React featuring customizable templates, syntax…"
type textarea "x"
type textarea "Build a code generator tool with React featuring customizable templates, syntax…"
type textarea "x"
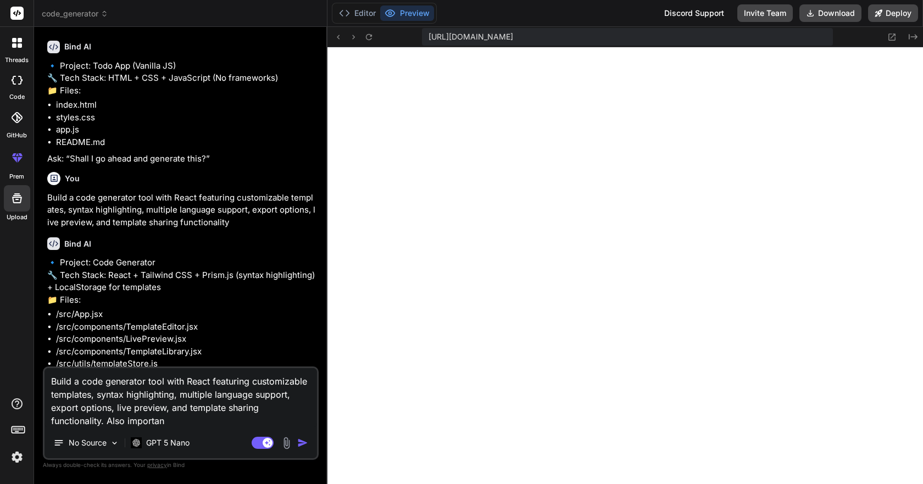
type textarea "Build a code generator tool with React featuring customizable templates, syntax…"
type textarea "x"
type textarea "Build a code generator tool with React featuring customizable templates, syntax…"
type textarea "x"
type textarea "Build a code generator tool with React featuring customizable templates, syntax…"
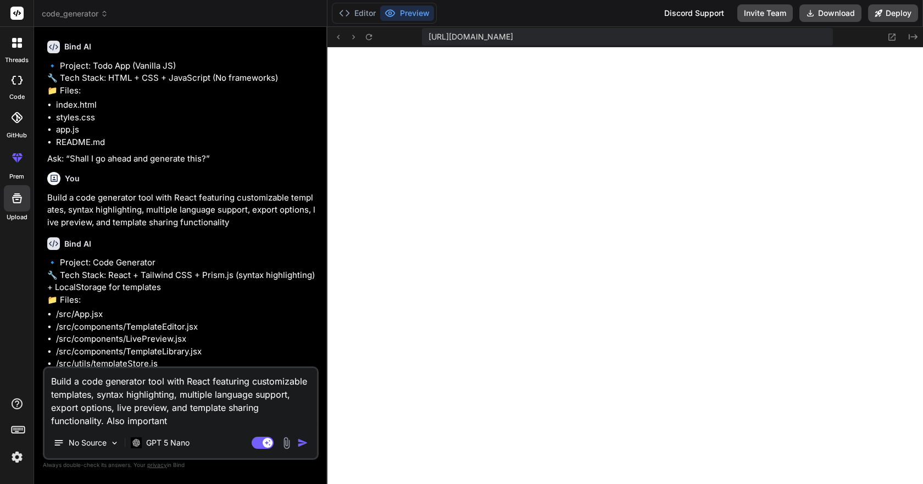
type textarea "x"
type textarea "Build a code generator tool with React featuring customizable templates, syntax…"
type textarea "x"
type textarea "Build a code generator tool with React featuring customizable templates, syntax…"
type textarea "x"
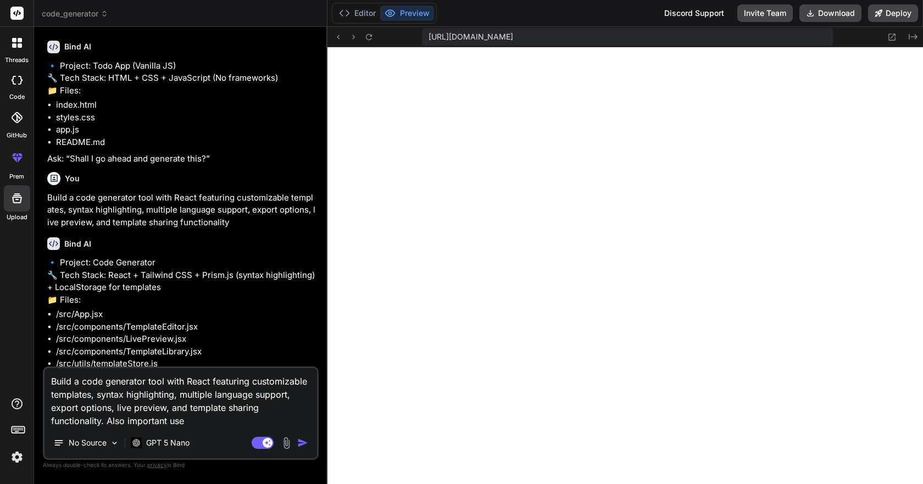
type textarea "Build a code generator tool with React featuring customizable templates, syntax…"
type textarea "x"
type textarea "Build a code generator tool with React featuring customizable templates, syntax…"
type textarea "x"
type textarea "Build a code generator tool with React featuring customizable templates, syntax…"
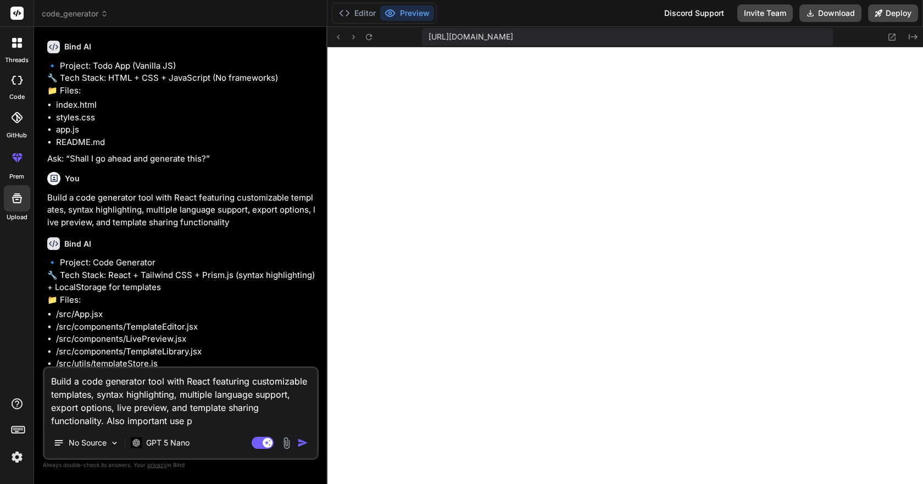
type textarea "x"
type textarea "Build a code generator tool with React featuring customizable templates, syntax…"
type textarea "x"
type textarea "Build a code generator tool with React featuring customizable templates, syntax…"
type textarea "x"
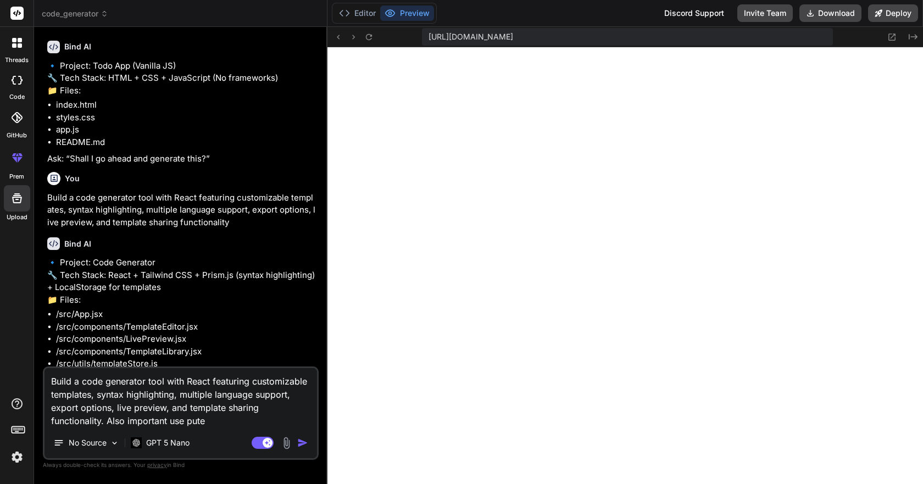
type textarea "Build a code generator tool with React featuring customizable templates, syntax…"
type textarea "x"
type textarea "Build a code generator tool with React featuring customizable templates, syntax…"
type textarea "x"
type textarea "Build a code generator tool with React featuring customizable templates, syntax…"
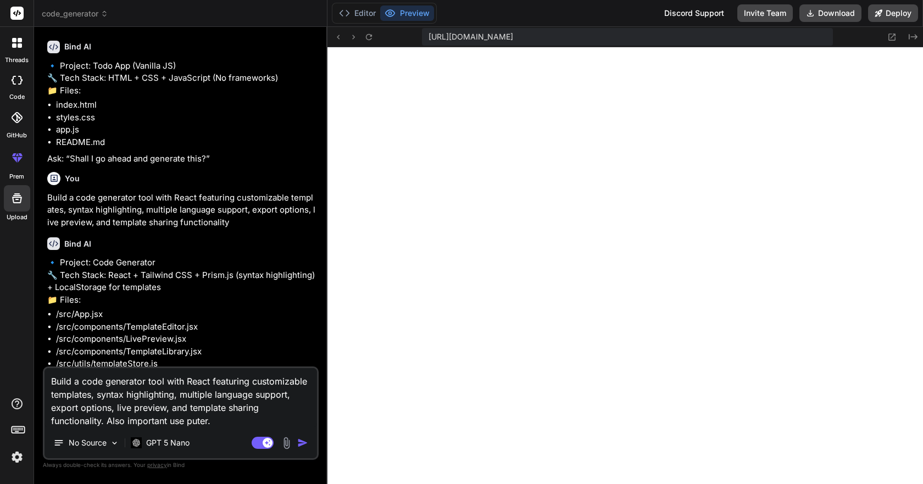
type textarea "x"
type textarea "Build a code generator tool with React featuring customizable templates, syntax…"
type textarea "x"
type textarea "Build a code generator tool with React featuring customizable templates, syntax…"
click at [302, 442] on img "button" at bounding box center [302, 442] width 11 height 11
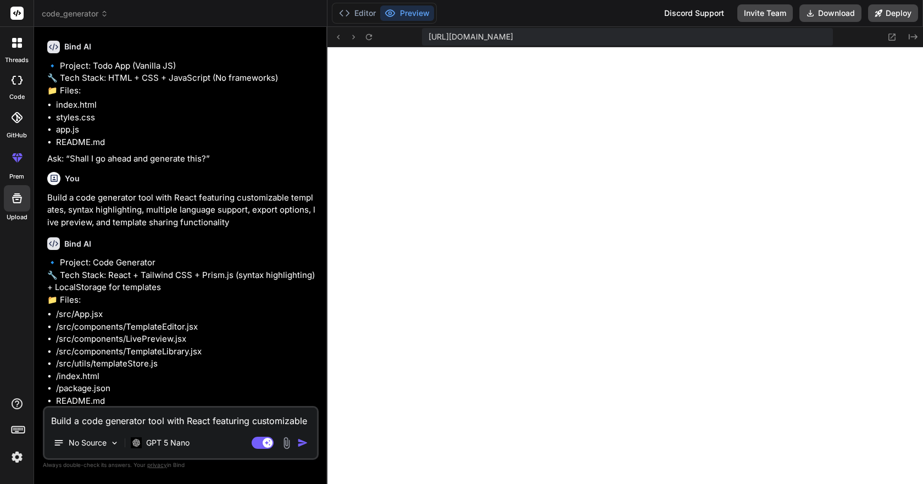
scroll to position [2227, 0]
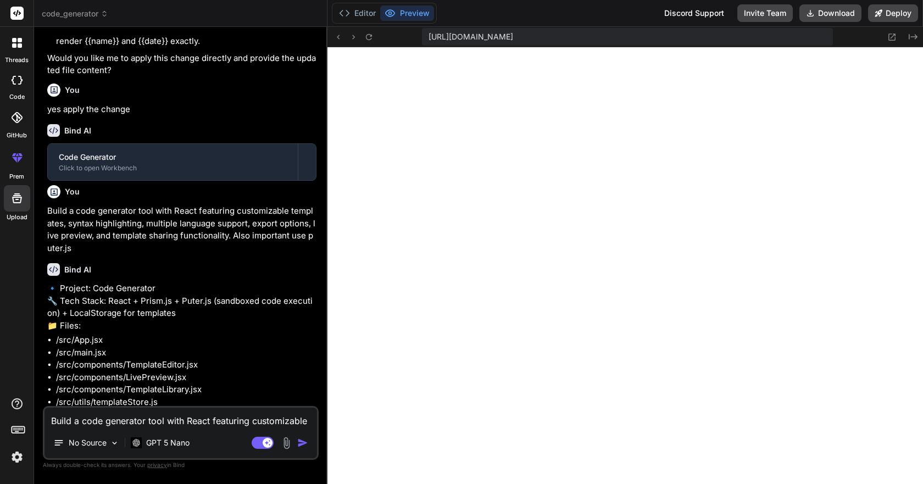
type textarea "x"
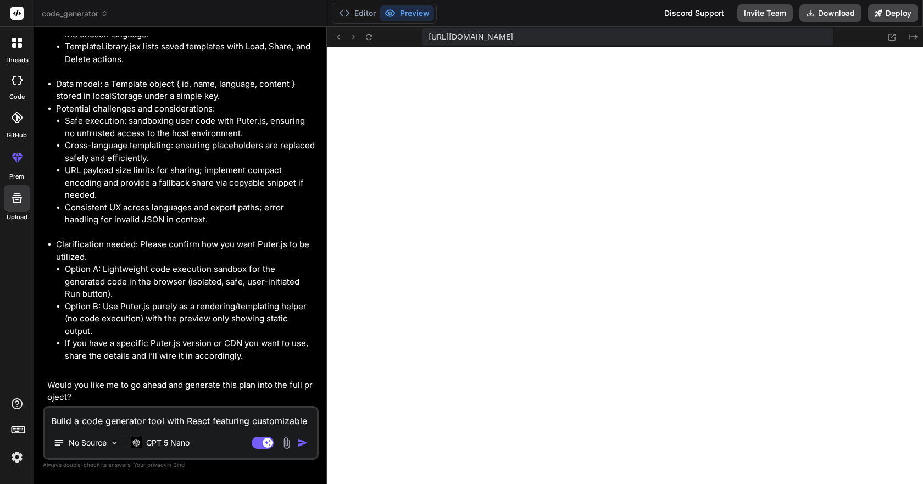
scroll to position [3071, 0]
click at [181, 417] on textarea "Build a code generator tool with React featuring customizable templates, syntax…" at bounding box center [181, 418] width 273 height 20
type textarea "y"
type textarea "x"
type textarea "ye"
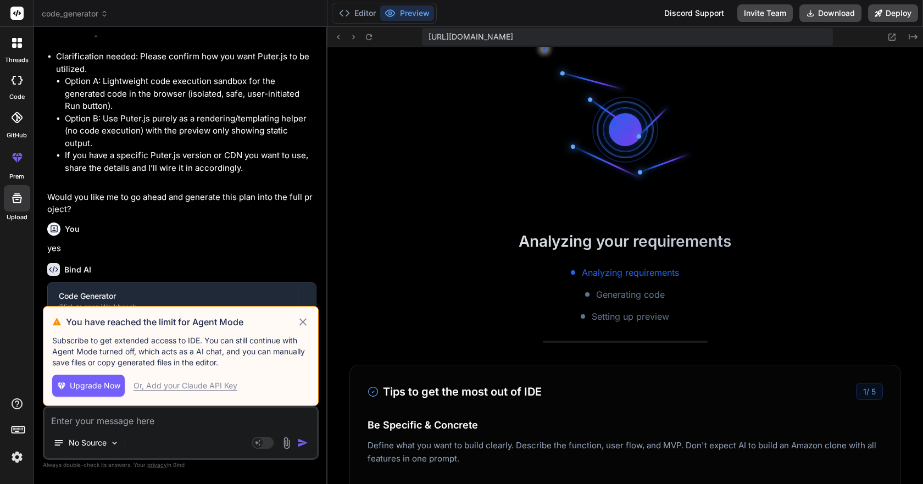
scroll to position [1483, 0]
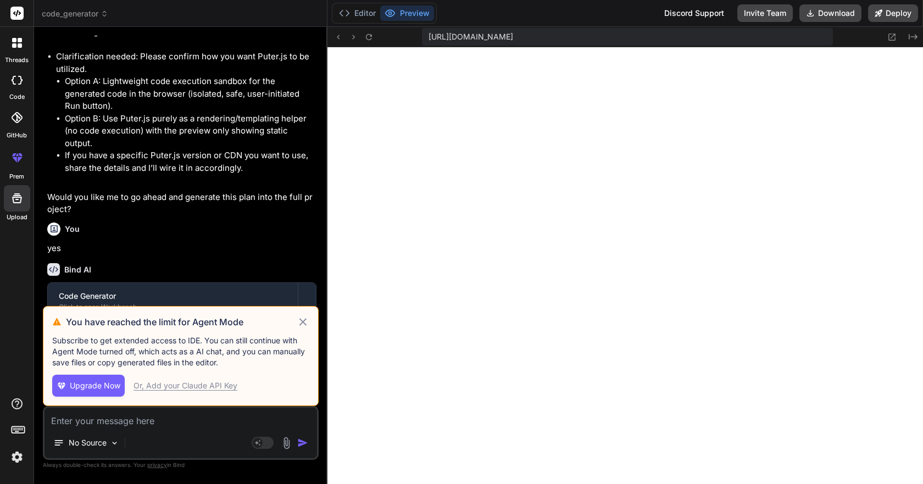
click at [302, 321] on icon at bounding box center [303, 321] width 13 height 13
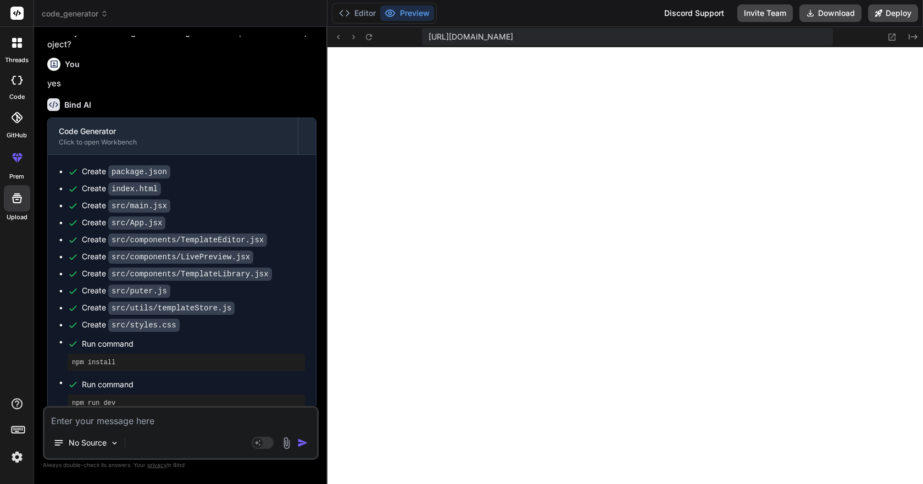
scroll to position [3442, 0]
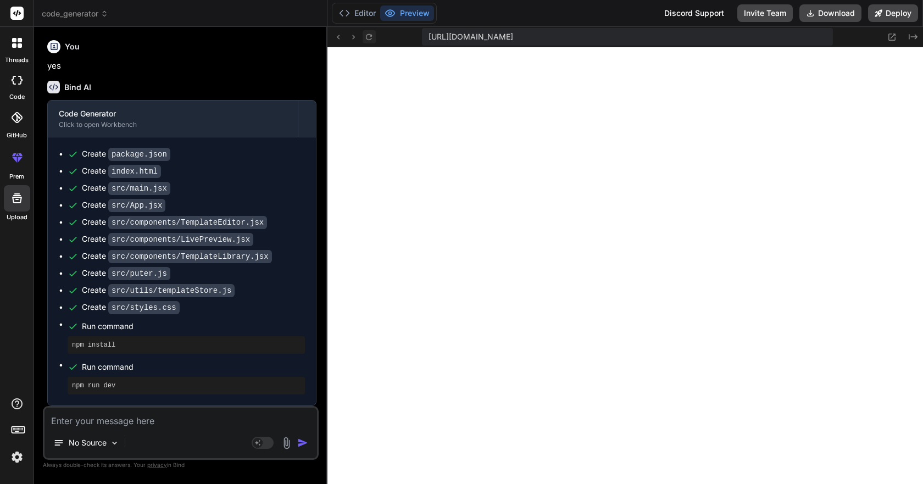
click at [369, 34] on icon at bounding box center [369, 37] width 6 height 6
click at [157, 445] on div "No Source" at bounding box center [181, 445] width 273 height 26
click at [109, 446] on div "No Source" at bounding box center [86, 443] width 75 height 22
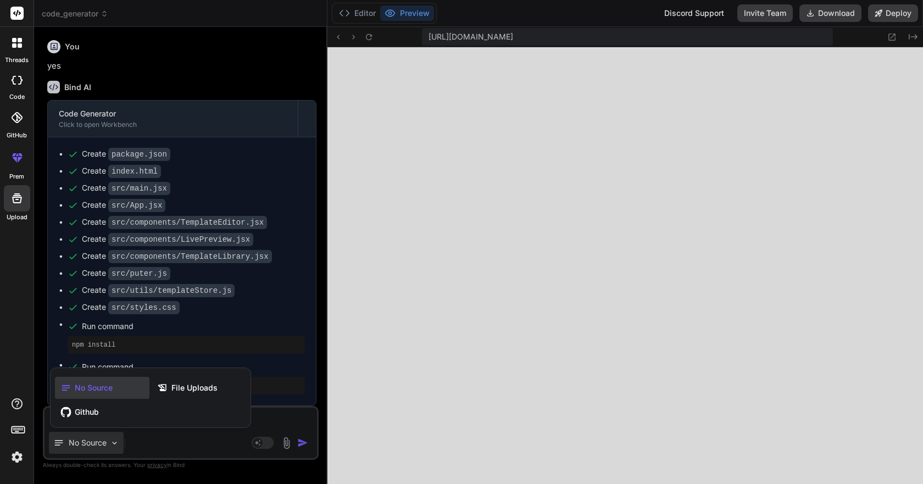
click at [109, 445] on div at bounding box center [461, 242] width 923 height 484
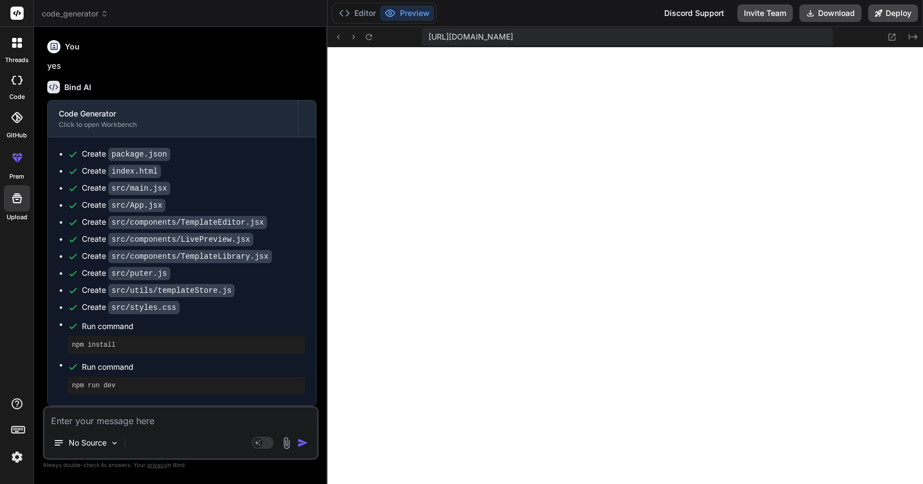
click at [197, 437] on div "No Source" at bounding box center [181, 445] width 273 height 26
click at [268, 440] on rect at bounding box center [263, 443] width 22 height 12
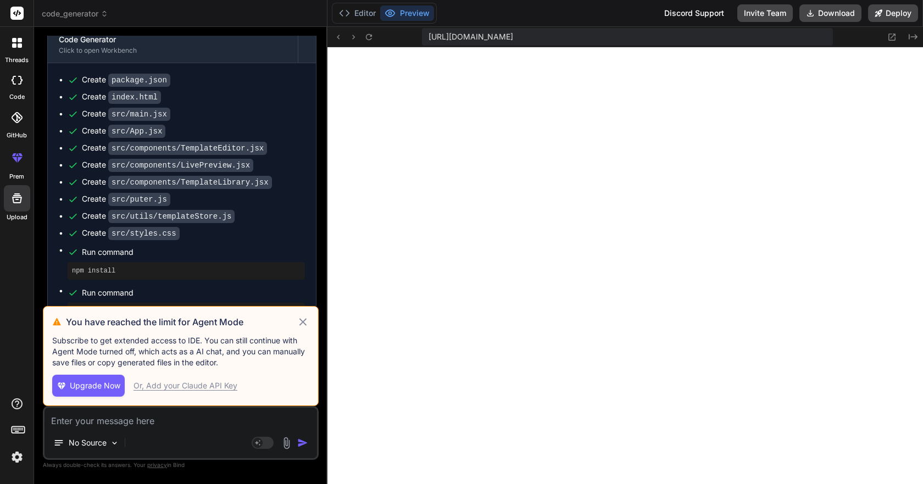
click at [175, 384] on div "Or, Add your Claude API Key" at bounding box center [186, 385] width 104 height 11
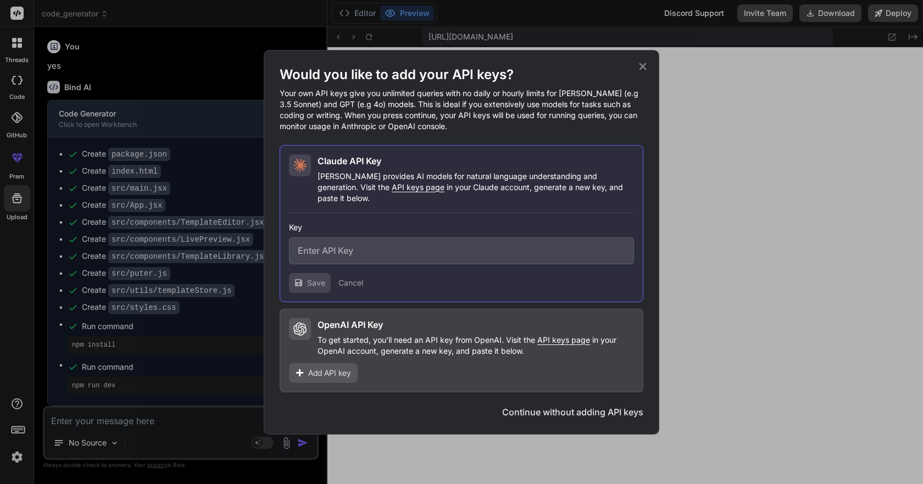
click at [547, 406] on button "Continue without adding API keys" at bounding box center [572, 412] width 141 height 13
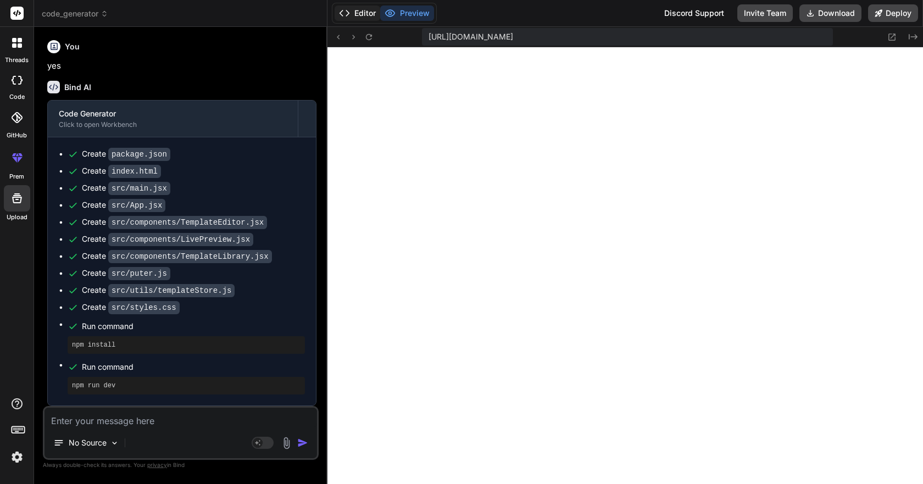
click at [360, 16] on button "Editor" at bounding box center [358, 12] width 46 height 15
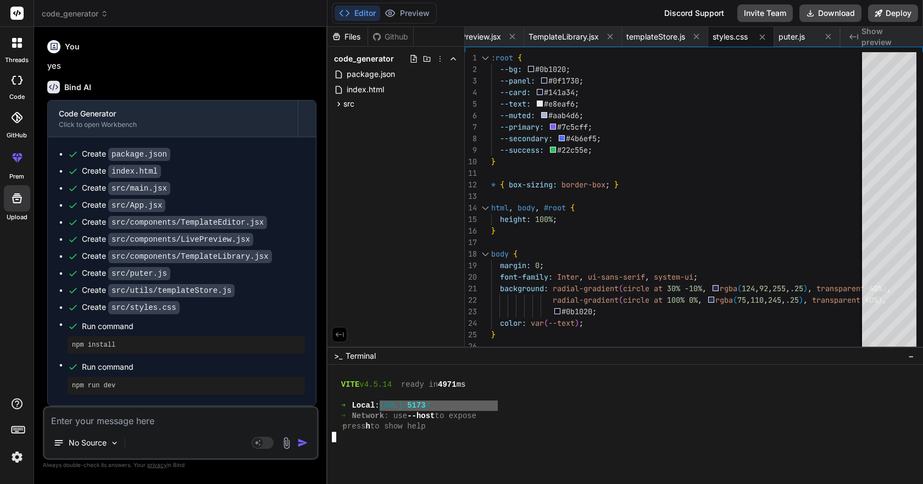
drag, startPoint x: 498, startPoint y: 405, endPoint x: 397, endPoint y: 406, distance: 101.1
click at [401, 2] on div "Editor Preview Discord Support Invite Team Download Deploy" at bounding box center [626, 13] width 596 height 27
click at [404, 8] on button "Preview" at bounding box center [407, 12] width 54 height 15
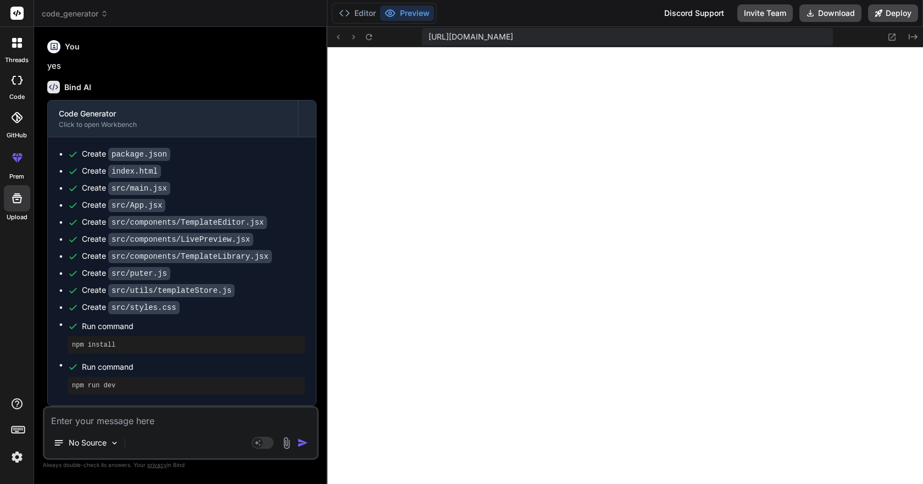
click at [513, 39] on span "[URL][DOMAIN_NAME]" at bounding box center [471, 36] width 85 height 11
click at [513, 36] on span "[URL][DOMAIN_NAME]" at bounding box center [471, 36] width 85 height 11
